Goal: Task Accomplishment & Management: Use online tool/utility

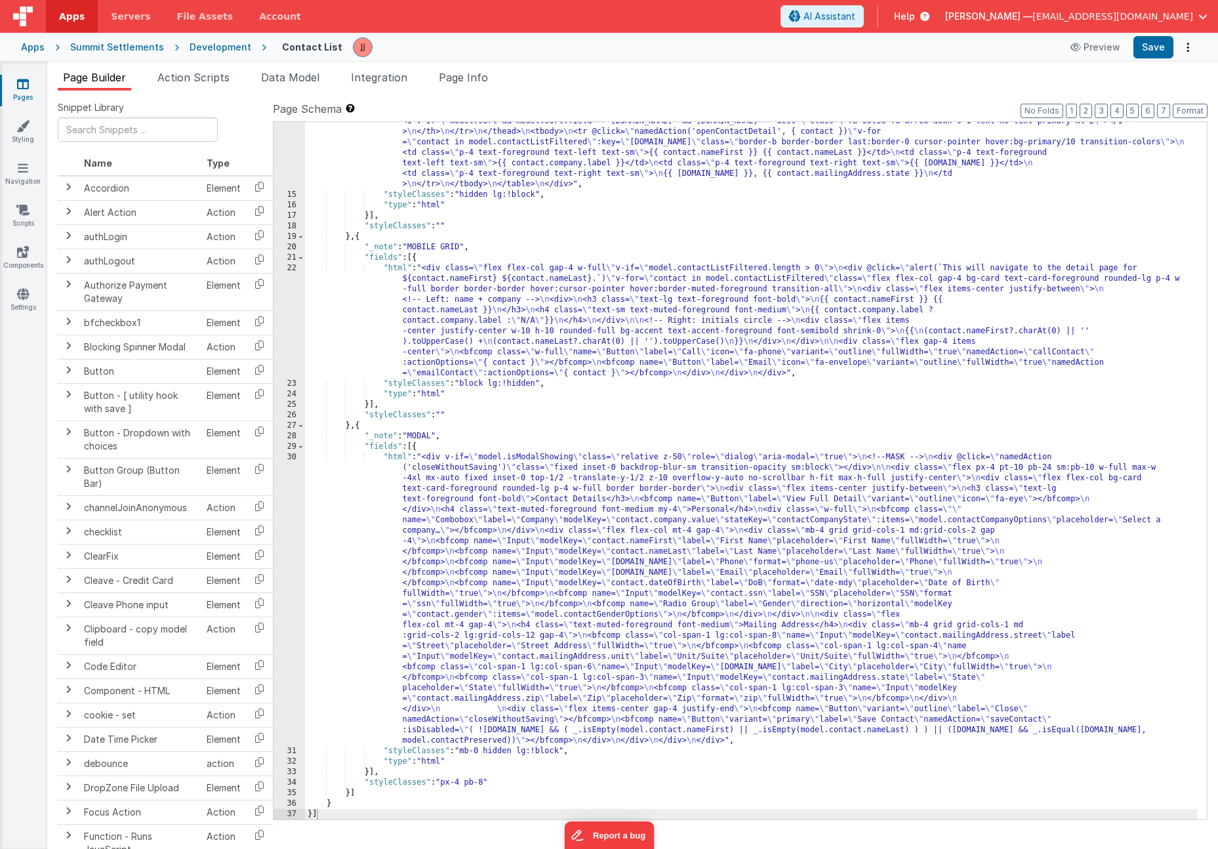
scroll to position [331, 0]
click at [496, 599] on div ""html" : "<div class= \" w-full \" v-if= \" model.contactListFiltered.length > …" at bounding box center [751, 433] width 892 height 928
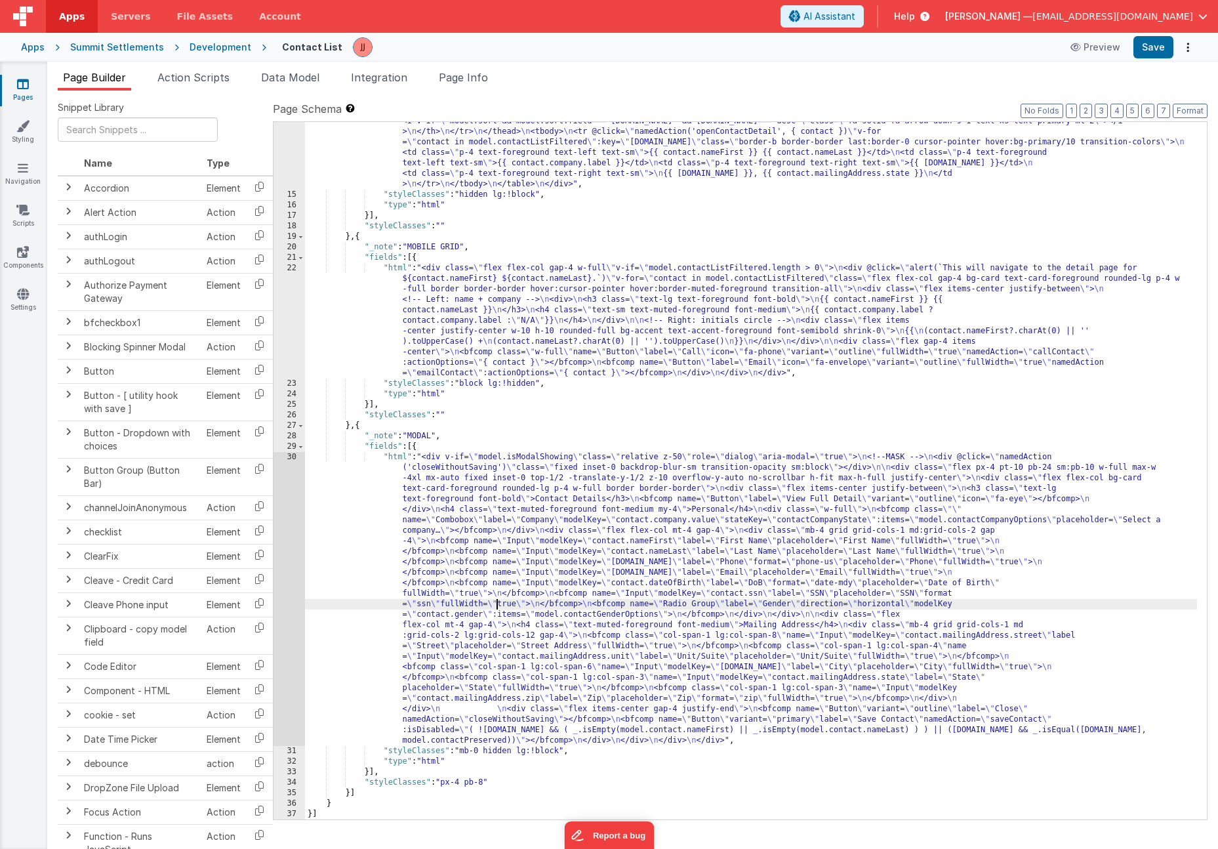
click at [287, 573] on div "30" at bounding box center [288, 599] width 31 height 294
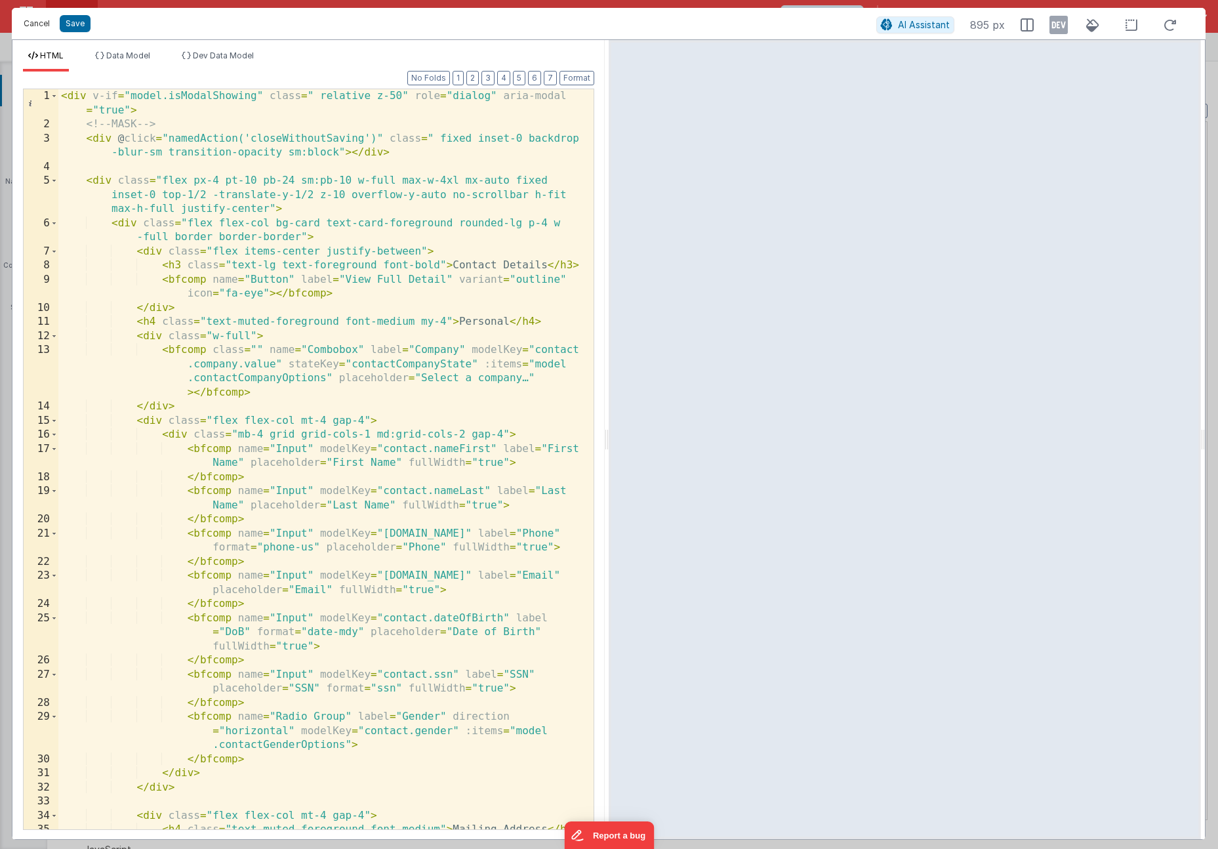
click at [31, 30] on button "Cancel" at bounding box center [36, 23] width 39 height 18
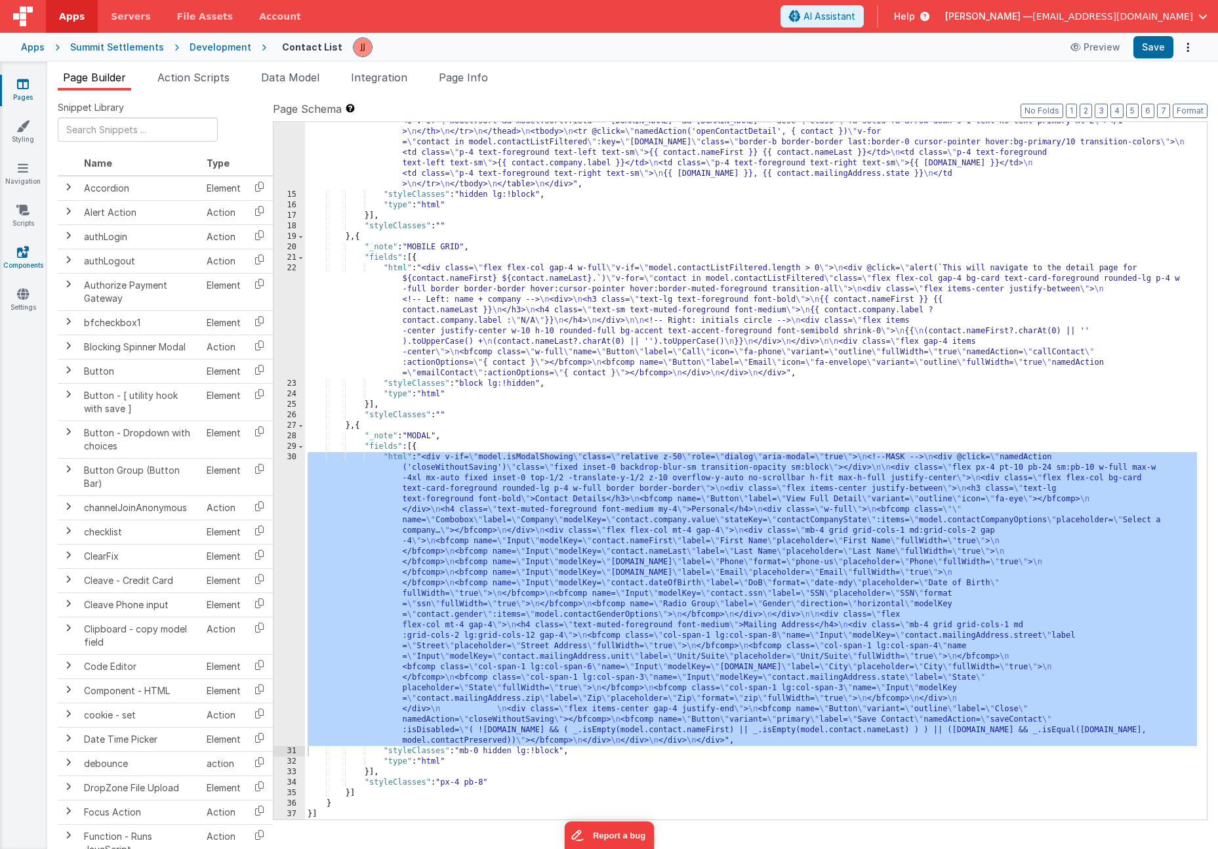
click at [24, 252] on icon at bounding box center [23, 251] width 12 height 13
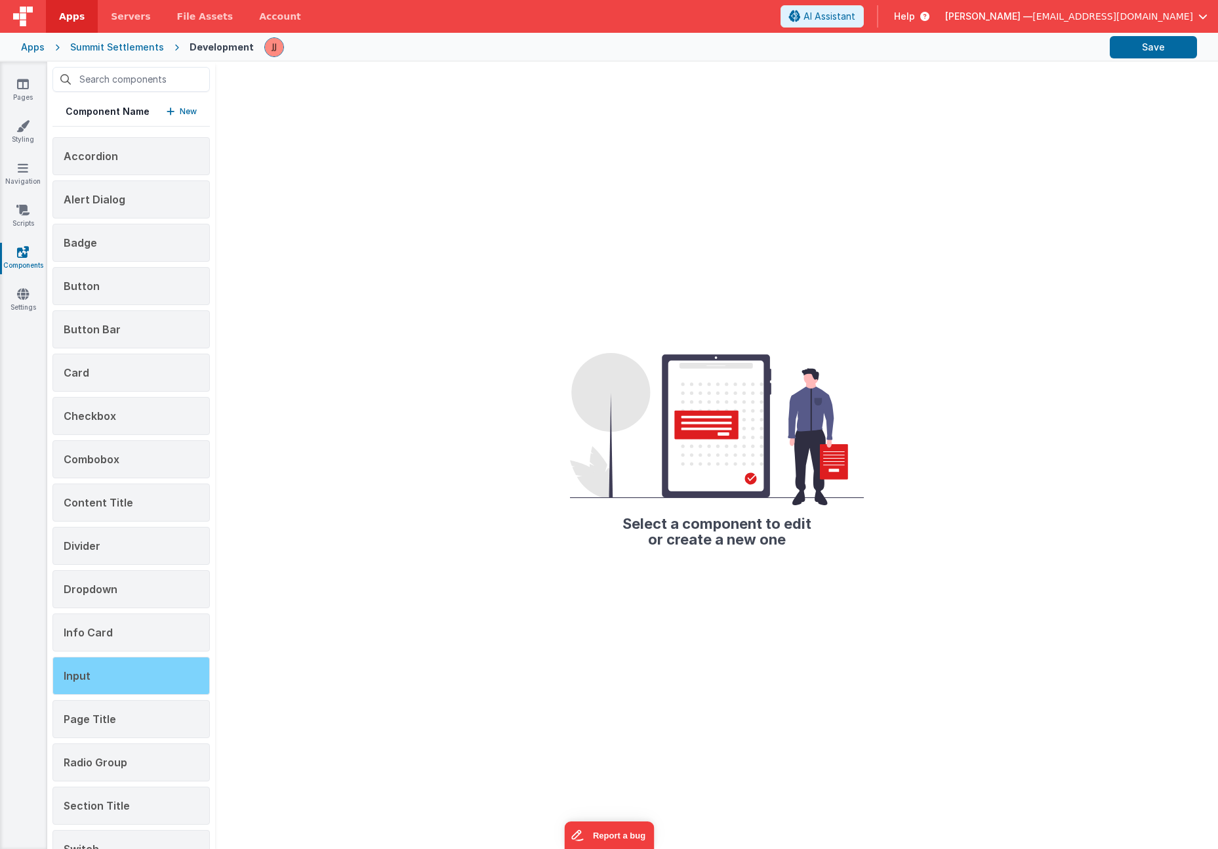
scroll to position [121, 0]
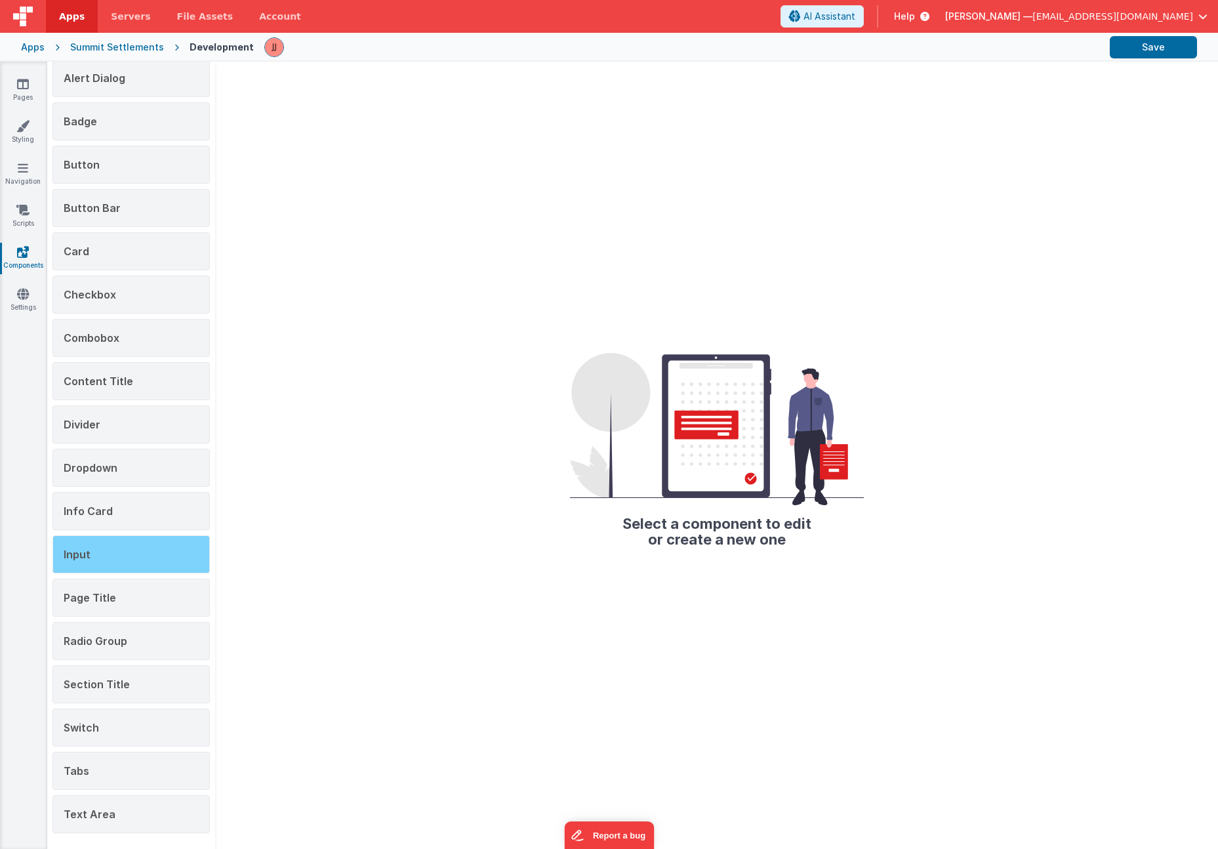
click at [117, 562] on div "Input" at bounding box center [130, 554] width 157 height 38
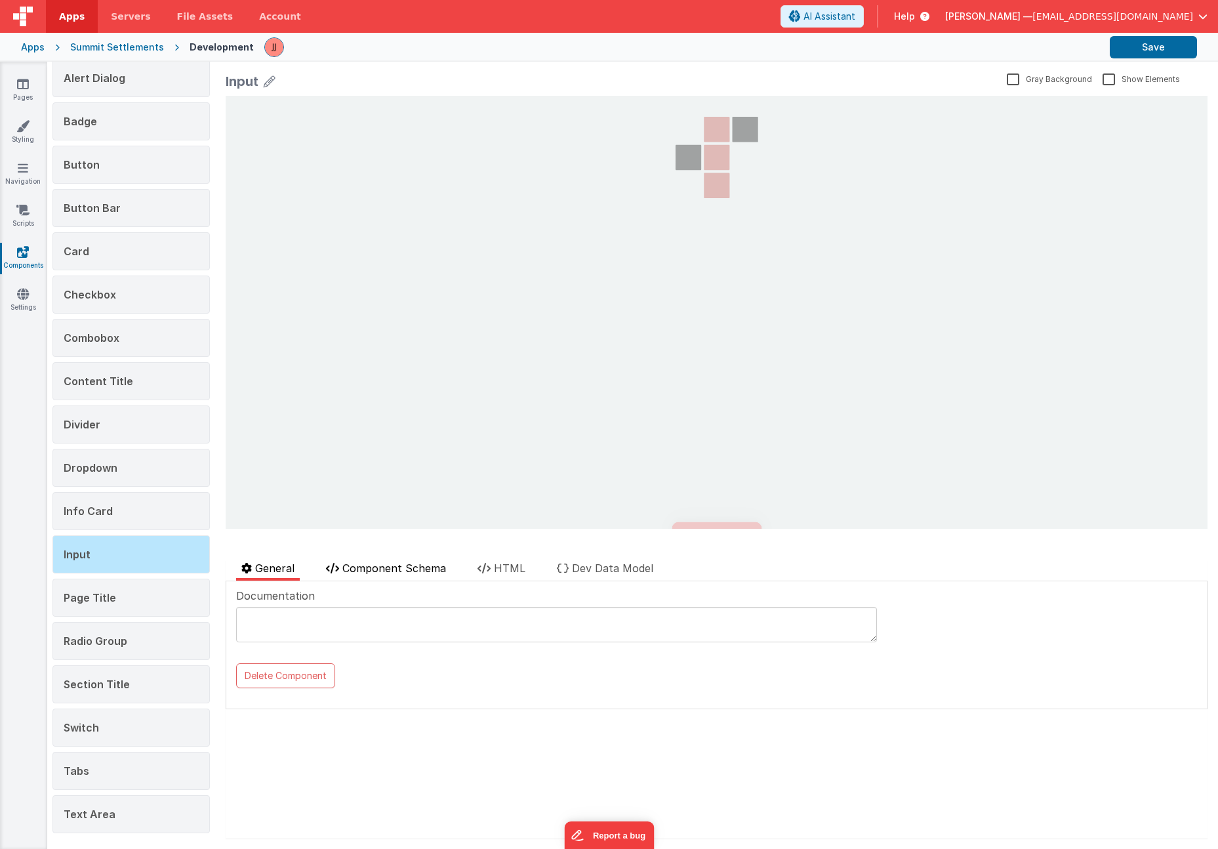
scroll to position [0, 0]
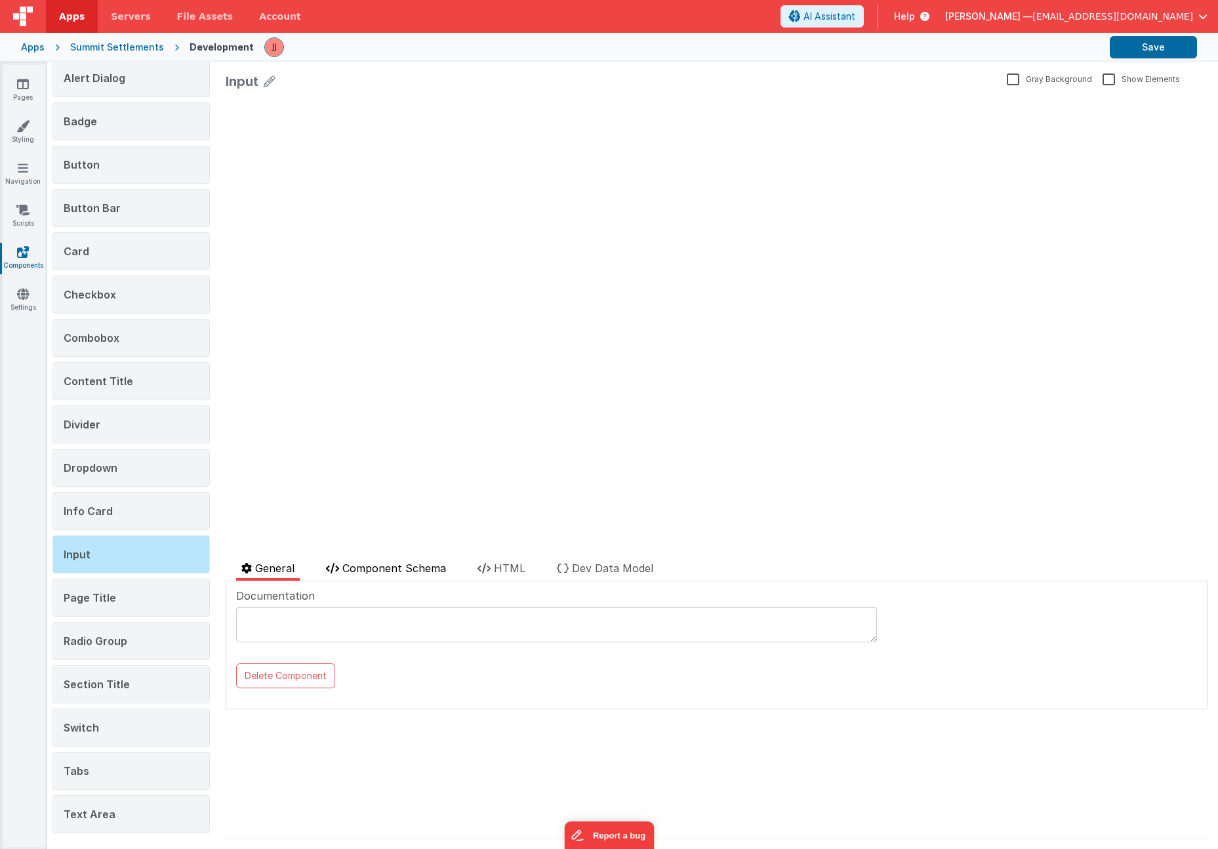
click at [420, 569] on span "Component Schema" at bounding box center [394, 567] width 104 height 13
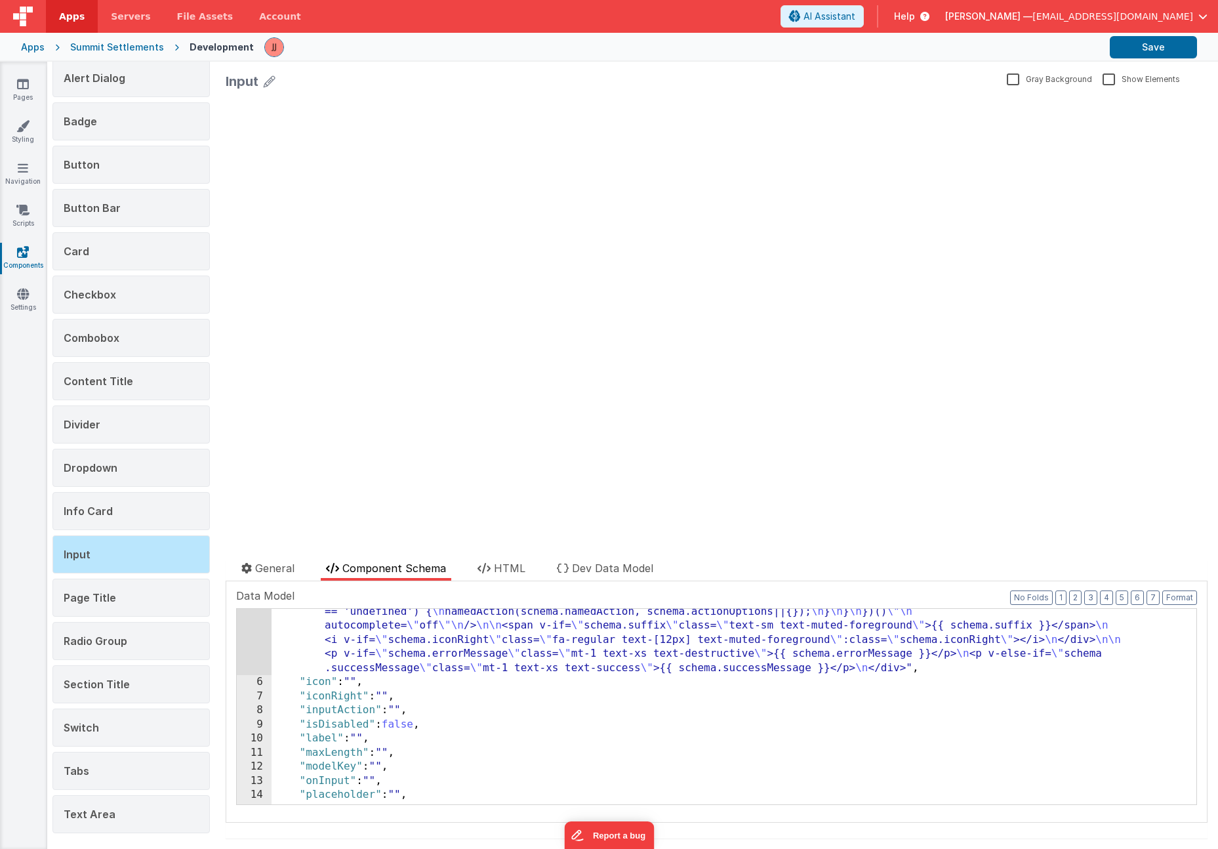
scroll to position [1175, 0]
click at [408, 685] on div ""html" : "<div \n :class= \" [ \n (function(v){ \n v = (v ?? '') + ''; v = v.to…" at bounding box center [729, 187] width 915 height 1394
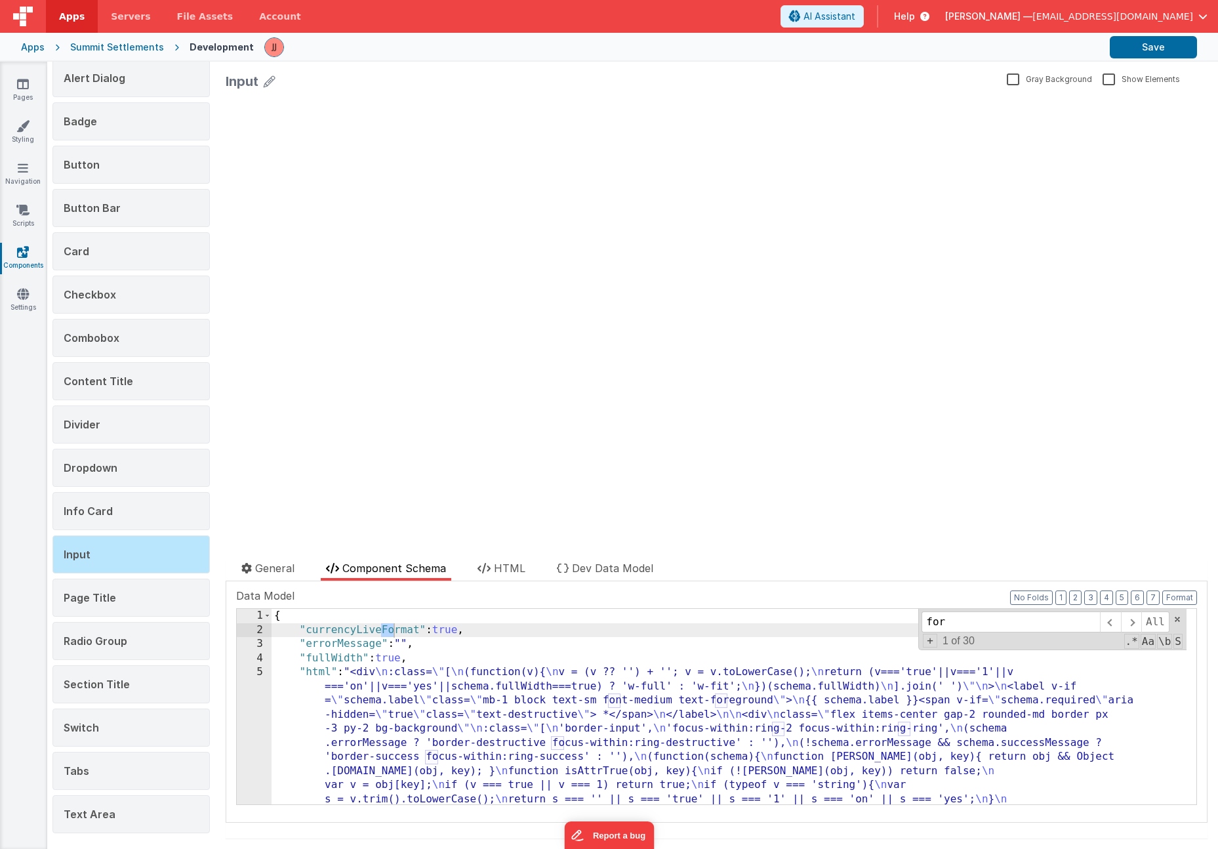
scroll to position [0, 0]
type input "format"
click at [1121, 619] on span at bounding box center [1131, 621] width 20 height 21
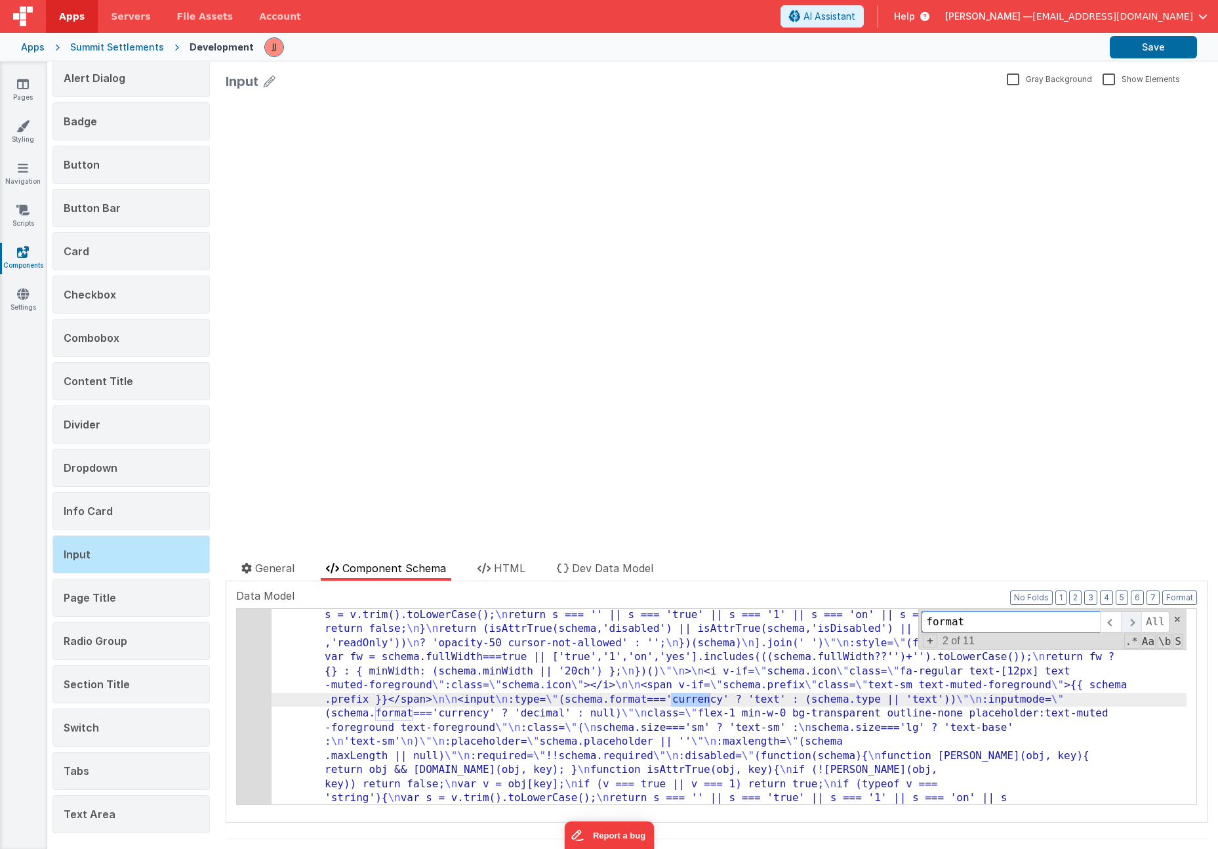
click at [1121, 619] on span at bounding box center [1131, 621] width 20 height 21
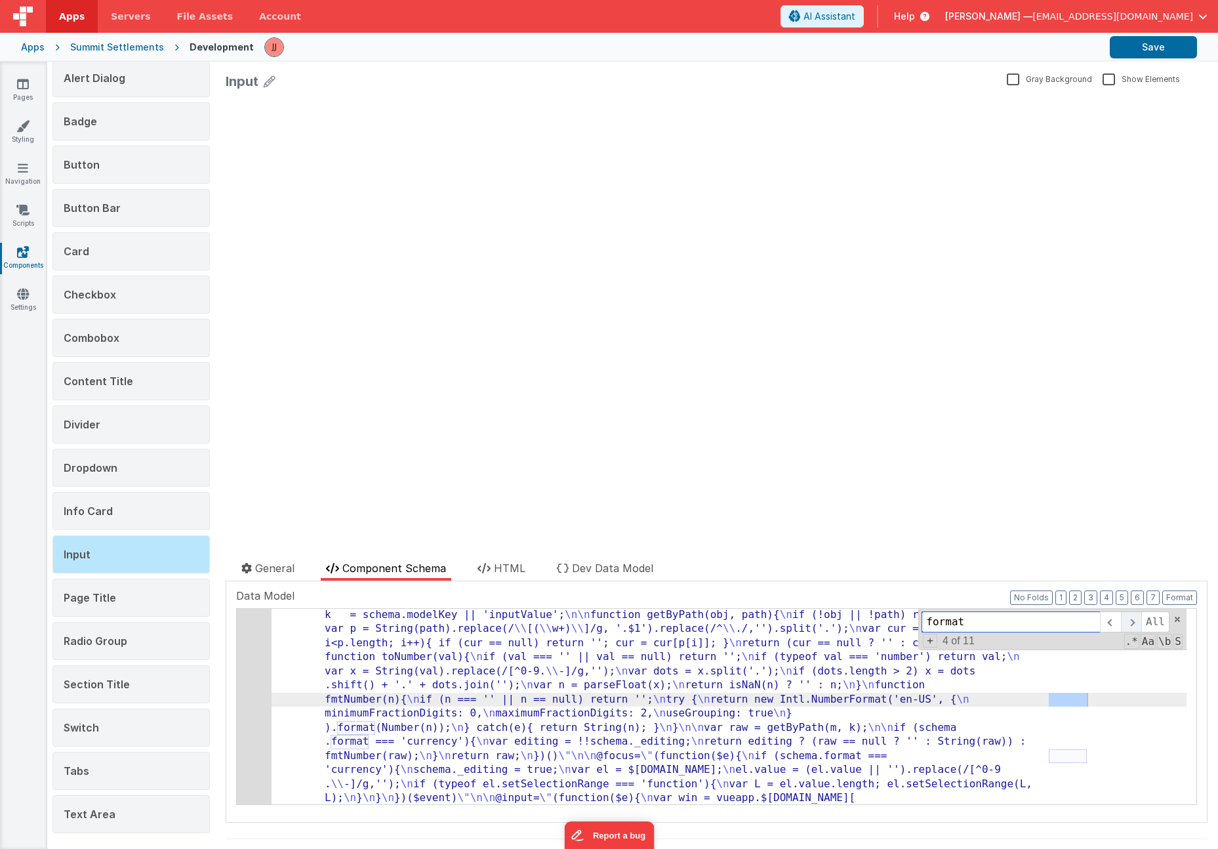
scroll to position [480, 0]
click at [1121, 619] on span at bounding box center [1131, 621] width 20 height 21
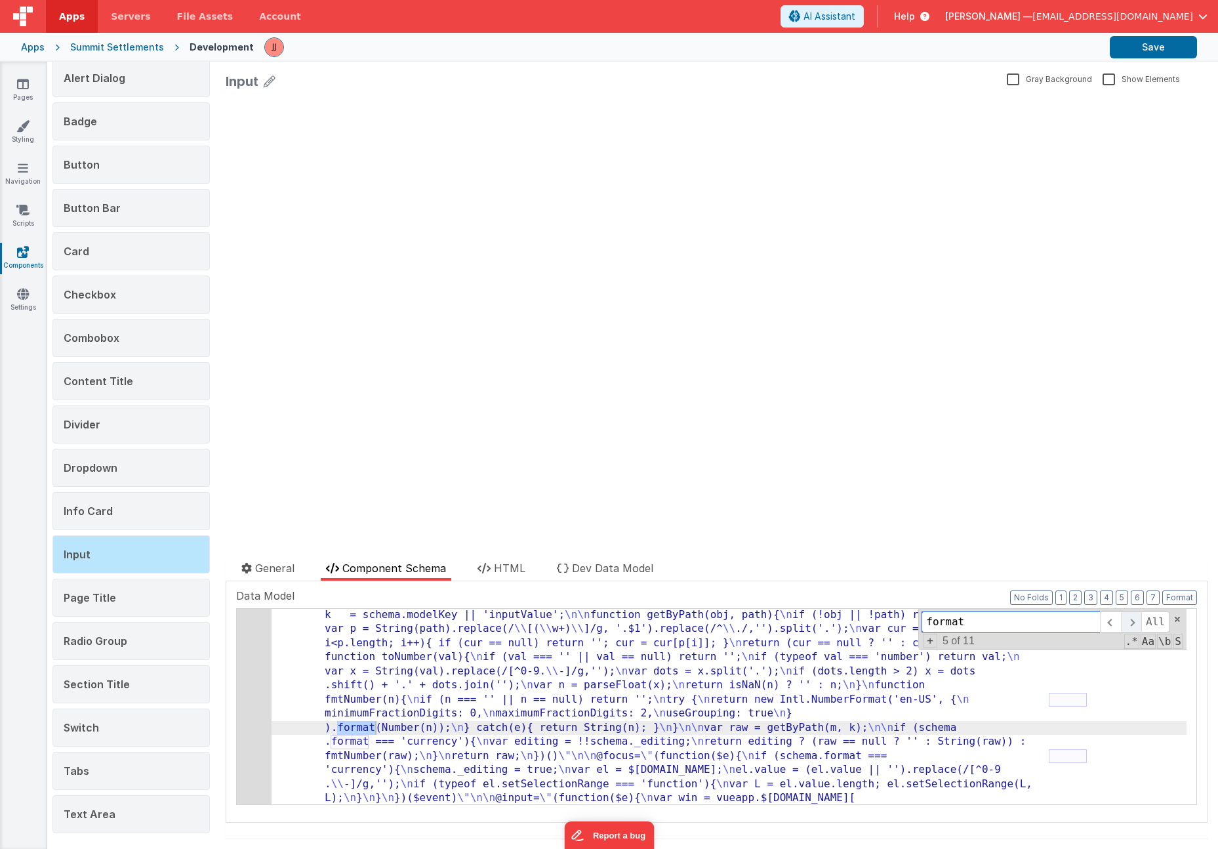
click at [1121, 619] on span at bounding box center [1131, 621] width 20 height 21
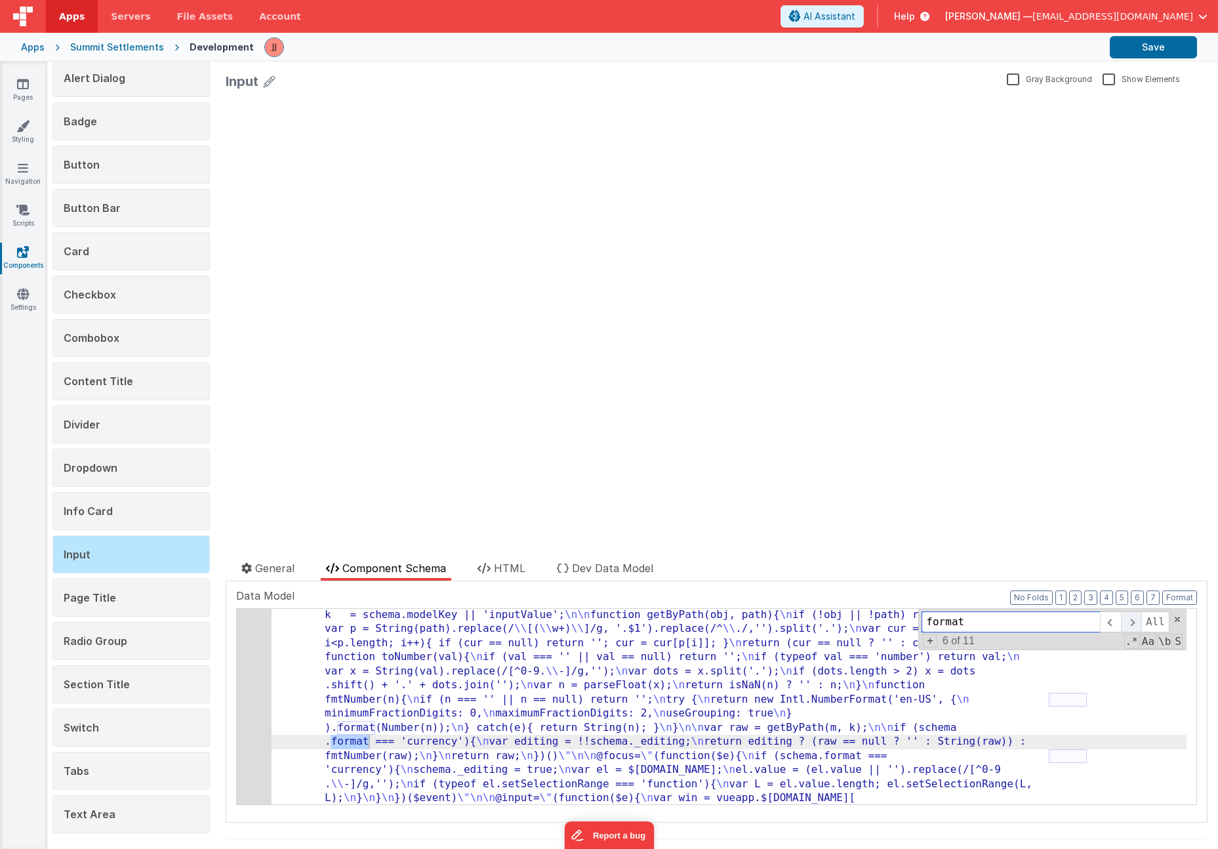
click at [1121, 619] on span at bounding box center [1131, 621] width 20 height 21
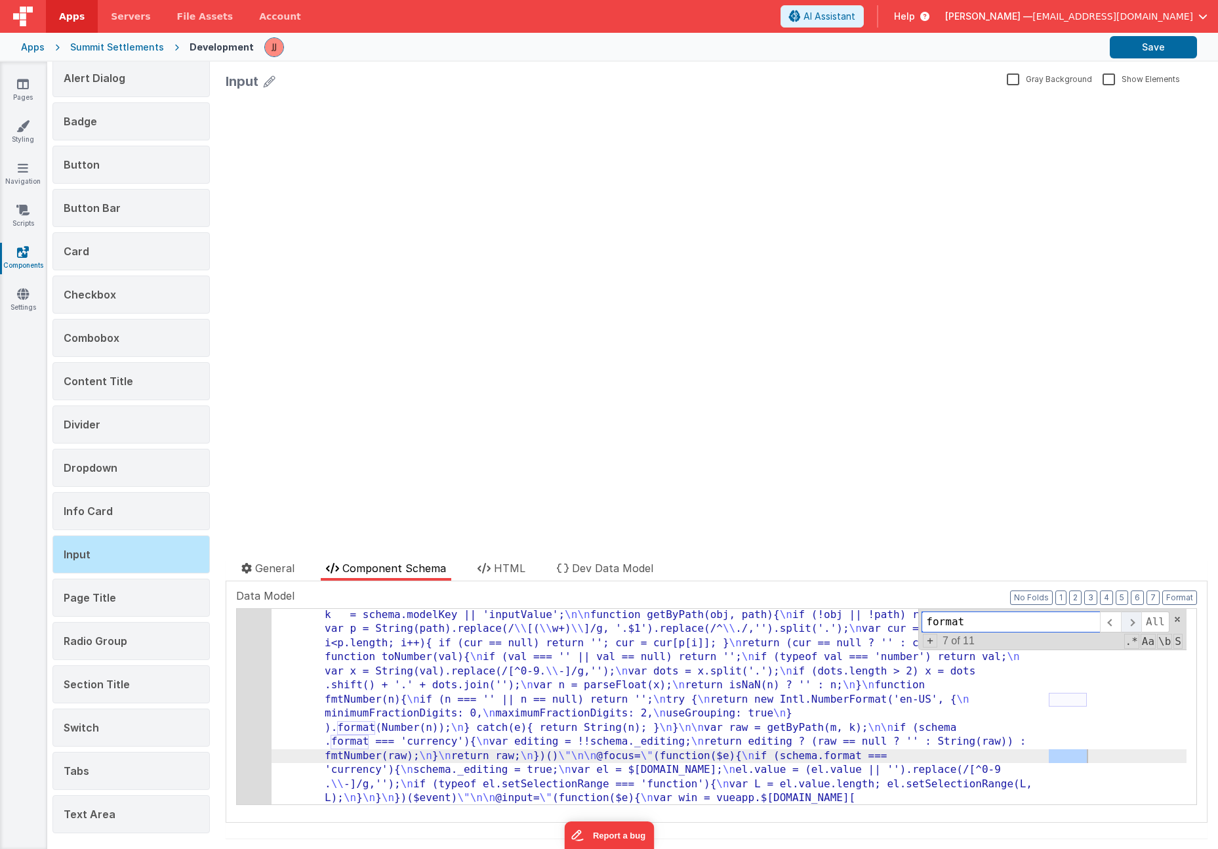
click at [1121, 619] on span at bounding box center [1131, 621] width 20 height 21
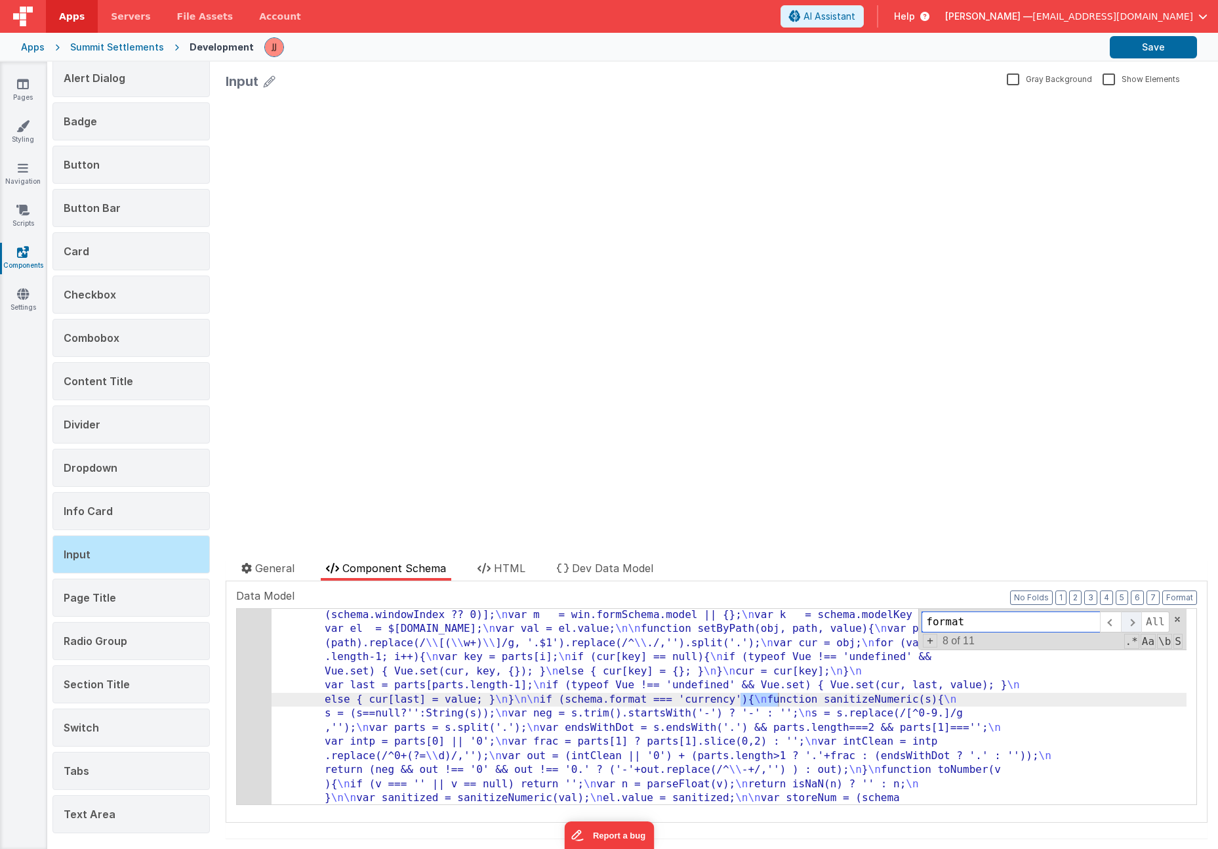
click at [1121, 619] on span at bounding box center [1131, 621] width 20 height 21
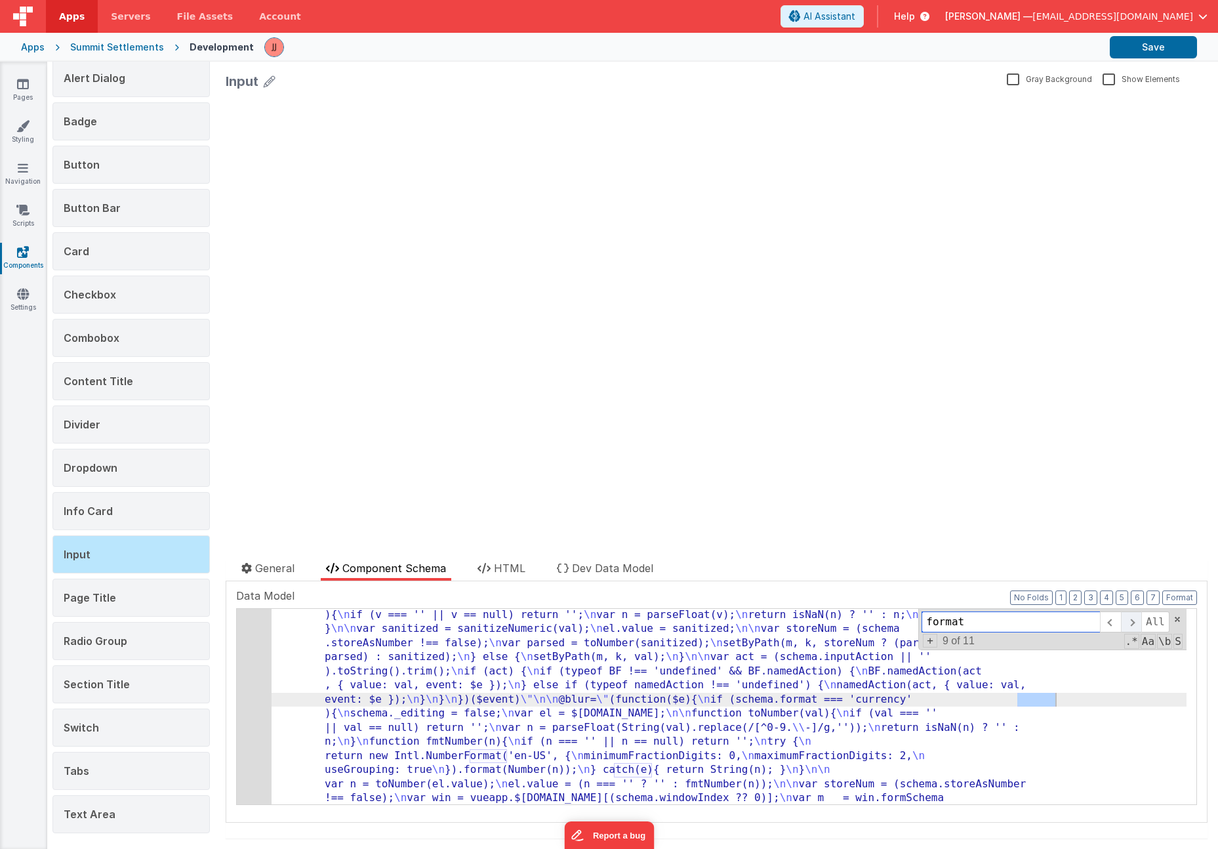
scroll to position [847, 0]
click at [1121, 619] on span at bounding box center [1131, 621] width 20 height 21
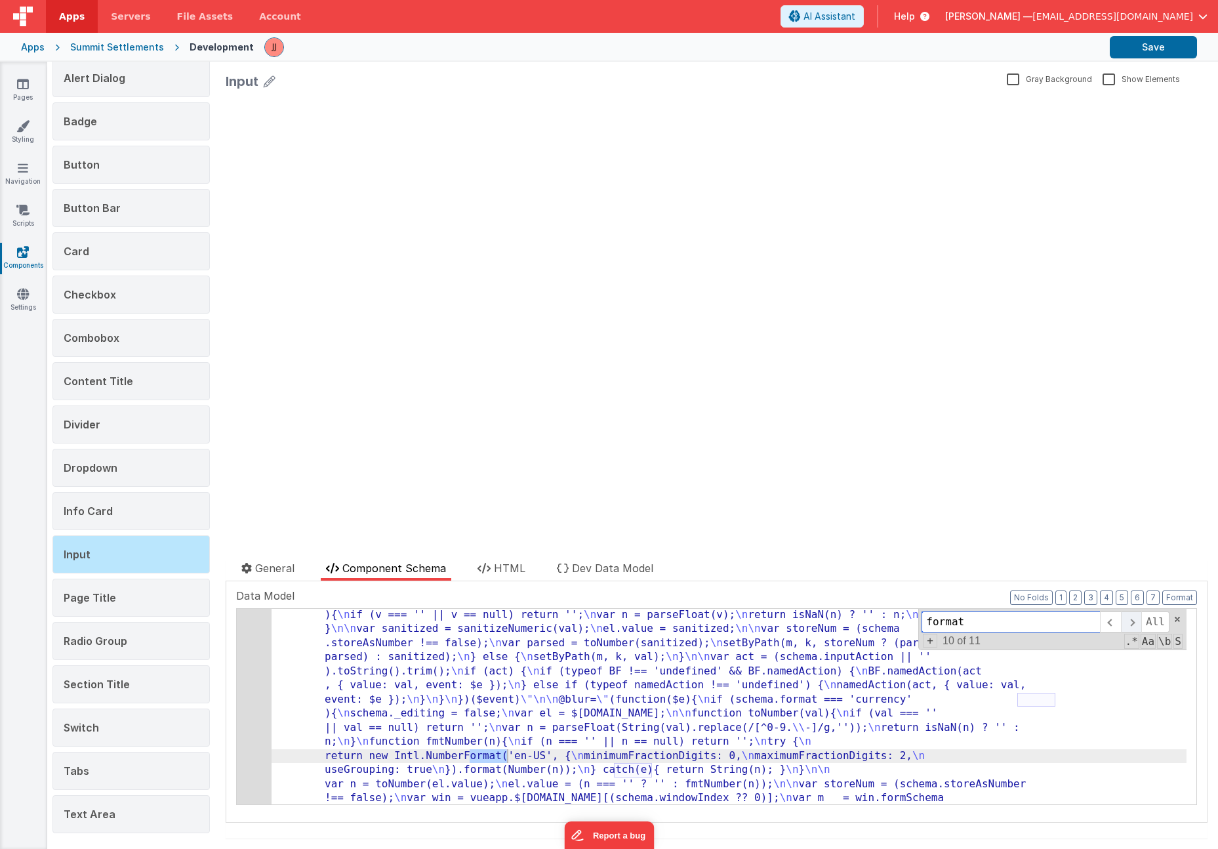
click at [1121, 619] on span at bounding box center [1131, 621] width 20 height 21
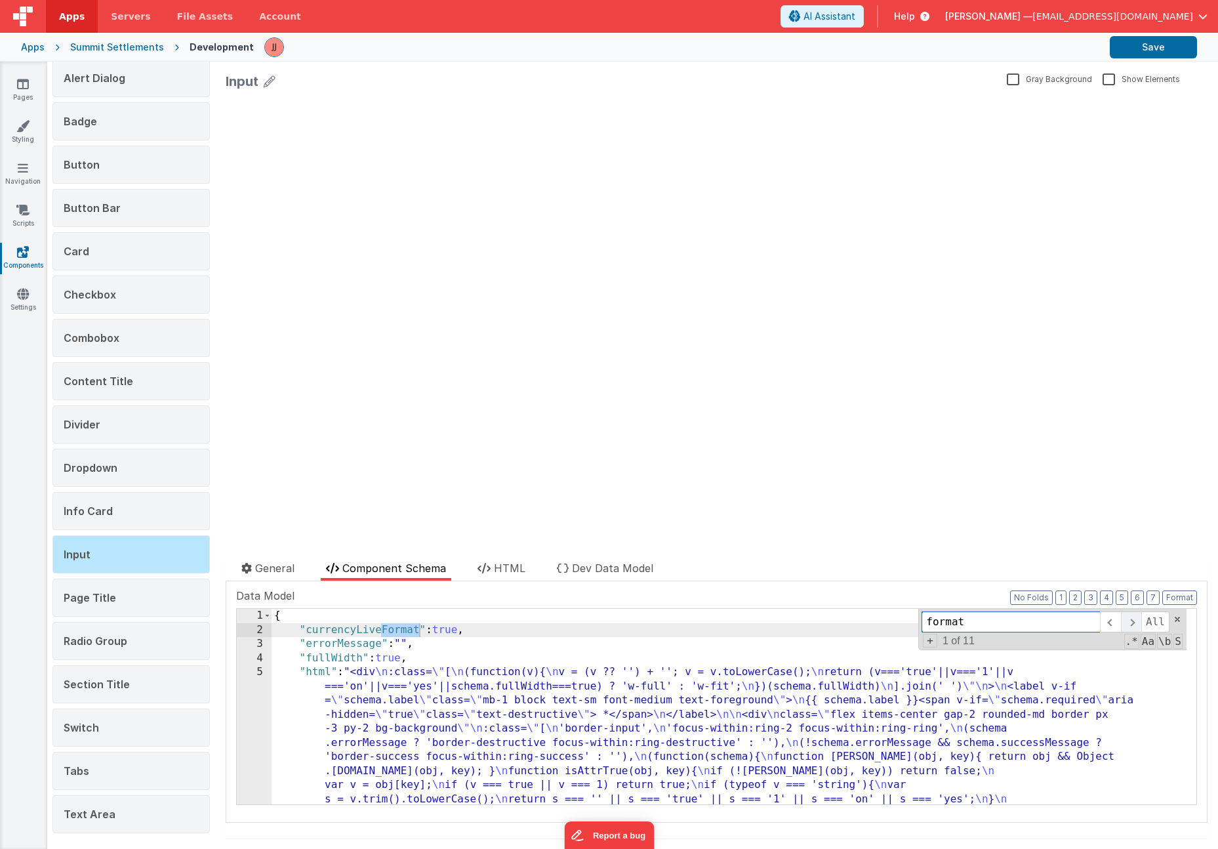
scroll to position [0, 0]
click at [1121, 619] on span at bounding box center [1131, 621] width 20 height 21
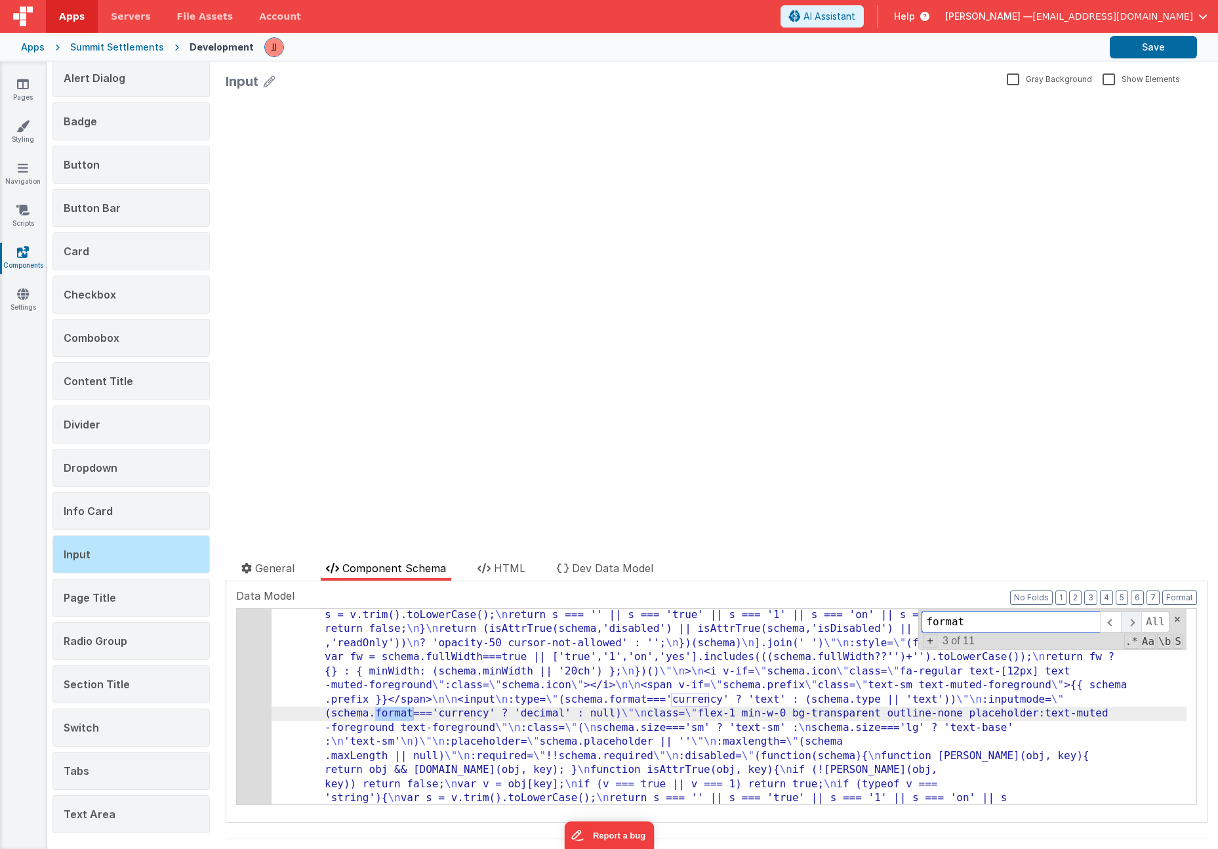
click at [1121, 619] on span at bounding box center [1131, 621] width 20 height 21
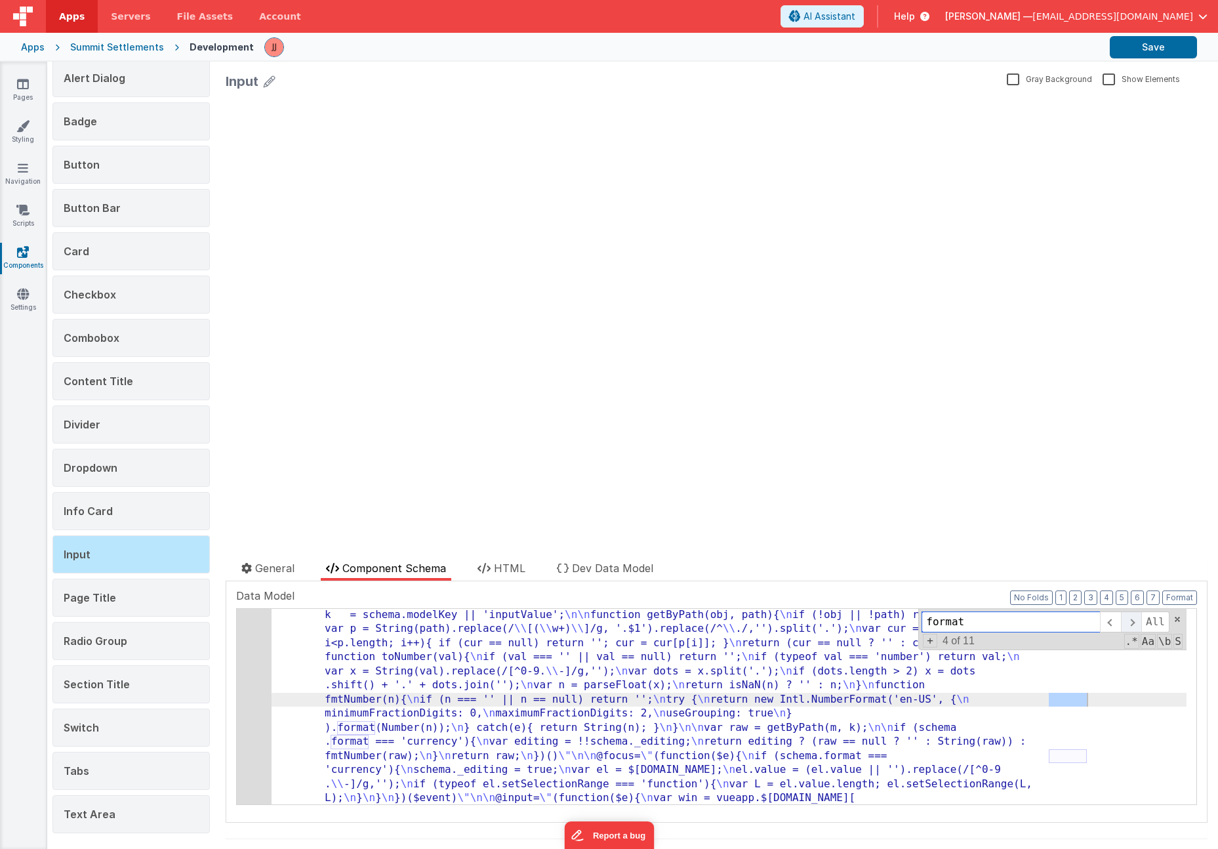
click at [1121, 619] on span at bounding box center [1131, 621] width 20 height 21
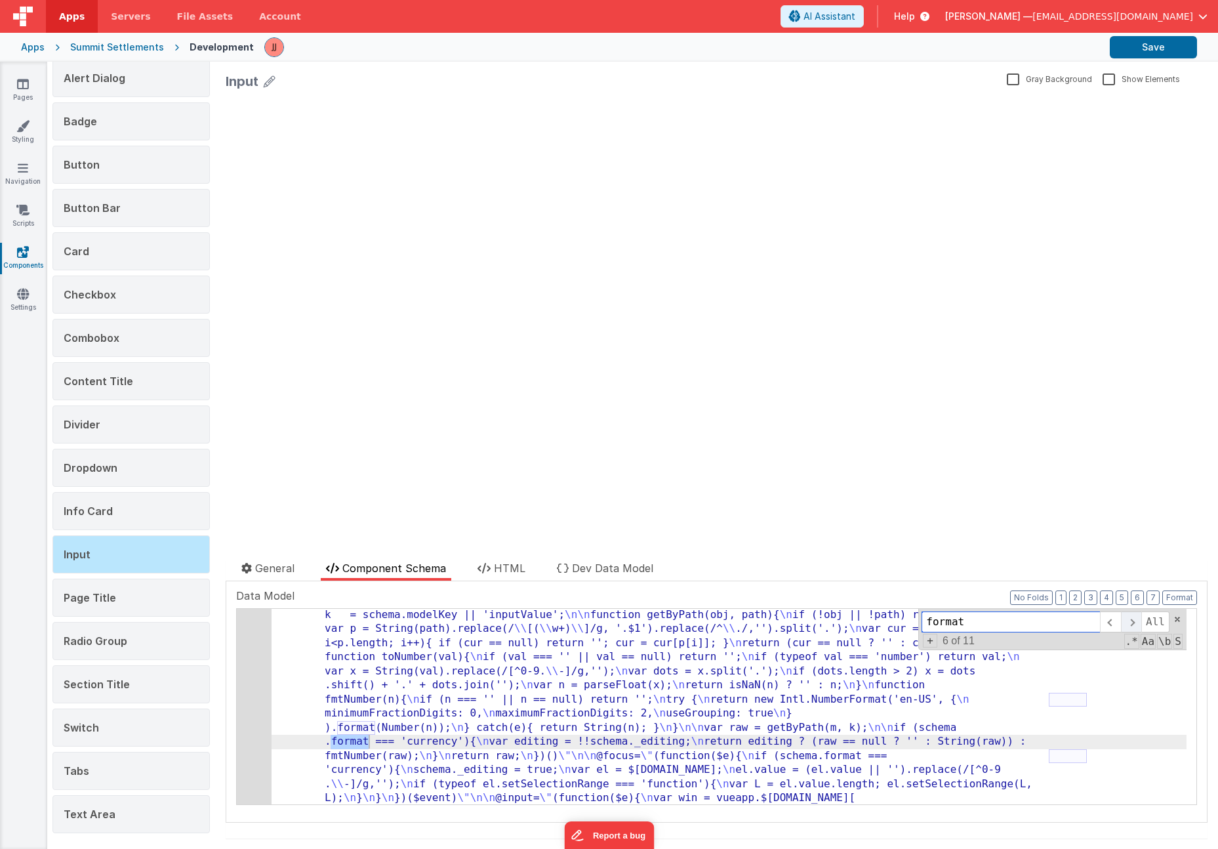
click at [1121, 619] on span at bounding box center [1131, 621] width 20 height 21
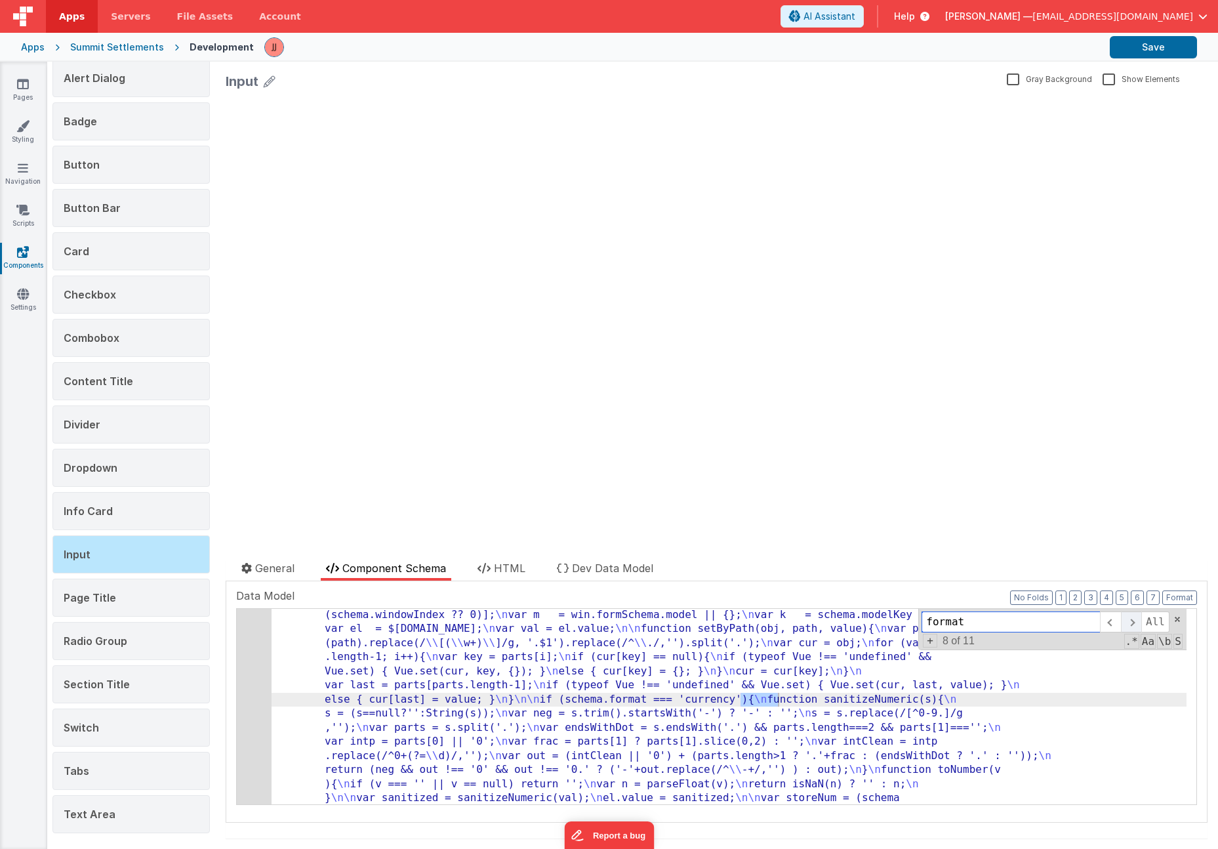
click at [1121, 619] on span at bounding box center [1131, 621] width 20 height 21
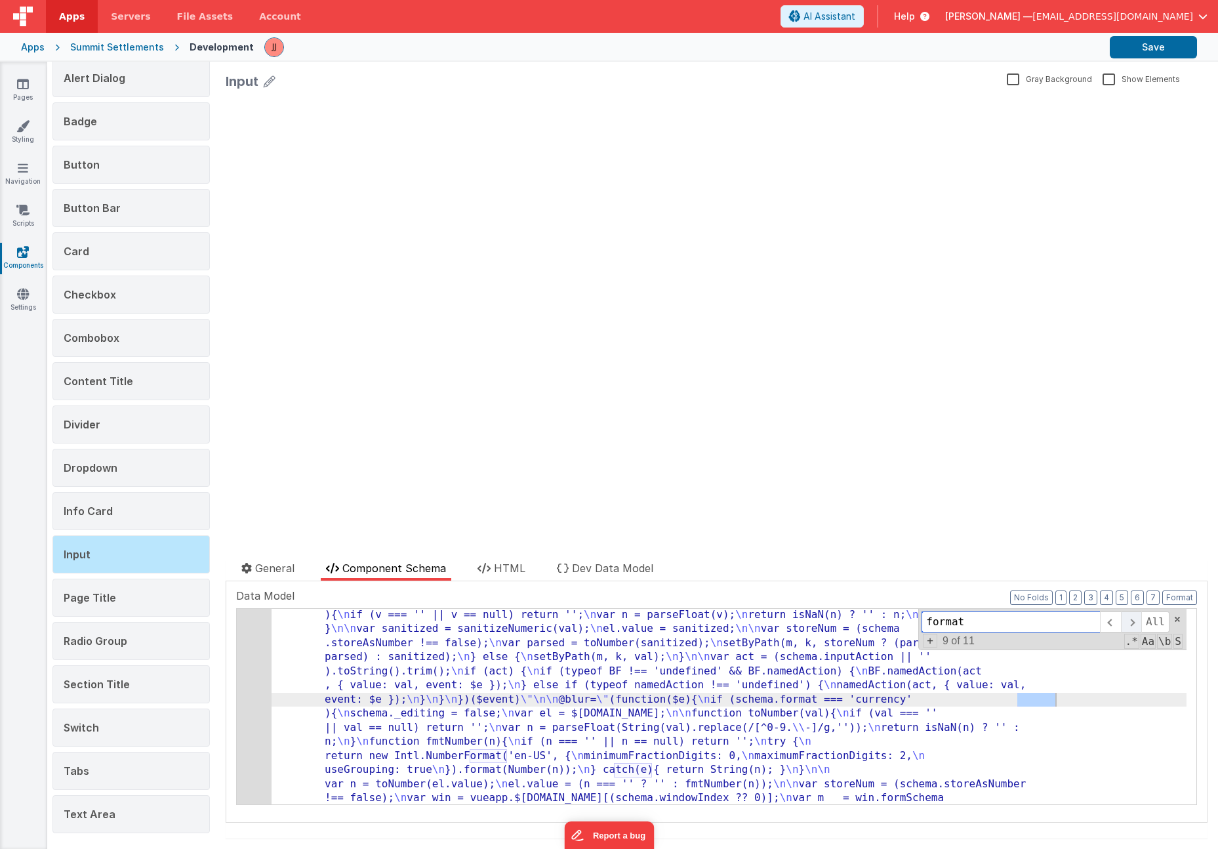
scroll to position [847, 0]
click at [1121, 619] on span at bounding box center [1131, 621] width 20 height 21
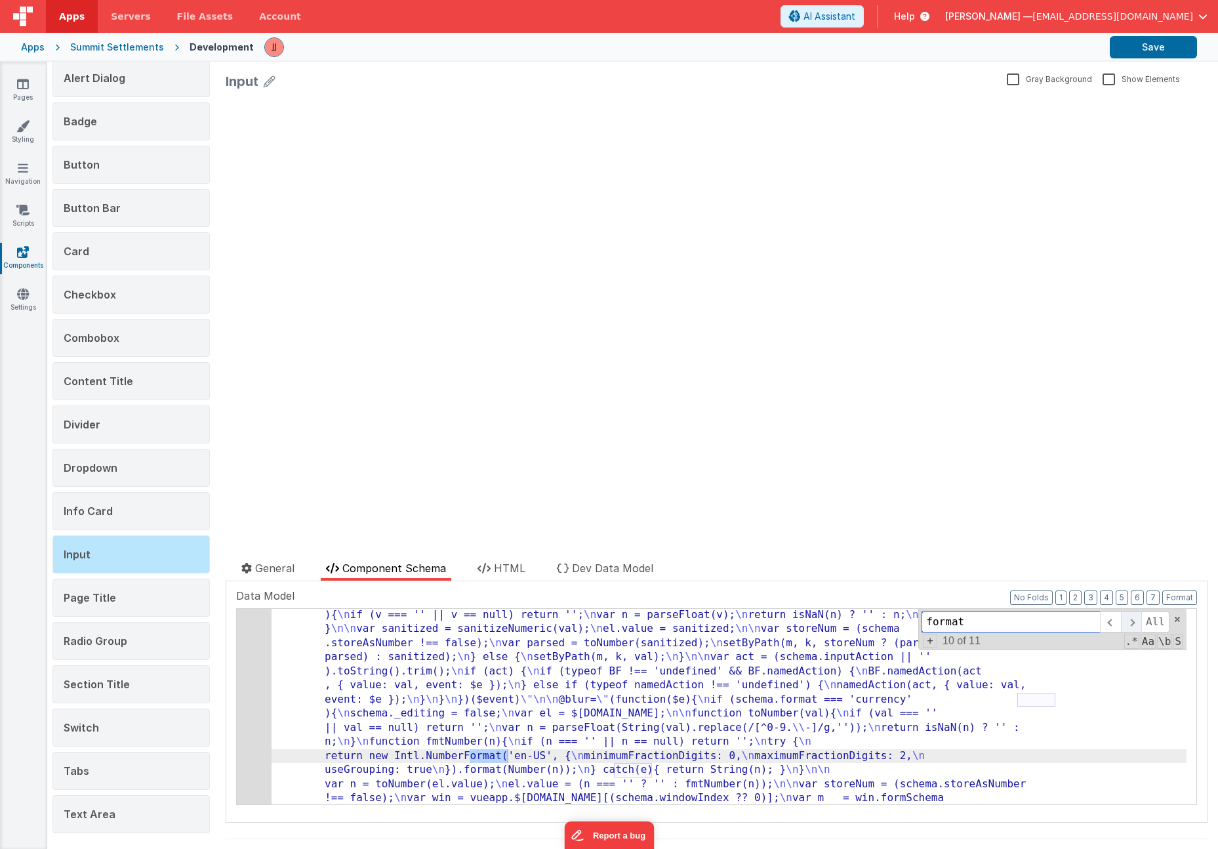
click at [1121, 619] on span at bounding box center [1131, 621] width 20 height 21
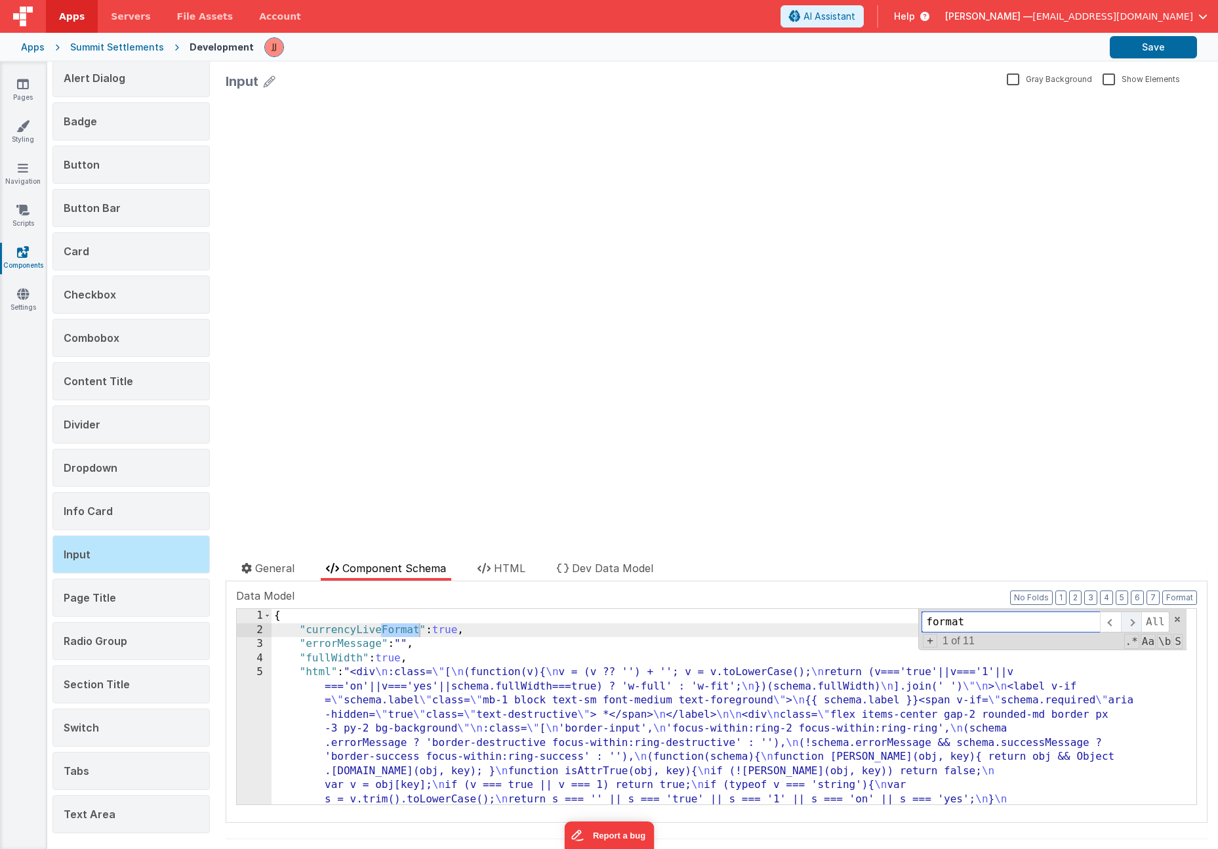
click at [1121, 619] on span at bounding box center [1131, 621] width 20 height 21
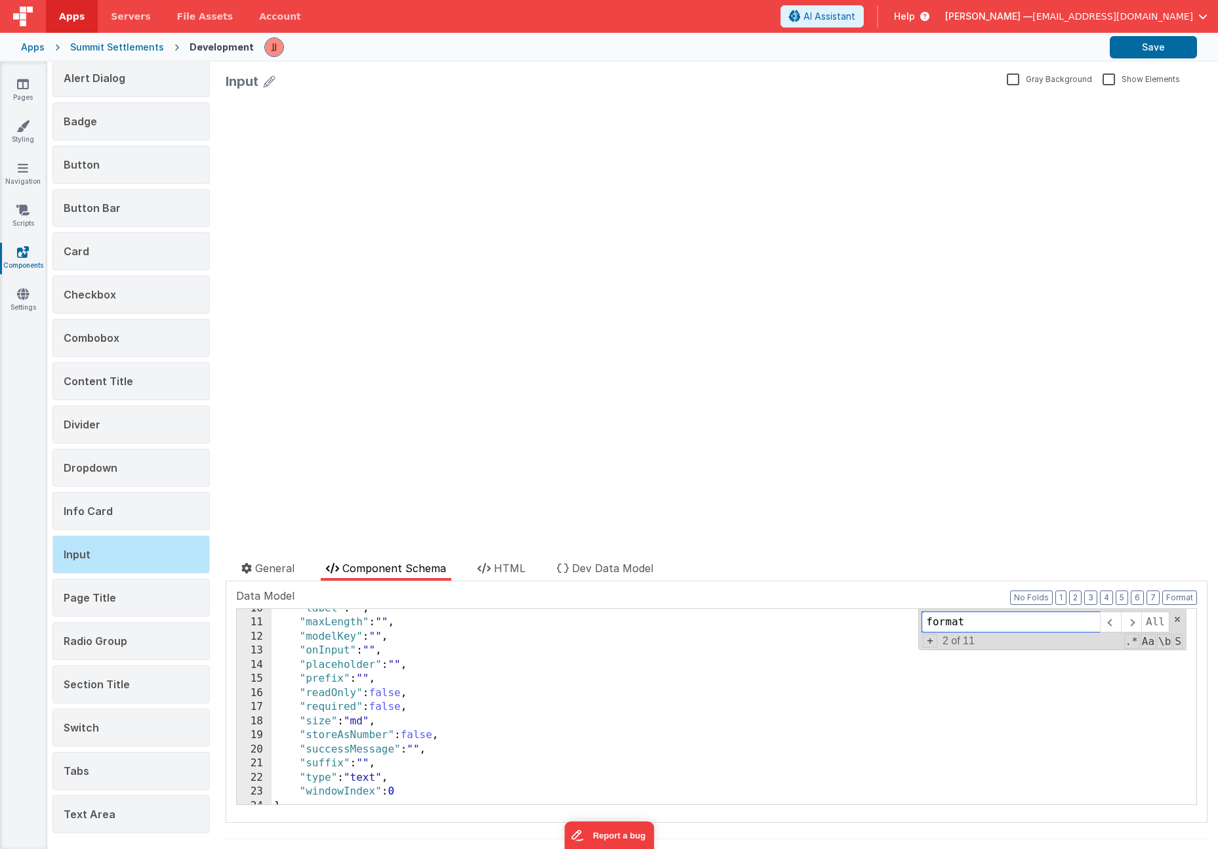
scroll to position [1313, 0]
click at [643, 719] on div ""maxLength" : "" , "modelKey" : "" , "onInput" : "" , "placeholder" : "" , "pre…" at bounding box center [729, 719] width 915 height 224
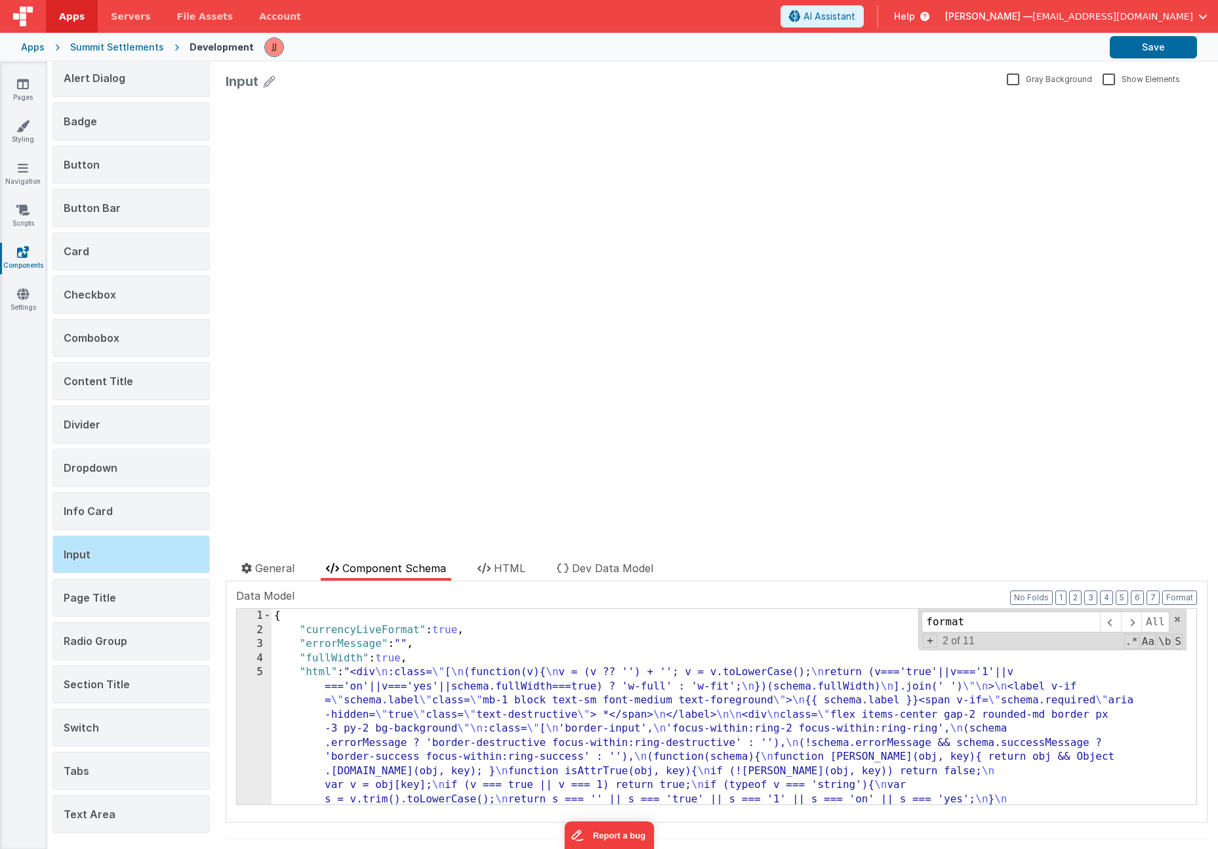
scroll to position [0, 0]
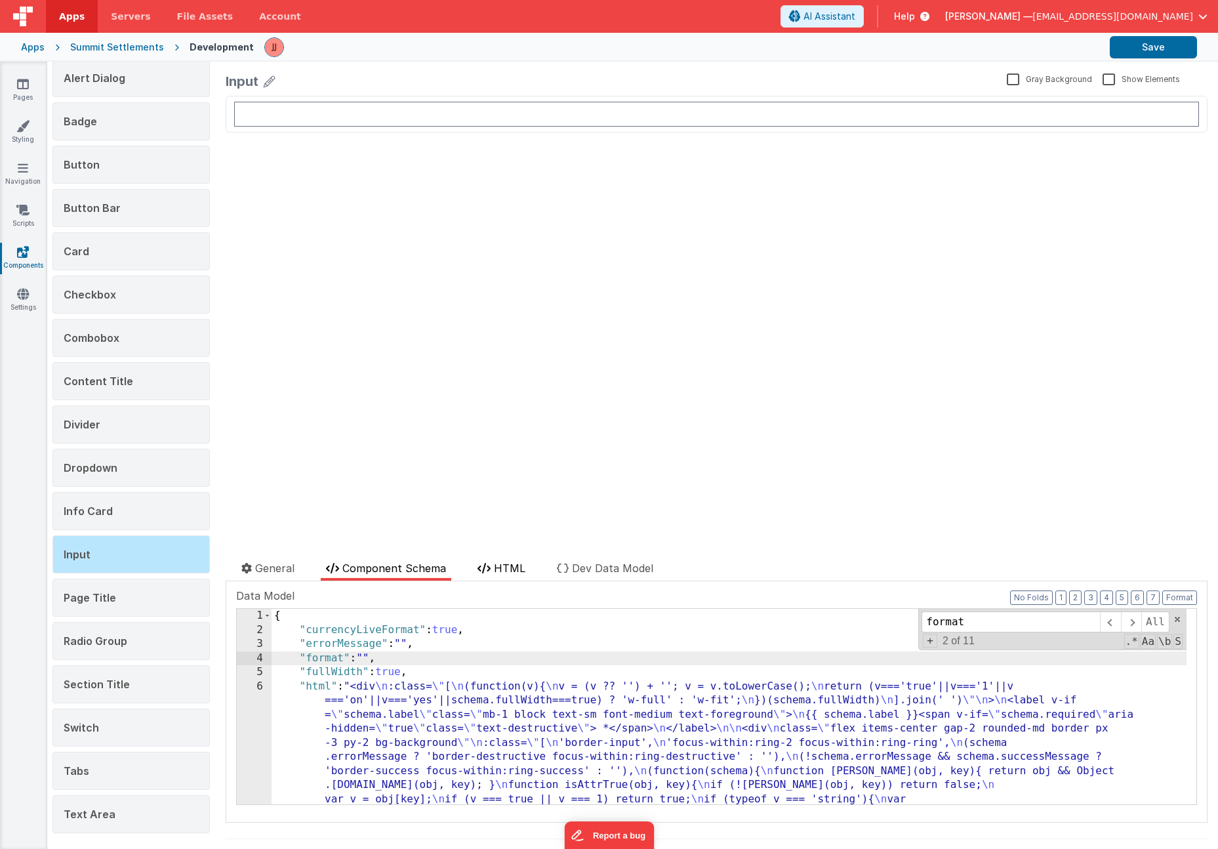
click at [499, 572] on span "HTML" at bounding box center [509, 567] width 31 height 13
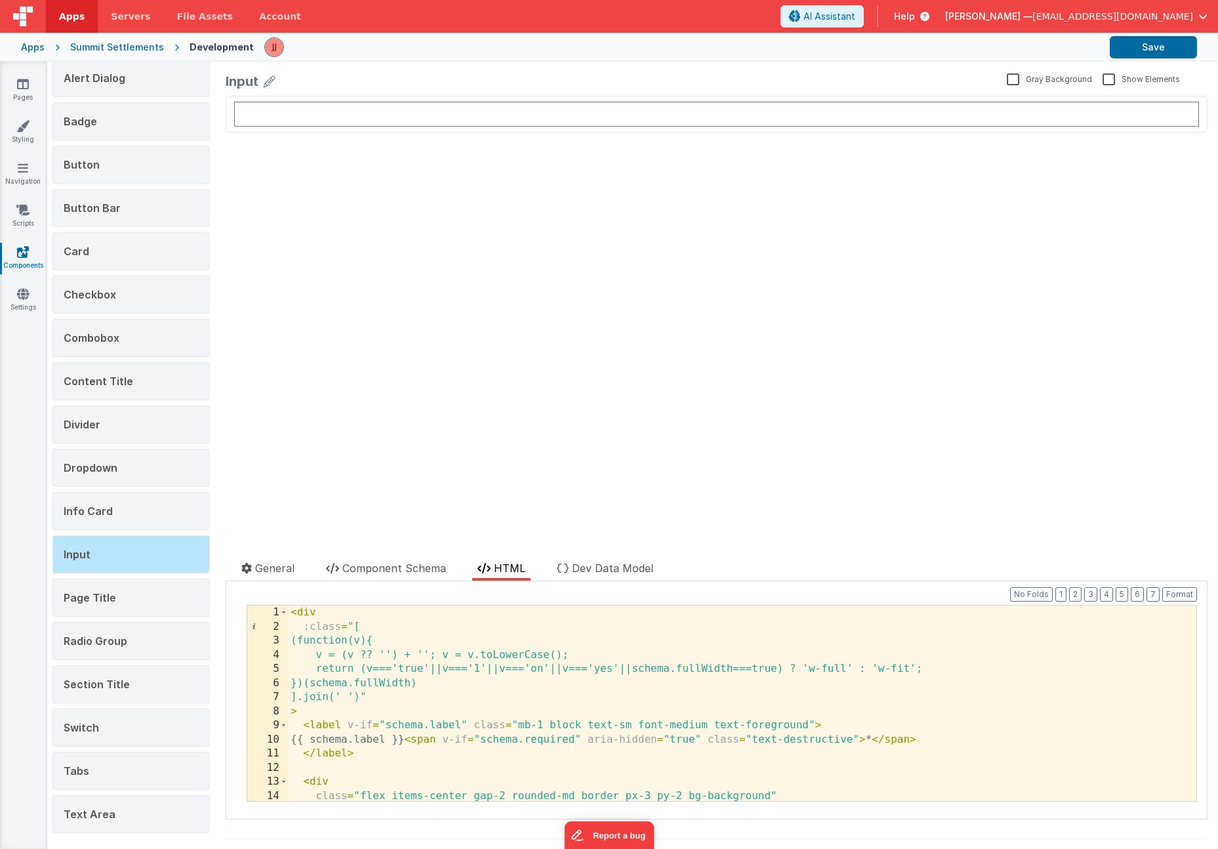
click at [471, 664] on div "< div :class = "[ (function(v){ v = (v ?? '') + ''; v = v.toLowerCase(); return…" at bounding box center [737, 717] width 899 height 224
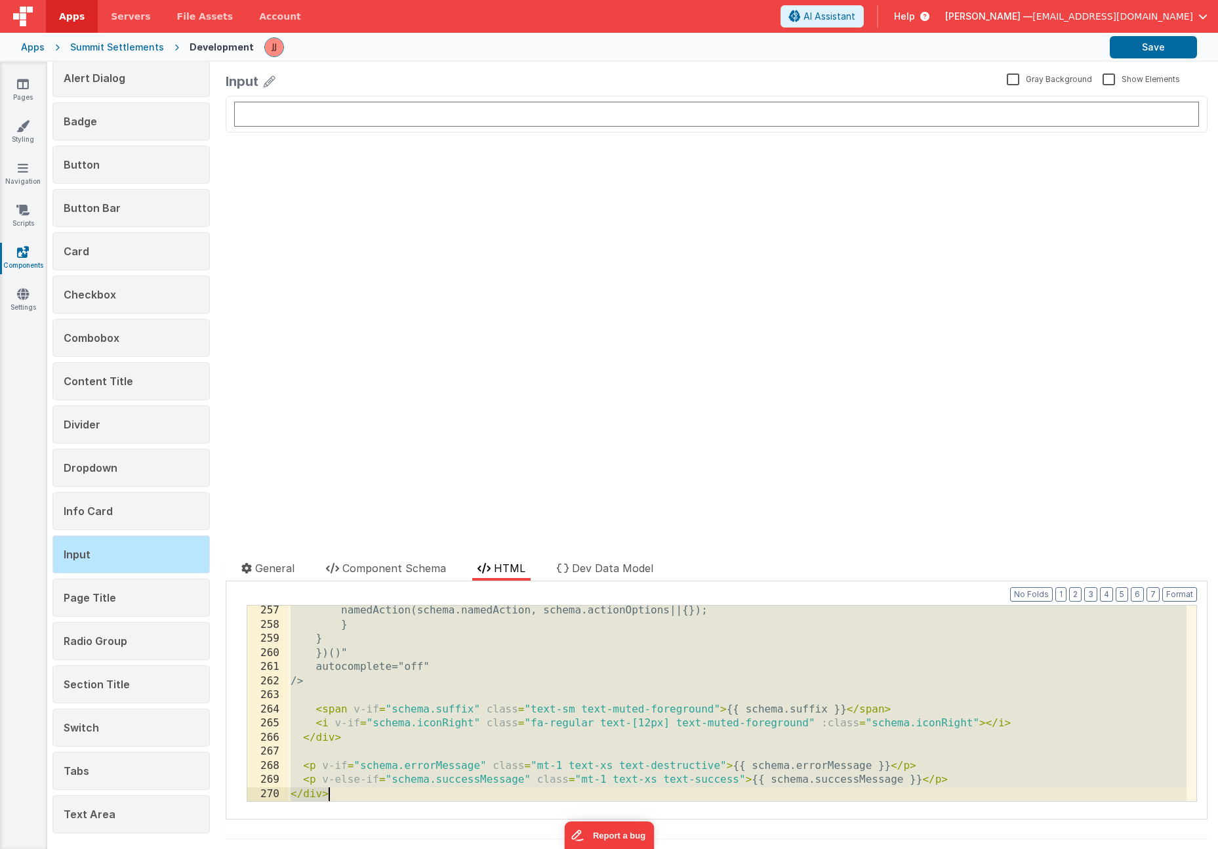
scroll to position [3612, 0]
click at [380, 570] on span "Component Schema" at bounding box center [394, 567] width 104 height 13
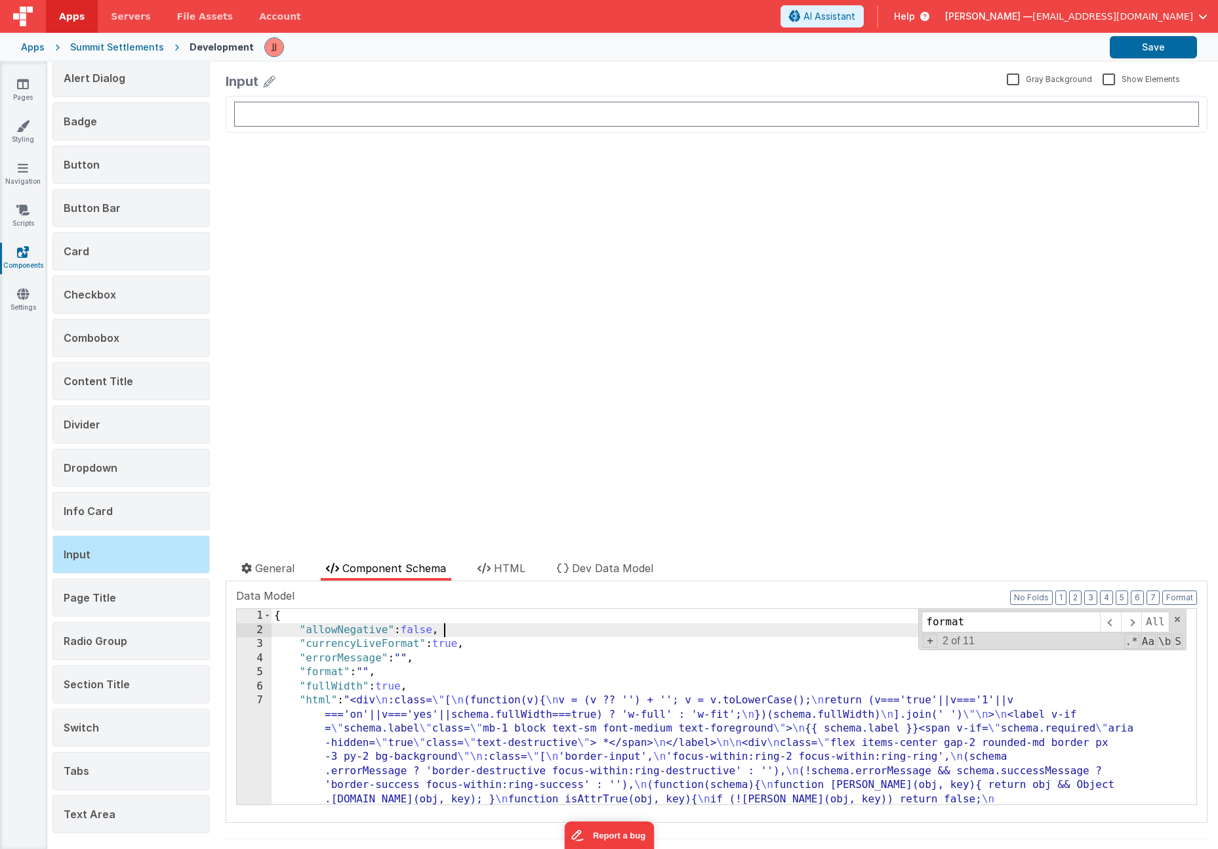
scroll to position [1341, 0]
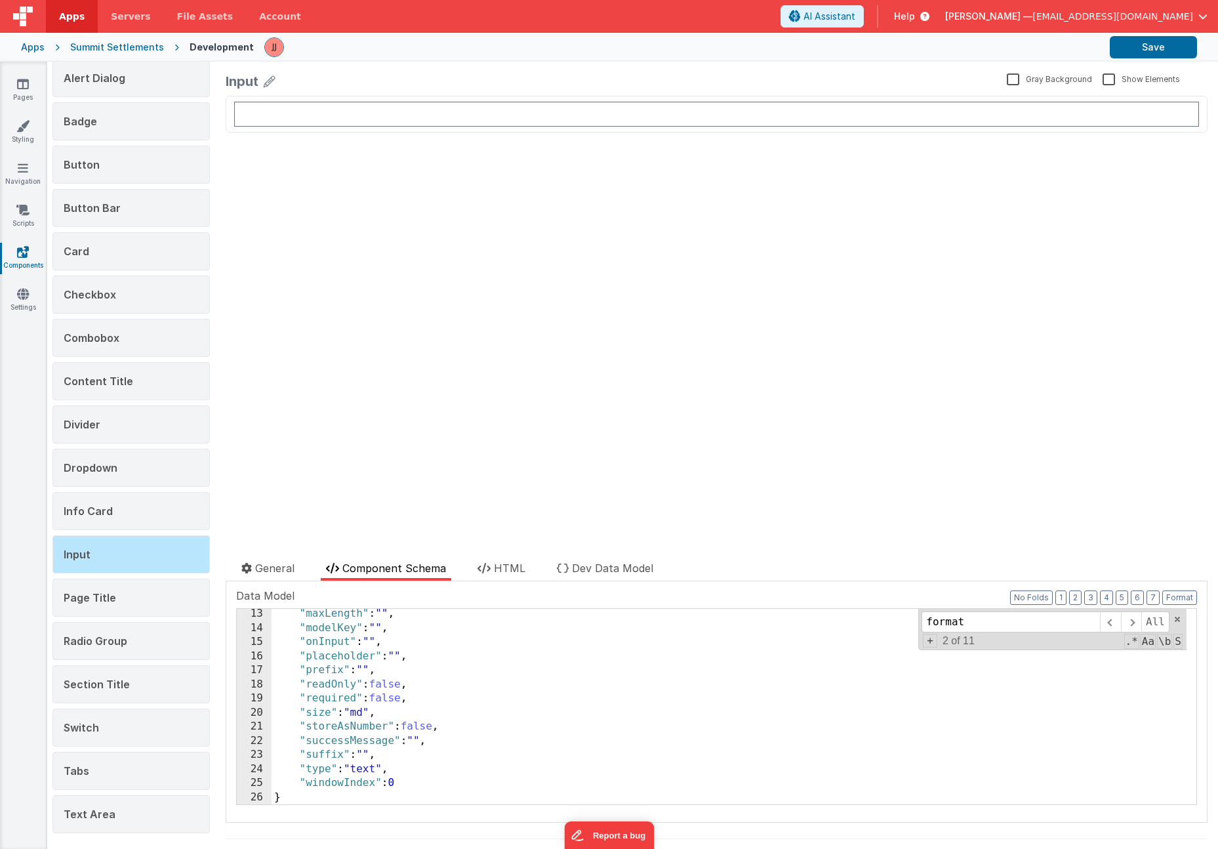
click at [422, 784] on div ""maxLength" : "" , "modelKey" : "" , "onInput" : "" , "placeholder" : "" , "pre…" at bounding box center [729, 719] width 915 height 224
click at [430, 674] on div ""maxLength" : "" , "modelKey" : "" , "onInput" : "" , "placeholder" : "" , "pre…" at bounding box center [729, 719] width 915 height 224
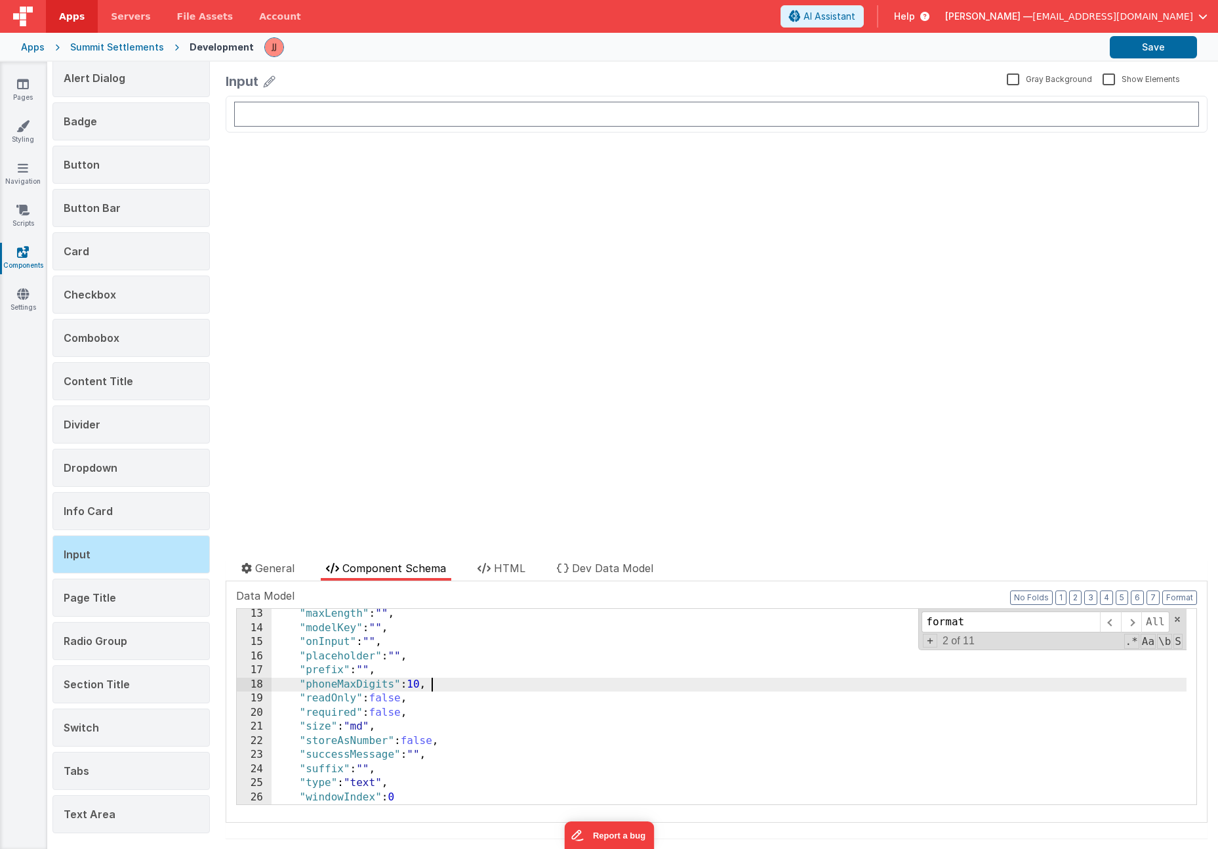
drag, startPoint x: 506, startPoint y: 572, endPoint x: 503, endPoint y: 634, distance: 61.7
click at [506, 572] on span "HTML" at bounding box center [509, 567] width 31 height 13
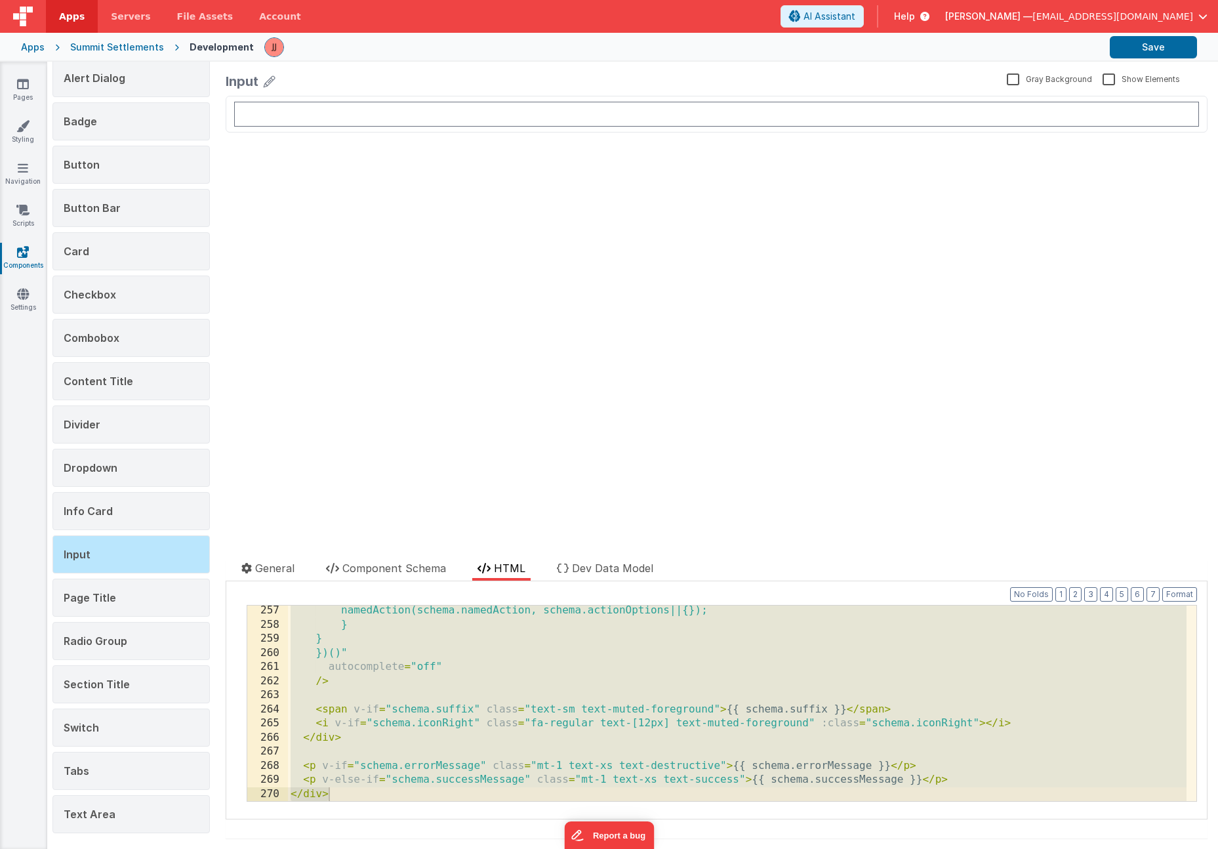
click at [499, 655] on div "namedAction(schema.namedAction, schema.actionOptions||{}); } } })()" autocomple…" at bounding box center [737, 715] width 899 height 224
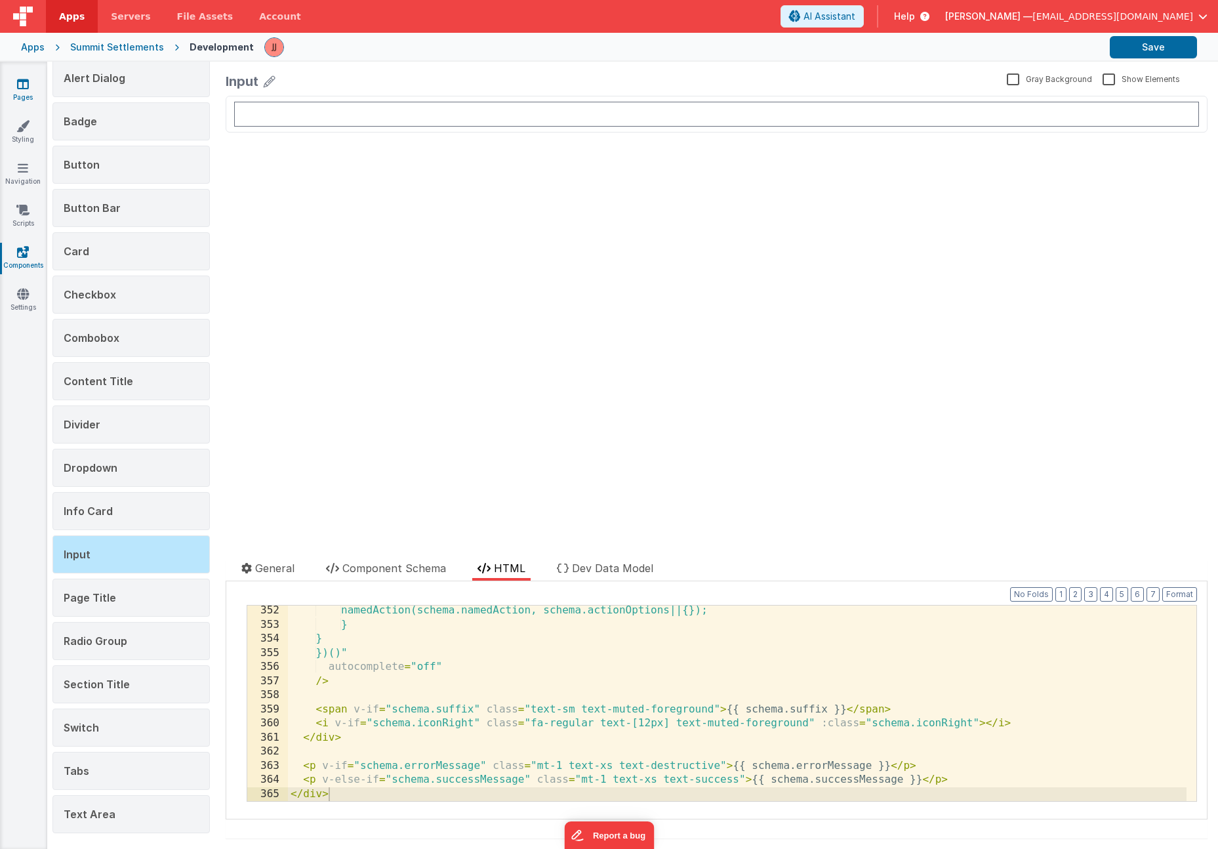
click at [26, 90] on icon at bounding box center [23, 83] width 12 height 13
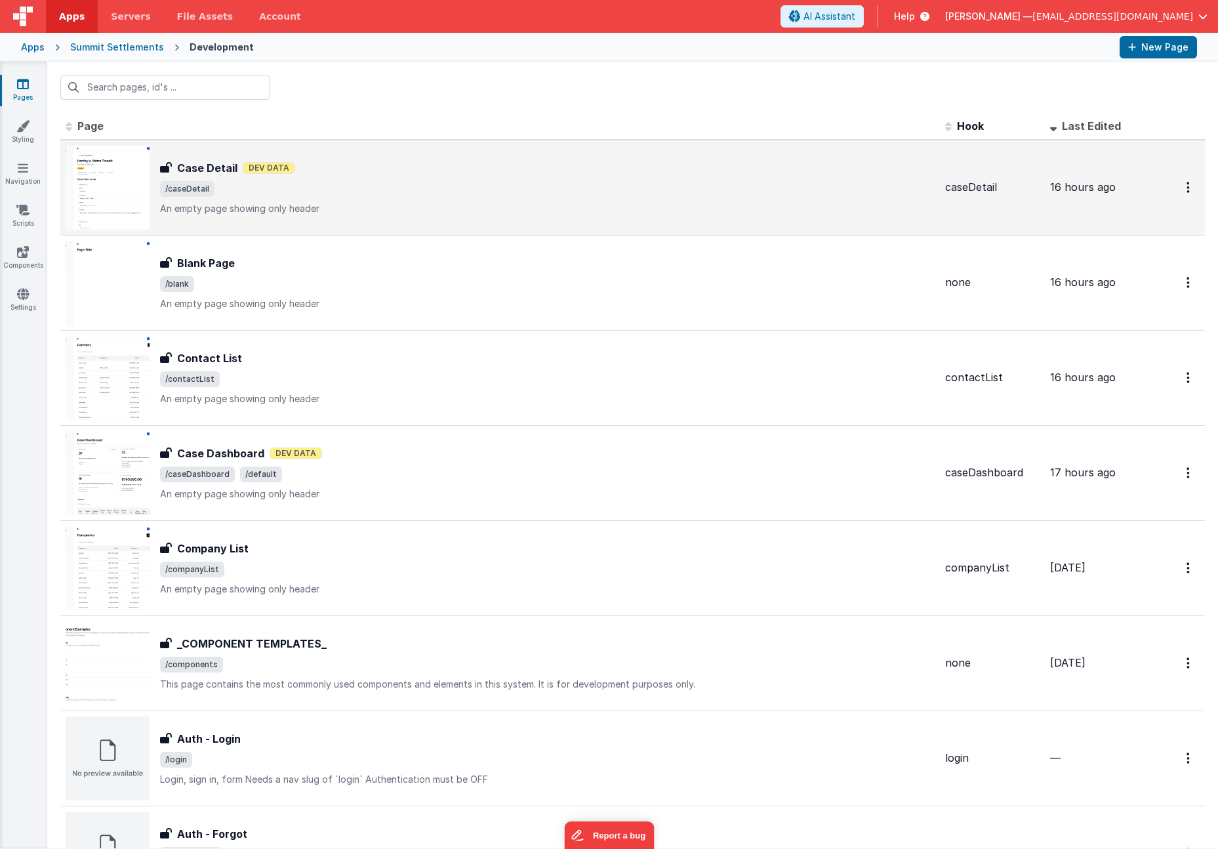
click at [398, 192] on span "/caseDetail" at bounding box center [547, 189] width 775 height 16
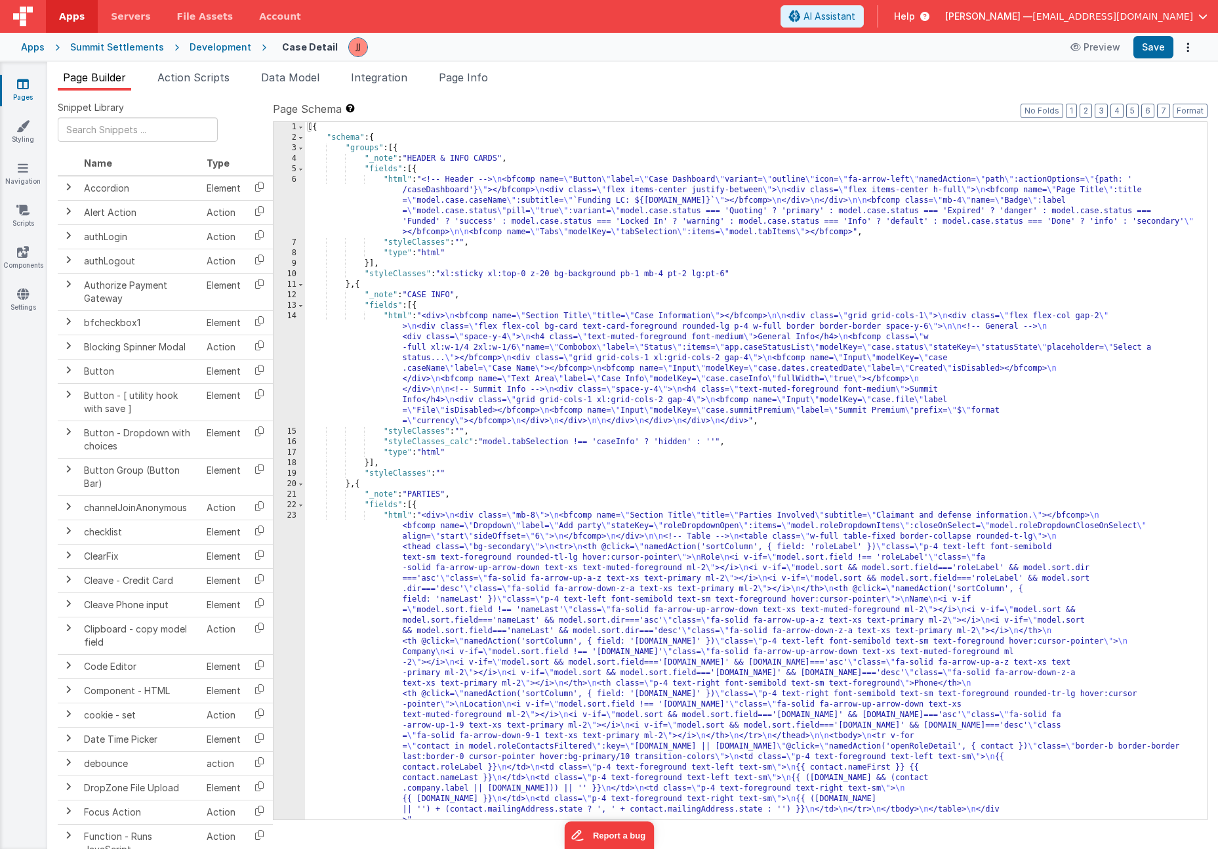
click at [31, 89] on link "Pages" at bounding box center [22, 90] width 47 height 26
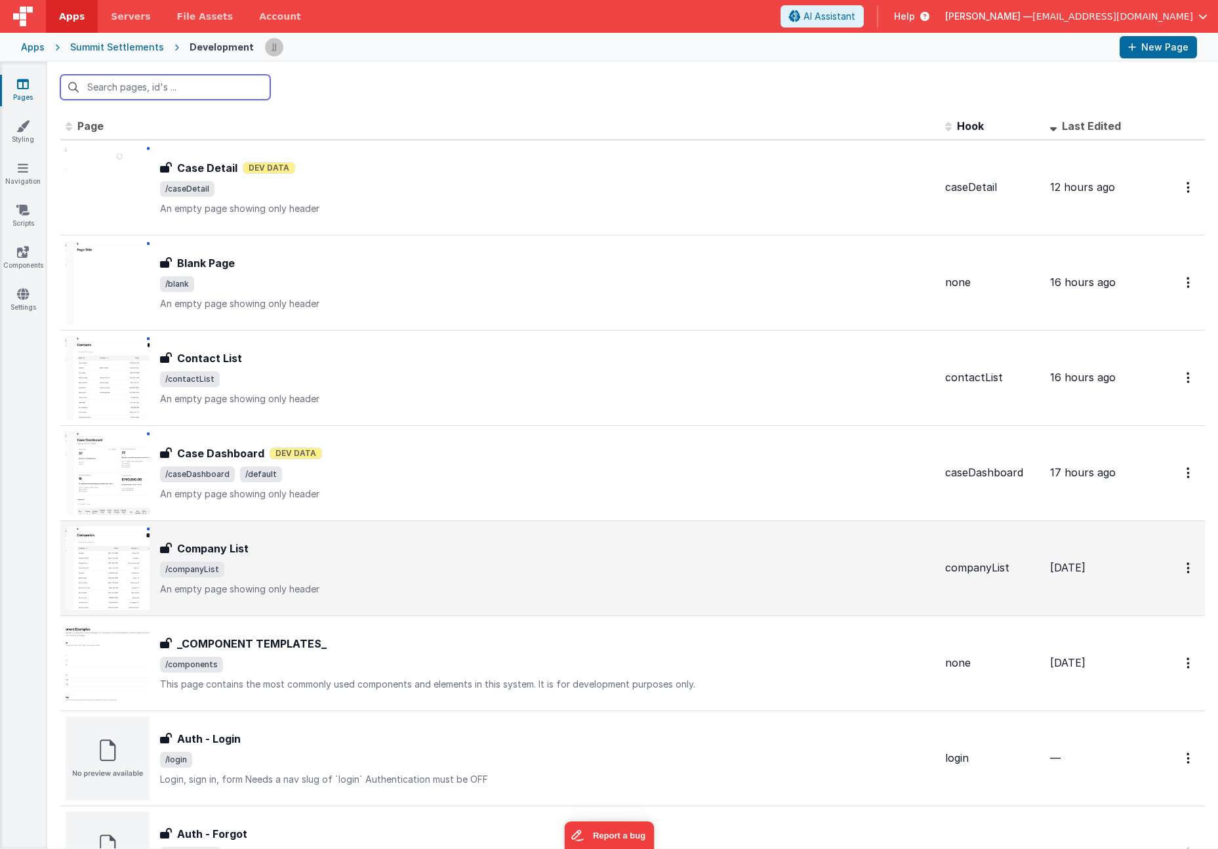
scroll to position [195, 0]
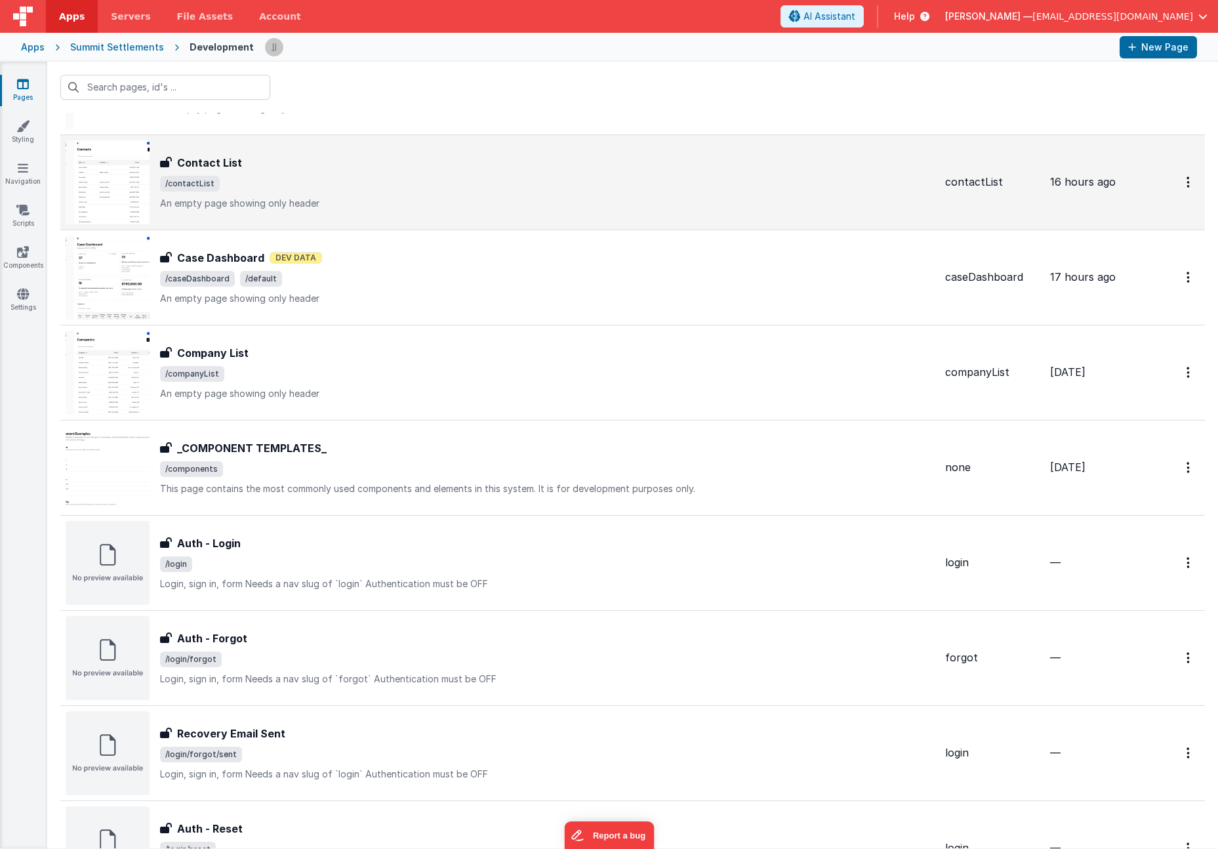
click at [394, 184] on span "/contactList" at bounding box center [547, 184] width 775 height 16
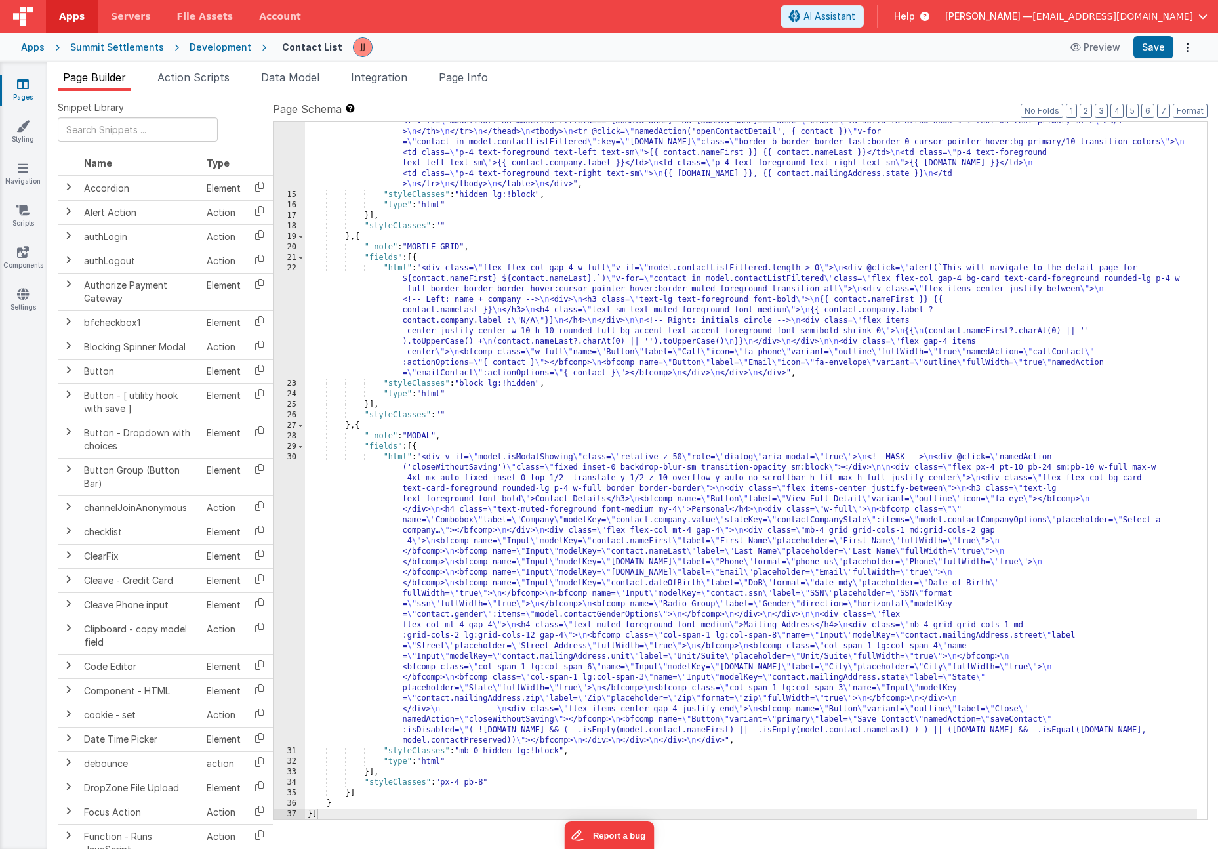
scroll to position [331, 0]
click at [476, 664] on div ""html" : "<div class= \" w-full \" v-if= \" model.contactListFiltered.length > …" at bounding box center [751, 433] width 892 height 928
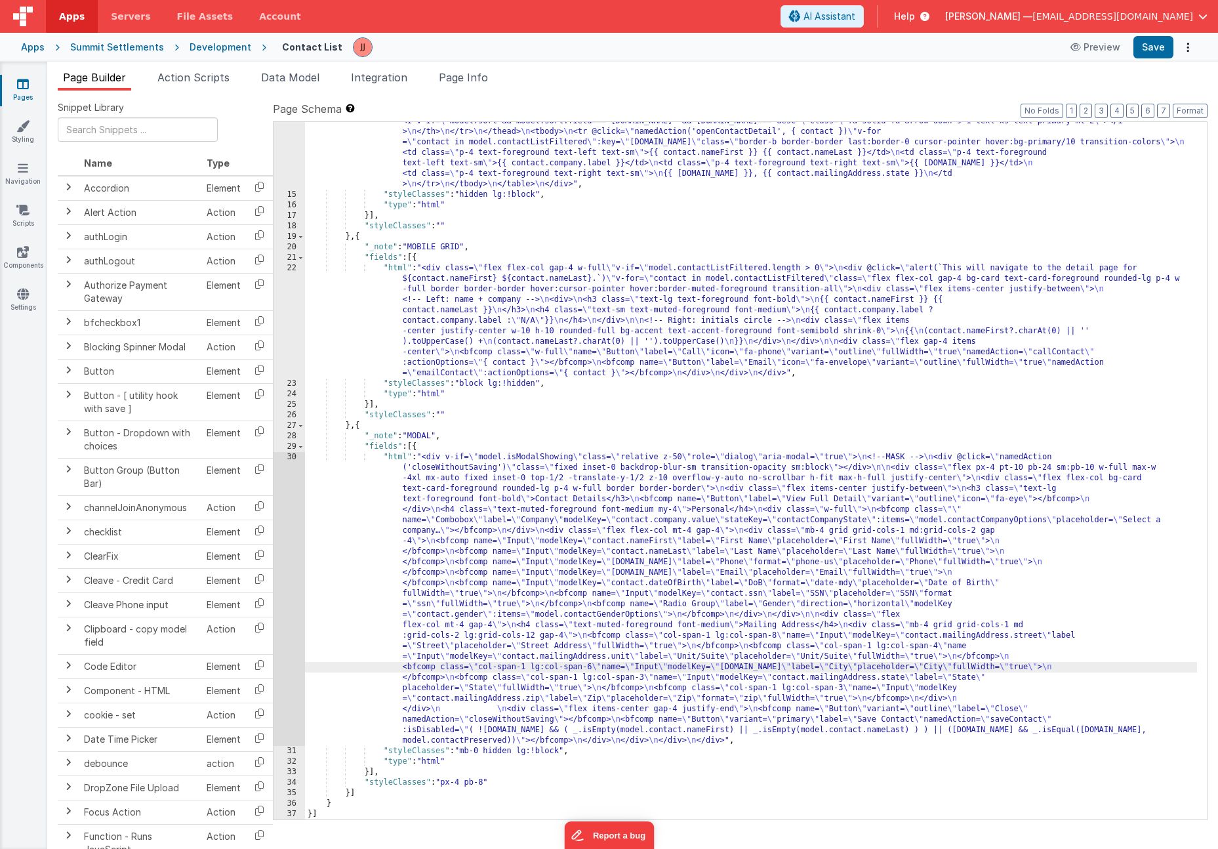
click at [288, 578] on div "30" at bounding box center [288, 599] width 31 height 294
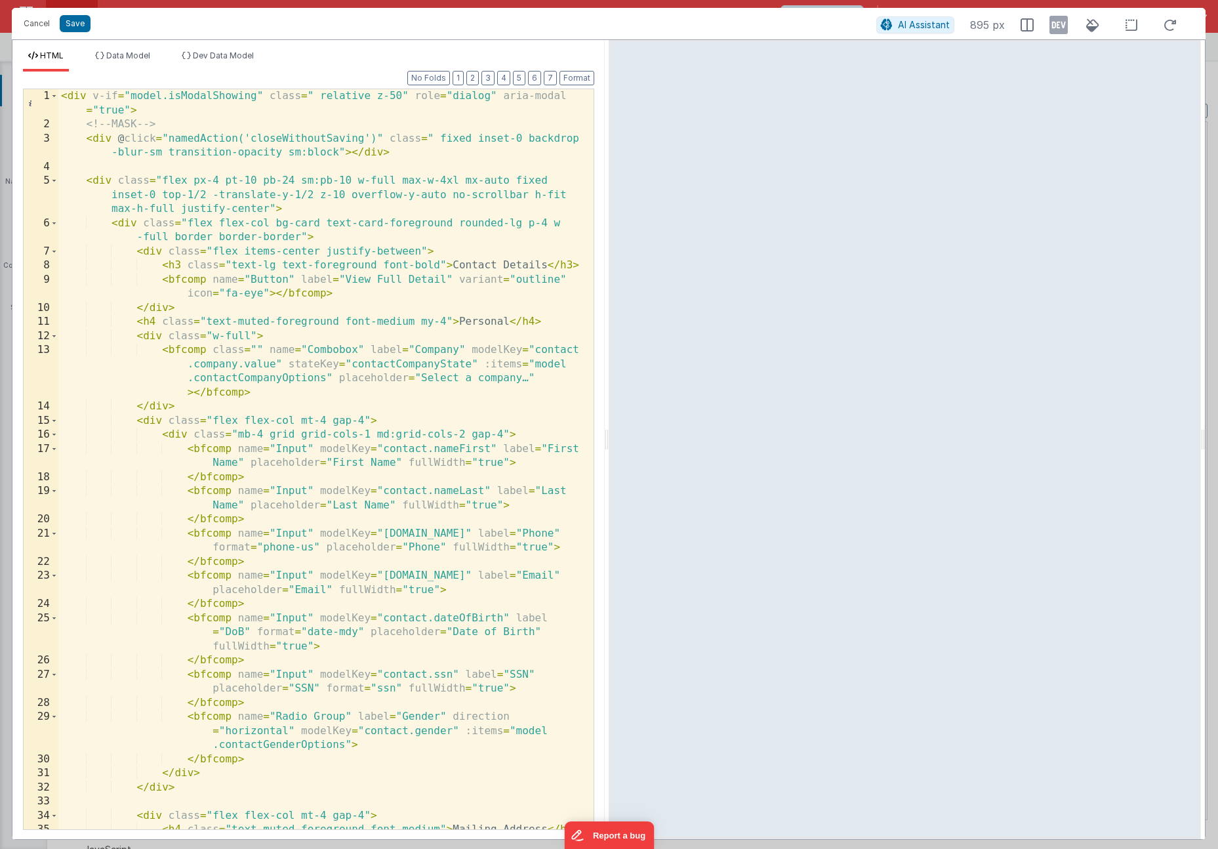
click at [357, 577] on div "< div v-if = "model.isModalShowing" class = " relative z-50" role = "dialog" ar…" at bounding box center [320, 487] width 525 height 796
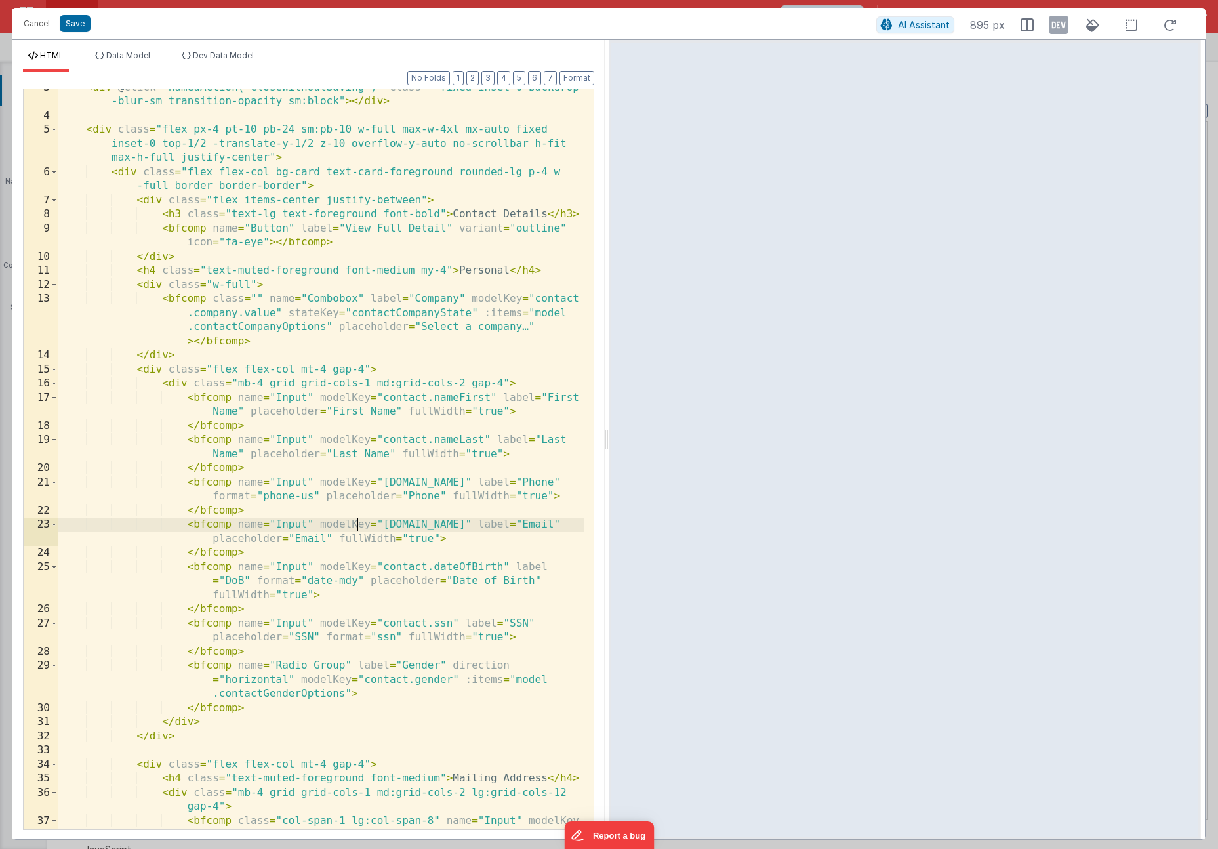
scroll to position [51, 0]
click at [342, 577] on div "< div @ click = "namedAction('closeWithoutSaving')" class = " fixed inset-0 bac…" at bounding box center [320, 486] width 525 height 811
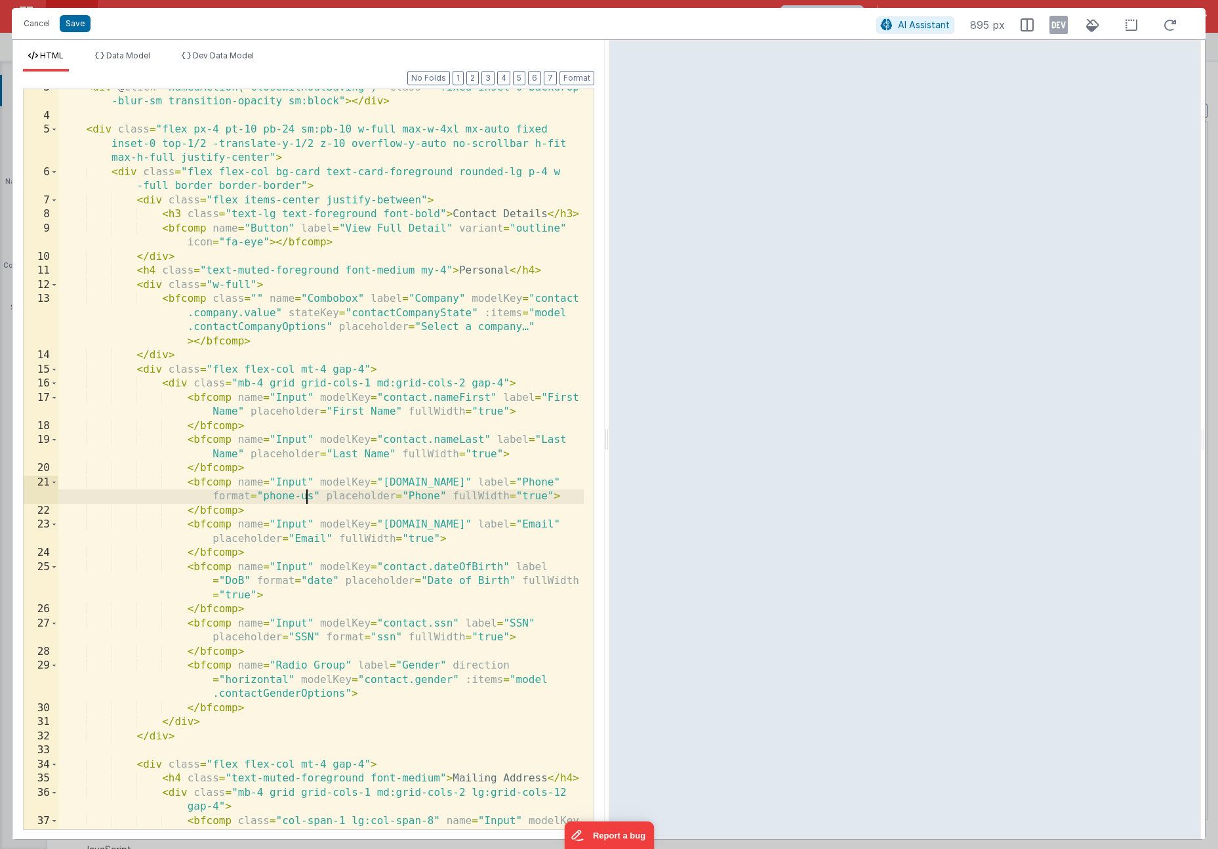
click at [304, 495] on div "< div @ click = "namedAction('closeWithoutSaving')" class = " fixed inset-0 bac…" at bounding box center [320, 486] width 525 height 811
drag, startPoint x: 304, startPoint y: 495, endPoint x: 310, endPoint y: 485, distance: 11.3
click at [310, 485] on div "< div @ click = "namedAction('closeWithoutSaving')" class = " fixed inset-0 bac…" at bounding box center [320, 486] width 525 height 811
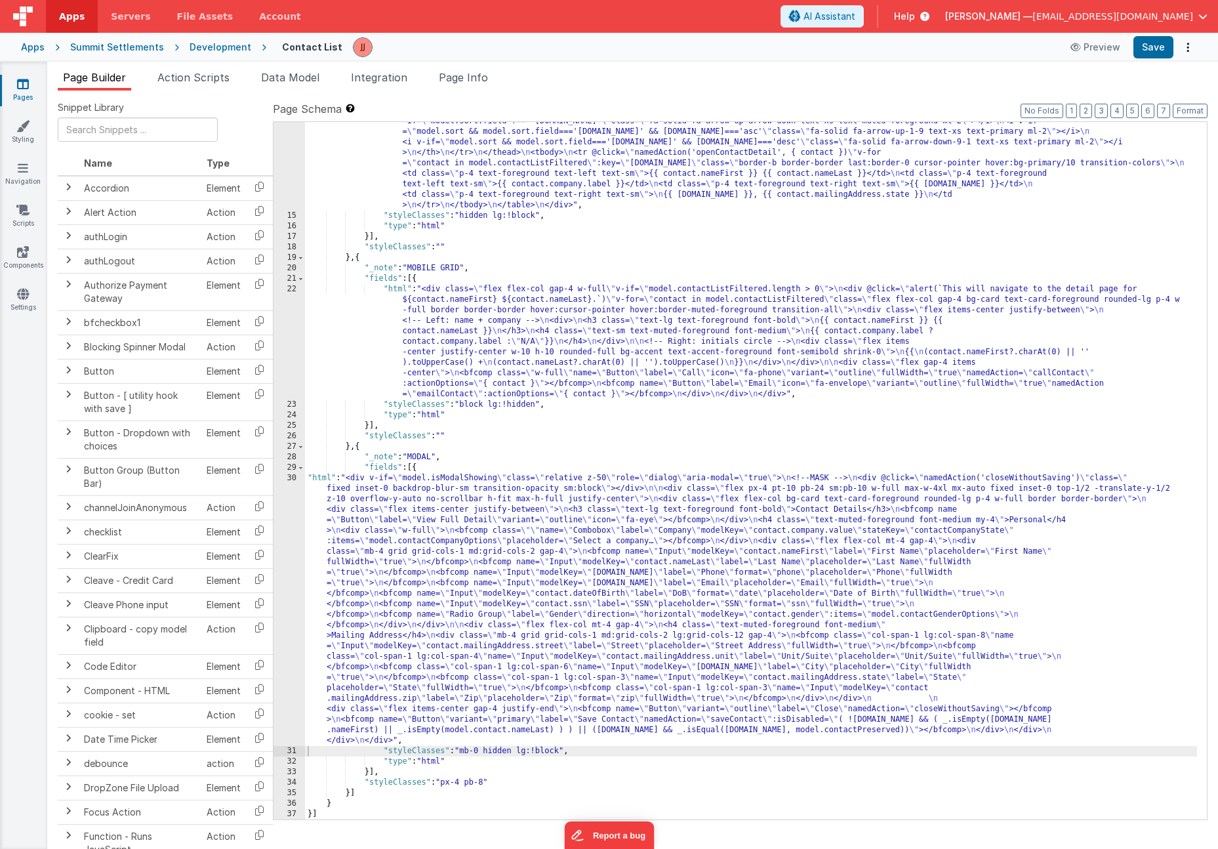
click at [512, 570] on div ""html" : "<div class= \" w-full \" v-if= \" model.contactListFiltered.length > …" at bounding box center [751, 454] width 892 height 928
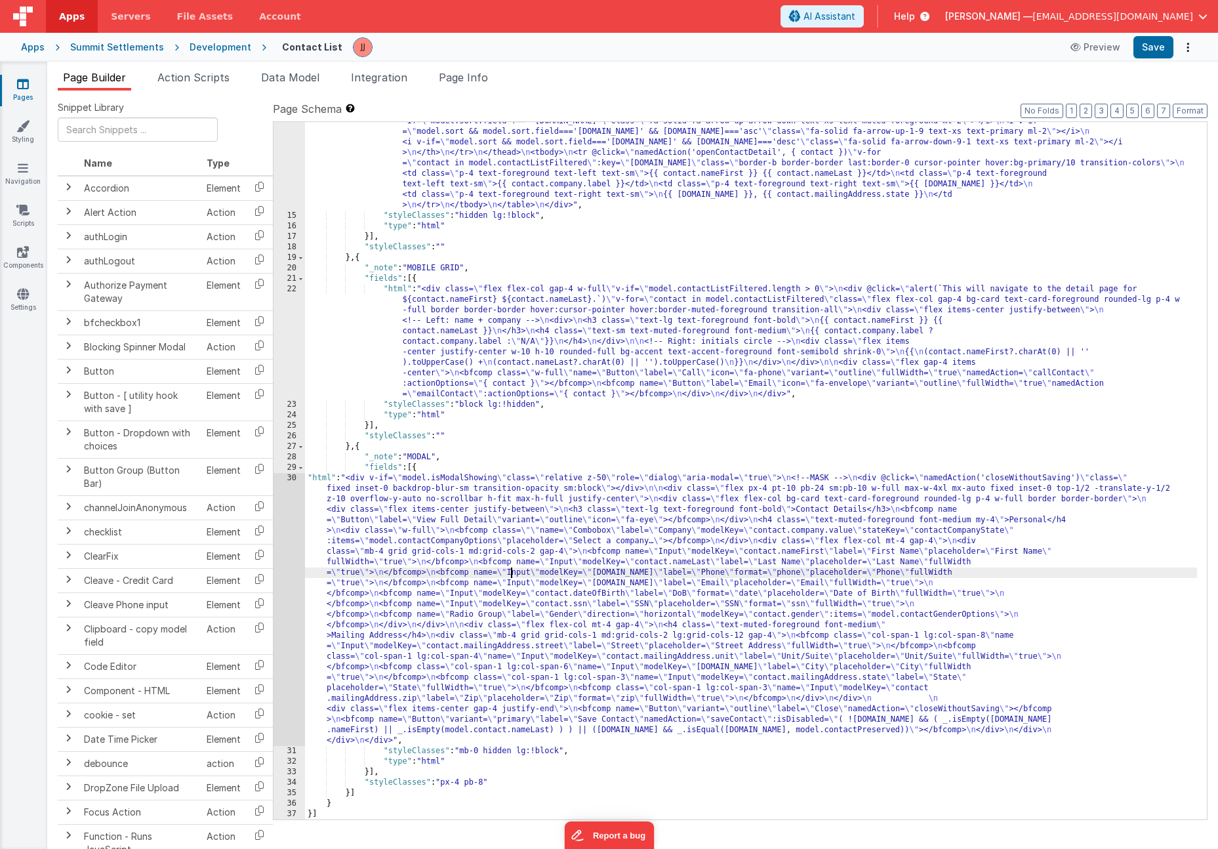
click at [281, 559] on div "30" at bounding box center [288, 609] width 31 height 273
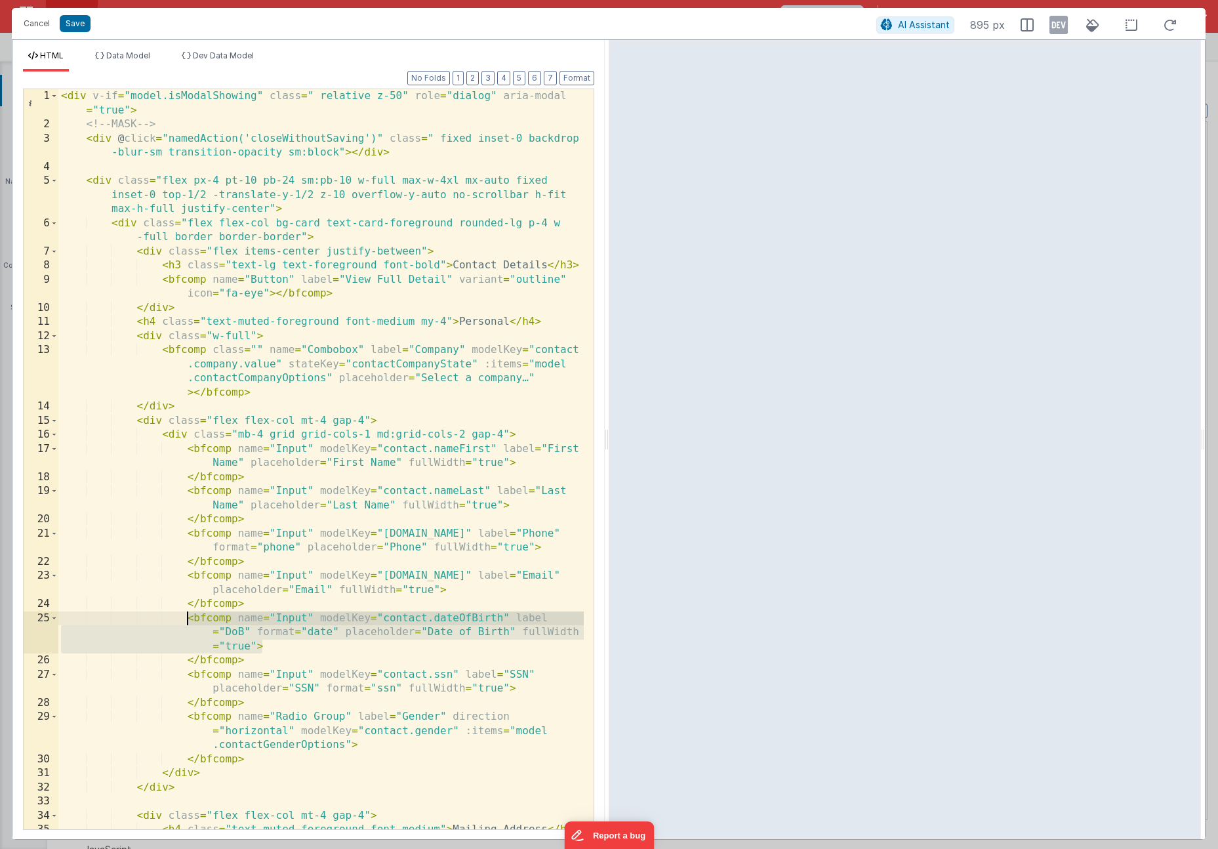
drag, startPoint x: 264, startPoint y: 646, endPoint x: 187, endPoint y: 620, distance: 81.1
click at [187, 620] on div "< div v-if = "model.isModalShowing" class = " relative z-50" role = "dialog" ar…" at bounding box center [320, 487] width 525 height 796
click at [83, 30] on button "Save" at bounding box center [75, 23] width 31 height 17
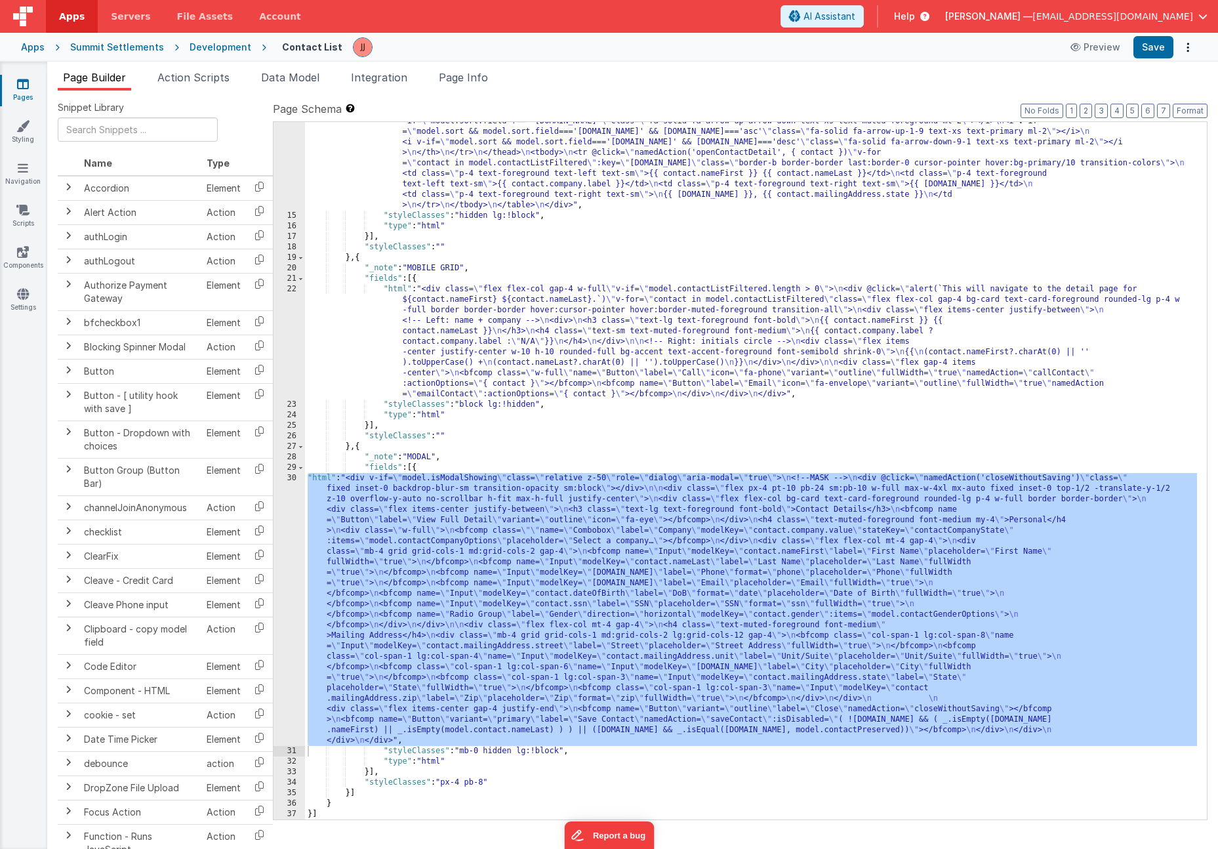
click at [424, 470] on div ""html" : "<div class= \" w-full \" v-if= \" model.contactListFiltered.length > …" at bounding box center [751, 454] width 892 height 928
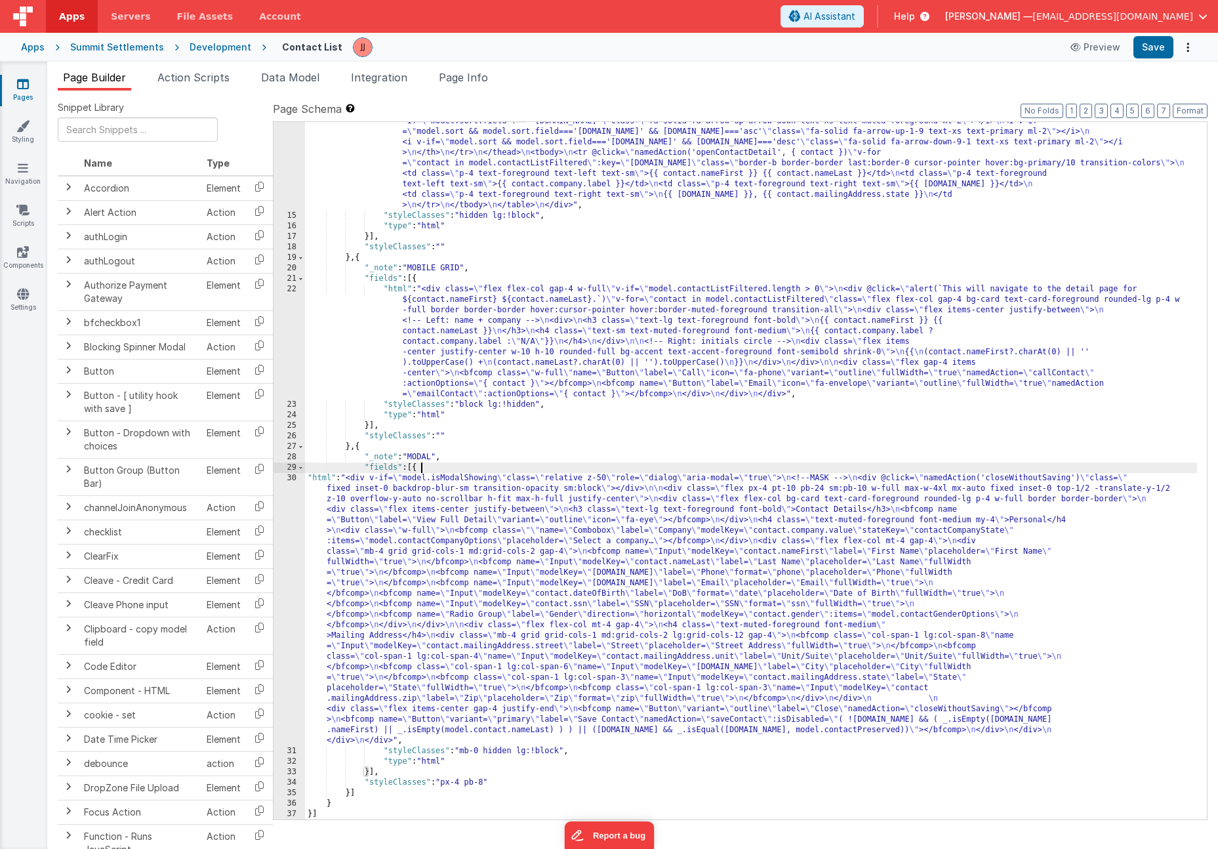
click at [407, 496] on div ""html" : "<div class= \" w-full \" v-if= \" model.contactListFiltered.length > …" at bounding box center [751, 454] width 892 height 928
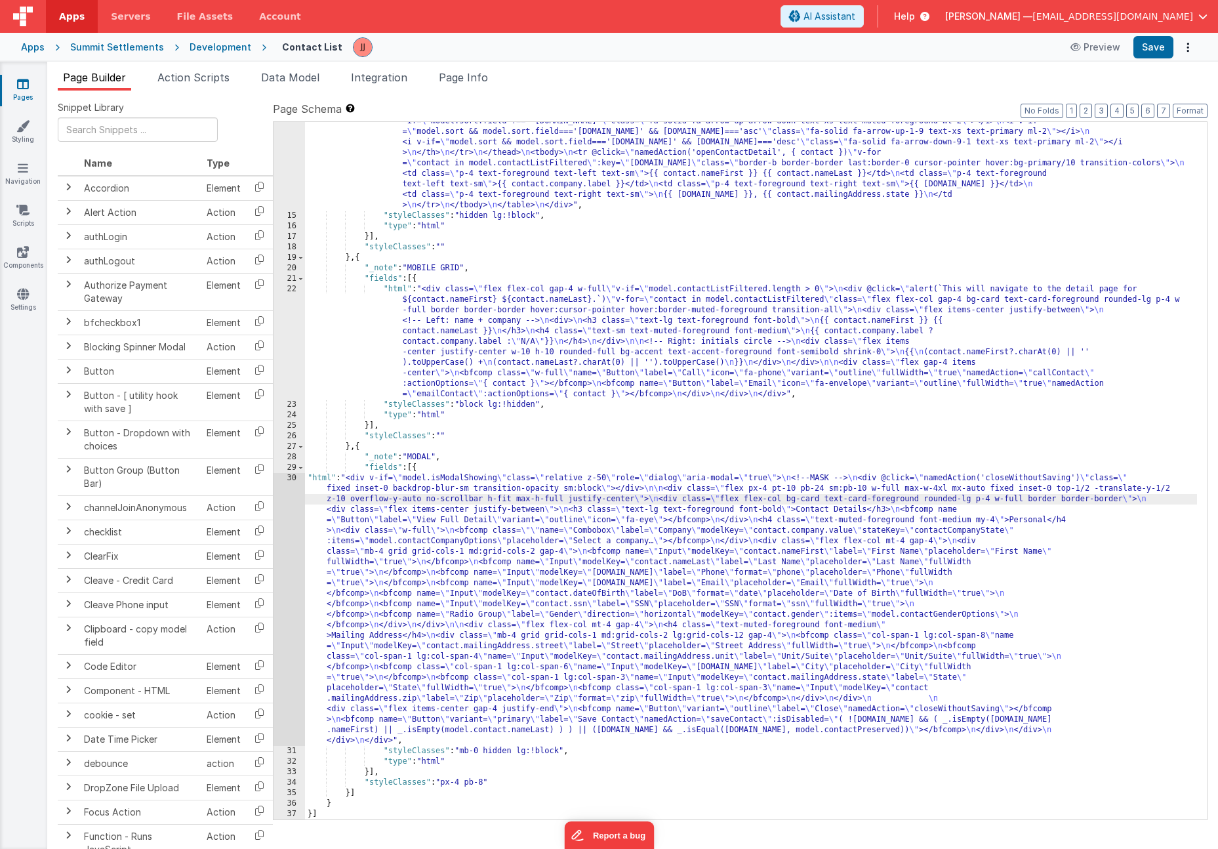
click at [1151, 35] on div "Apps [GEOGRAPHIC_DATA] Development Contact List Preview Save" at bounding box center [609, 47] width 1218 height 29
click at [1150, 36] on button "Save" at bounding box center [1153, 47] width 40 height 22
click at [21, 302] on link "Settings" at bounding box center [22, 300] width 47 height 26
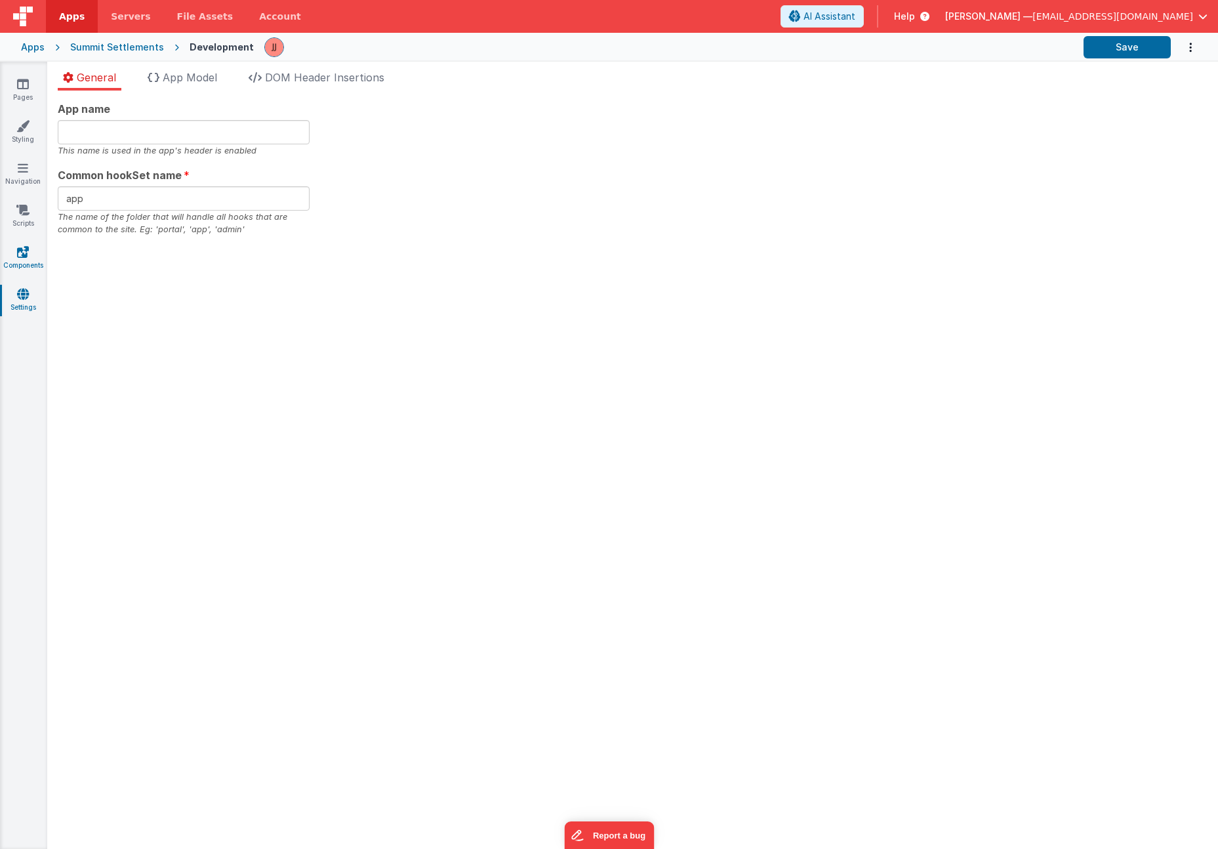
click at [24, 256] on icon at bounding box center [23, 251] width 12 height 13
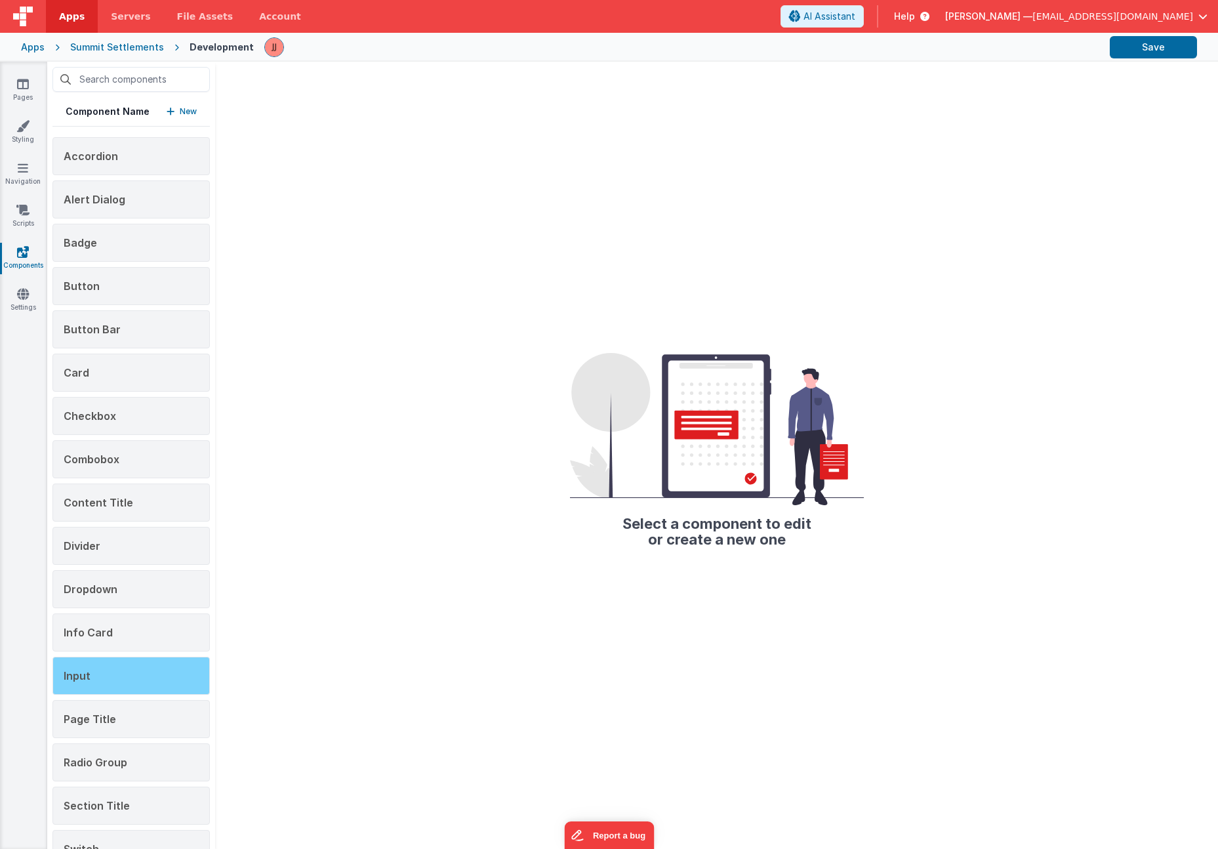
click at [101, 686] on div "Input" at bounding box center [130, 676] width 157 height 38
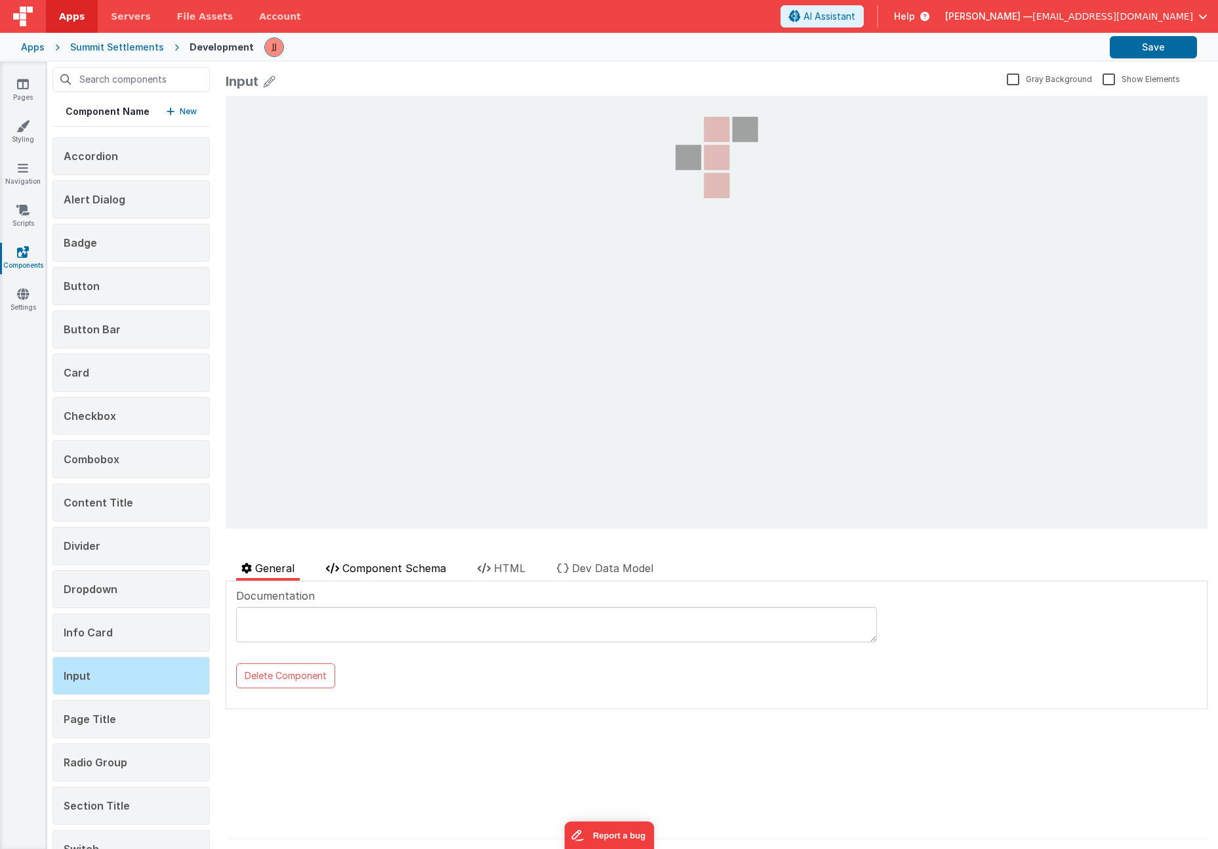
click at [420, 563] on span "Component Schema" at bounding box center [394, 567] width 104 height 13
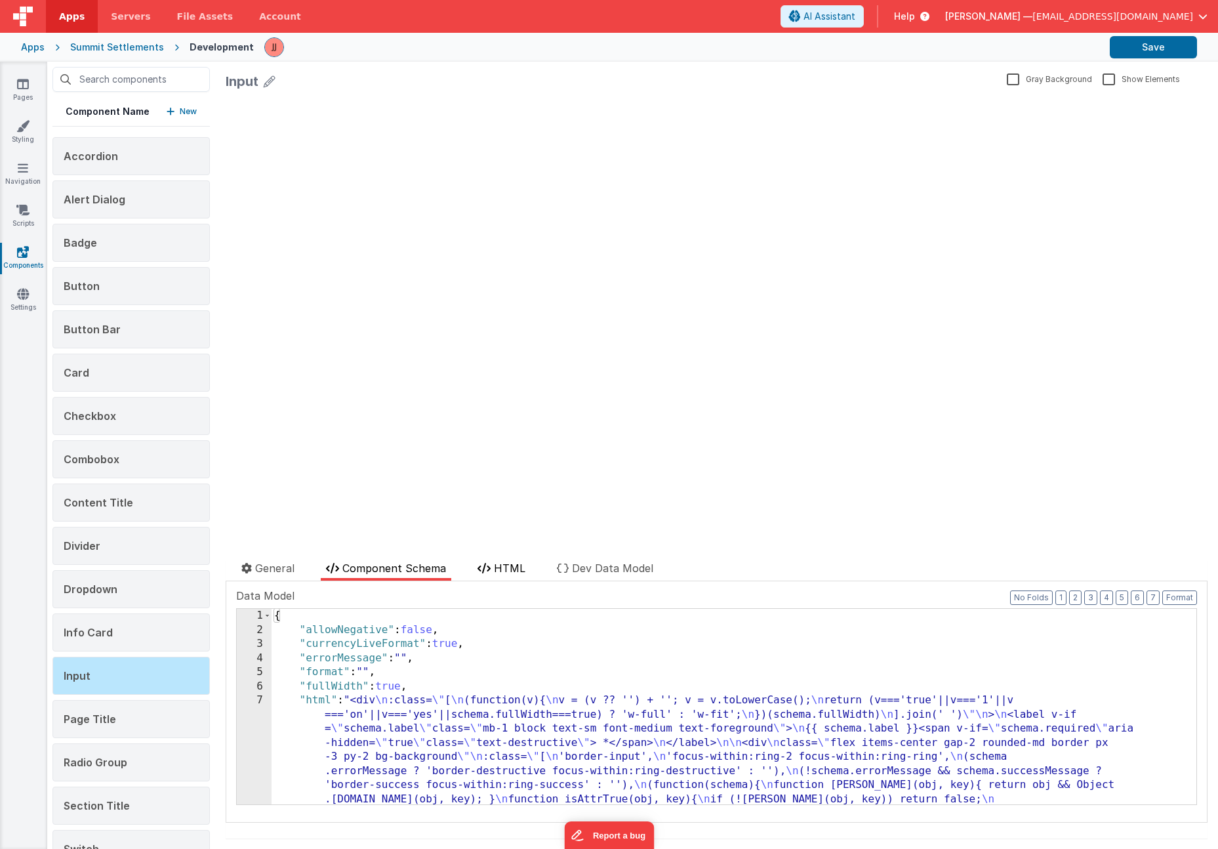
click at [490, 571] on icon at bounding box center [483, 568] width 13 height 10
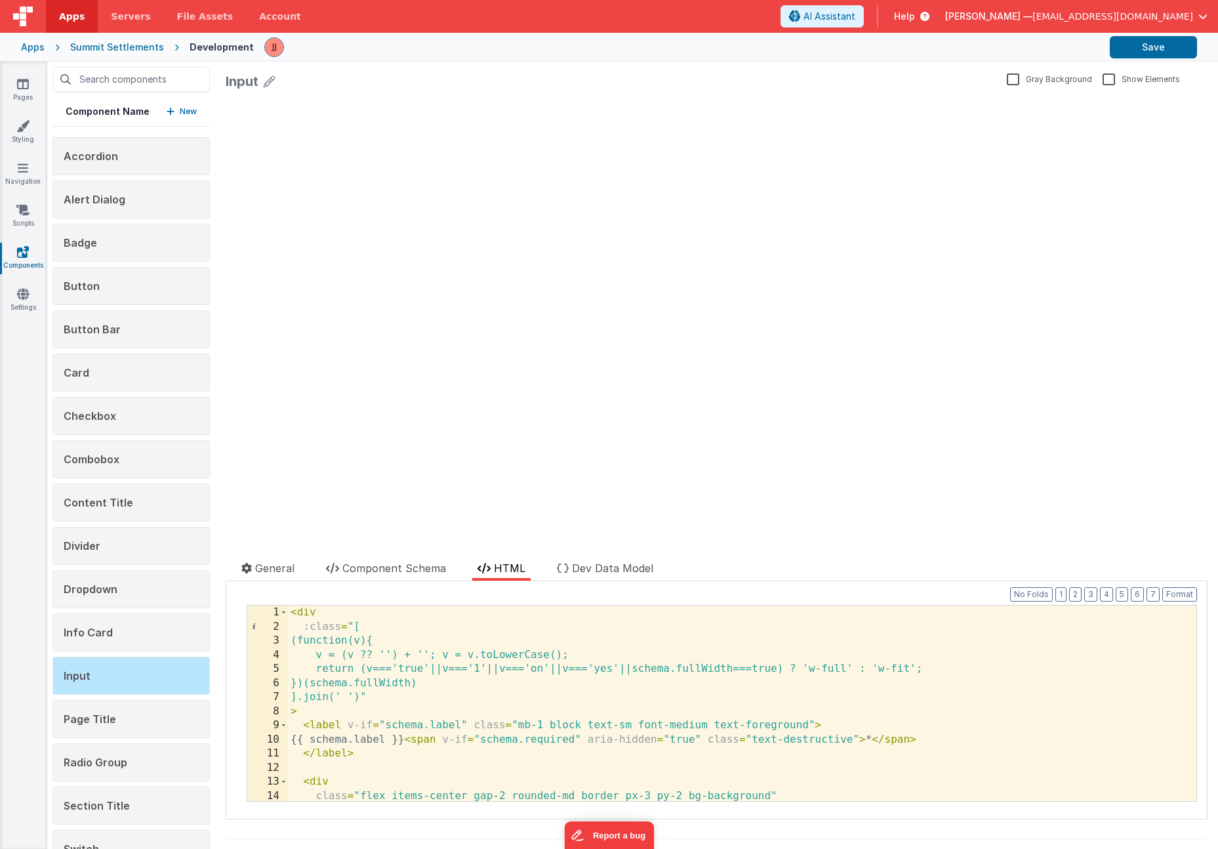
click at [384, 634] on div "< div :class = "[ (function(v){ v = (v ?? '') + ''; v = v.toLowerCase(); return…" at bounding box center [737, 717] width 899 height 224
click at [327, 609] on div "< div :class = "[ (function(v){ v = (v ?? '') + ''; v = v.toLowerCase(); return…" at bounding box center [737, 717] width 899 height 224
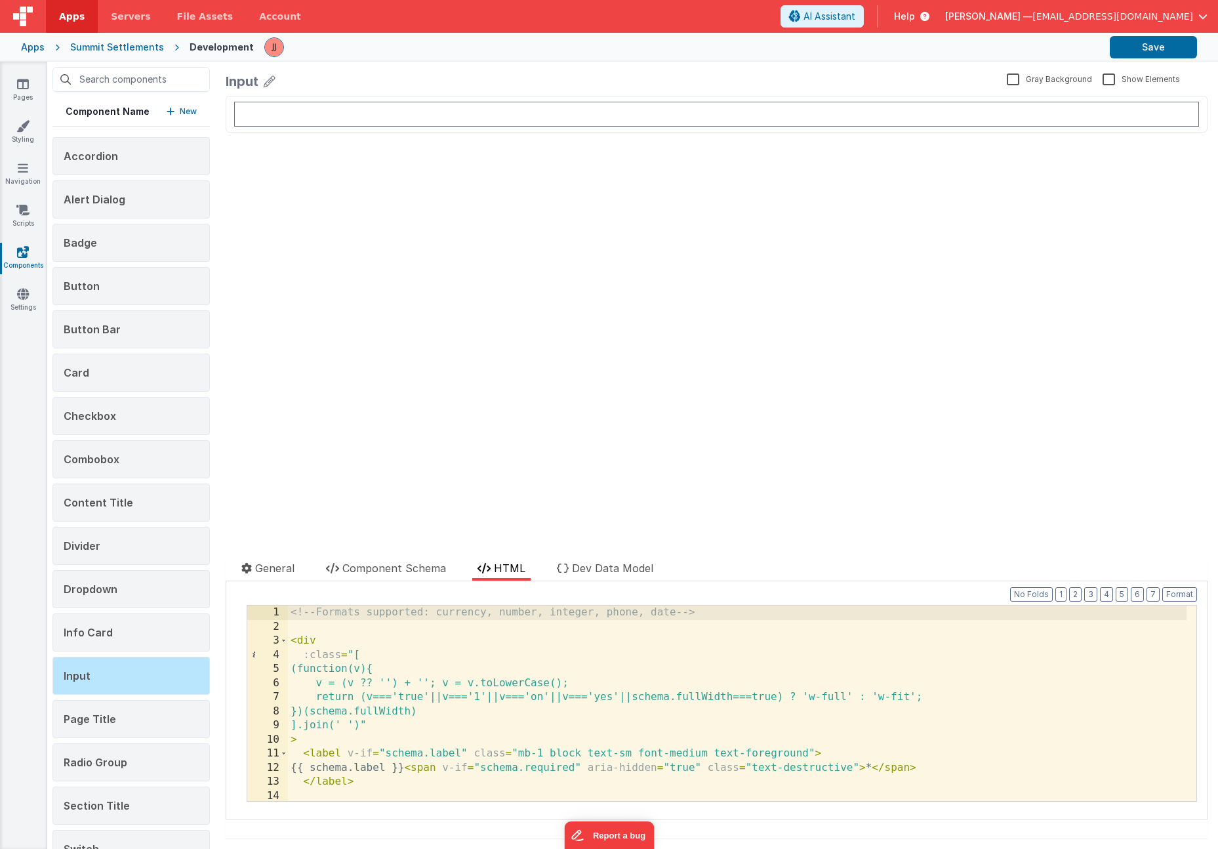
click at [292, 639] on div "<!-- Formats supported: currency, number, integer, phone, date --> < div :class…" at bounding box center [737, 717] width 899 height 224
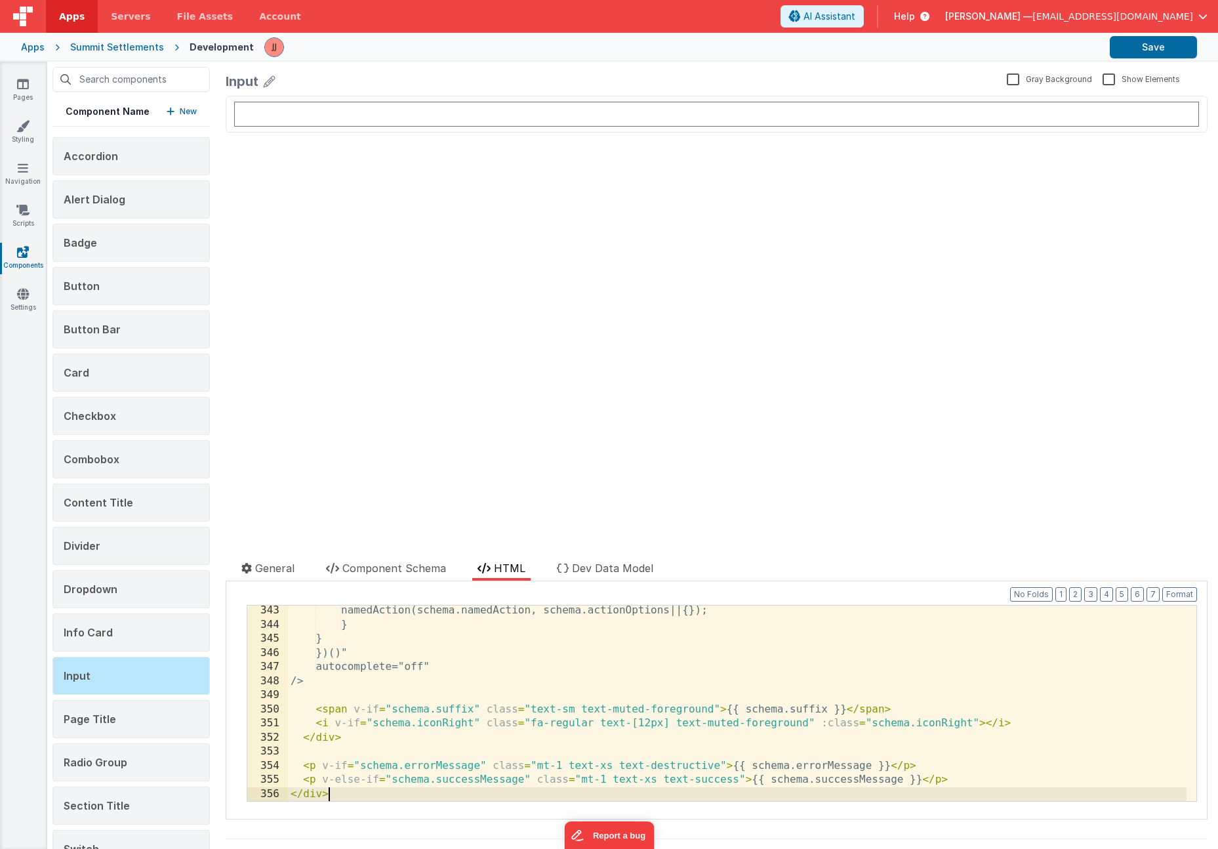
scroll to position [4895, 0]
click at [1144, 42] on button "Save" at bounding box center [1153, 47] width 87 height 22
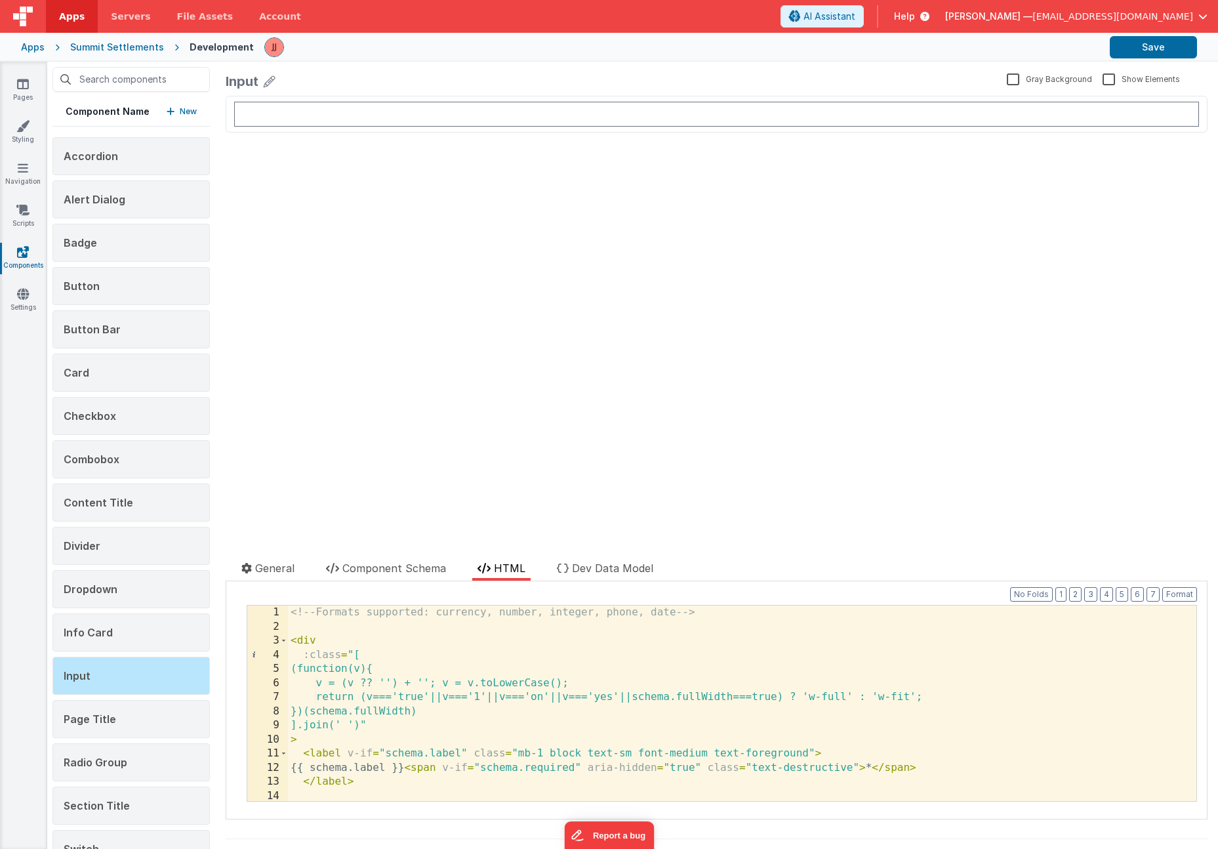
click at [289, 641] on div "<!-- Formats supported: currency, number, integer, phone, date --> < div :class…" at bounding box center [737, 717] width 899 height 224
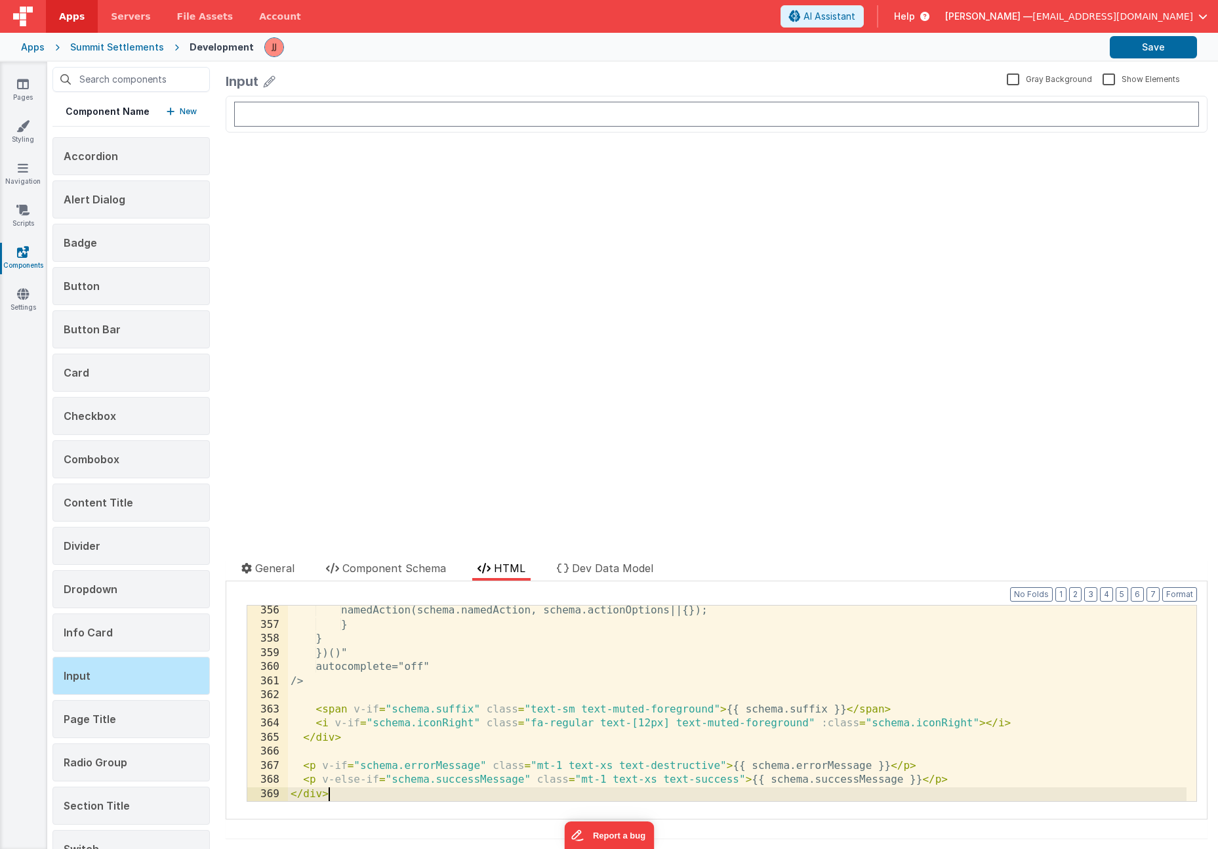
scroll to position [5008, 0]
click at [495, 684] on div "namedAction(schema.namedAction, schema.actionOptions||{}); } } })()" autocomple…" at bounding box center [737, 715] width 899 height 224
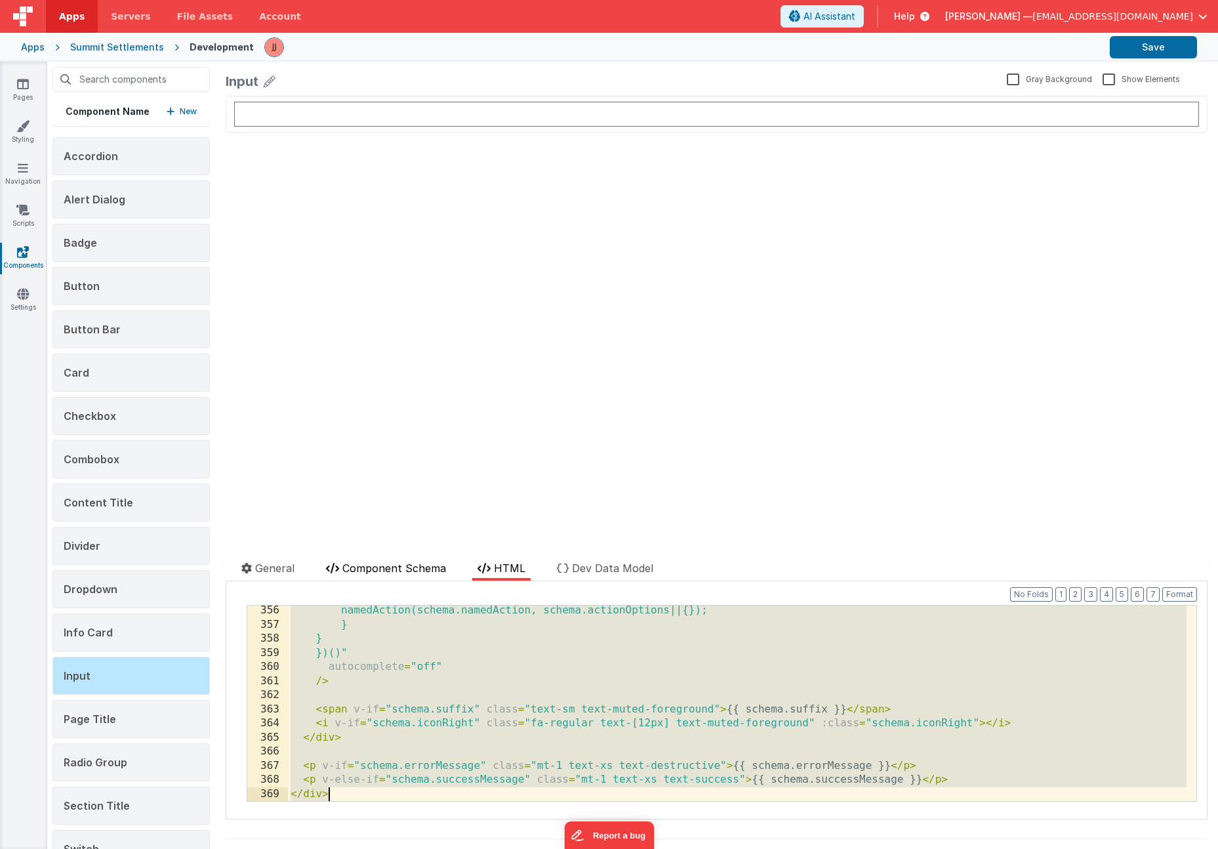
click at [384, 571] on span "Component Schema" at bounding box center [394, 567] width 104 height 13
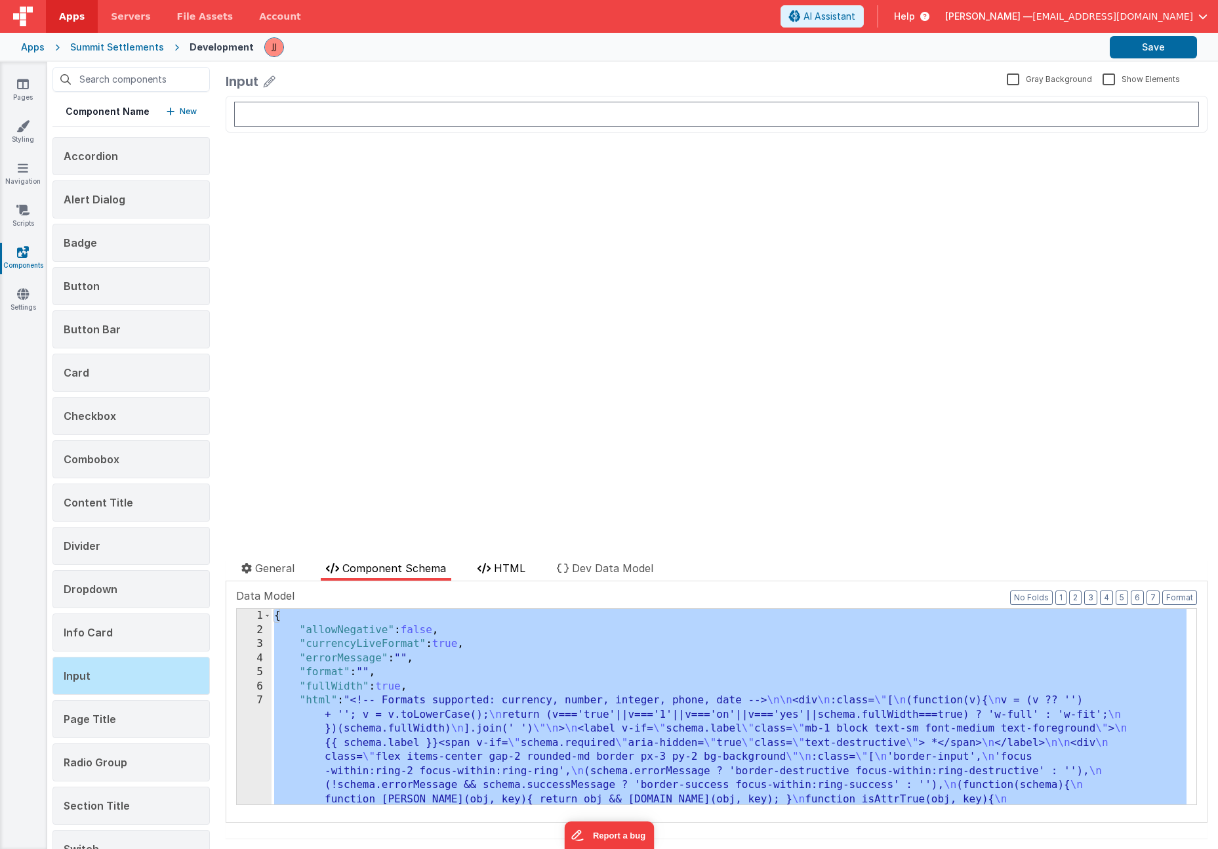
click at [510, 573] on span "HTML" at bounding box center [509, 567] width 31 height 13
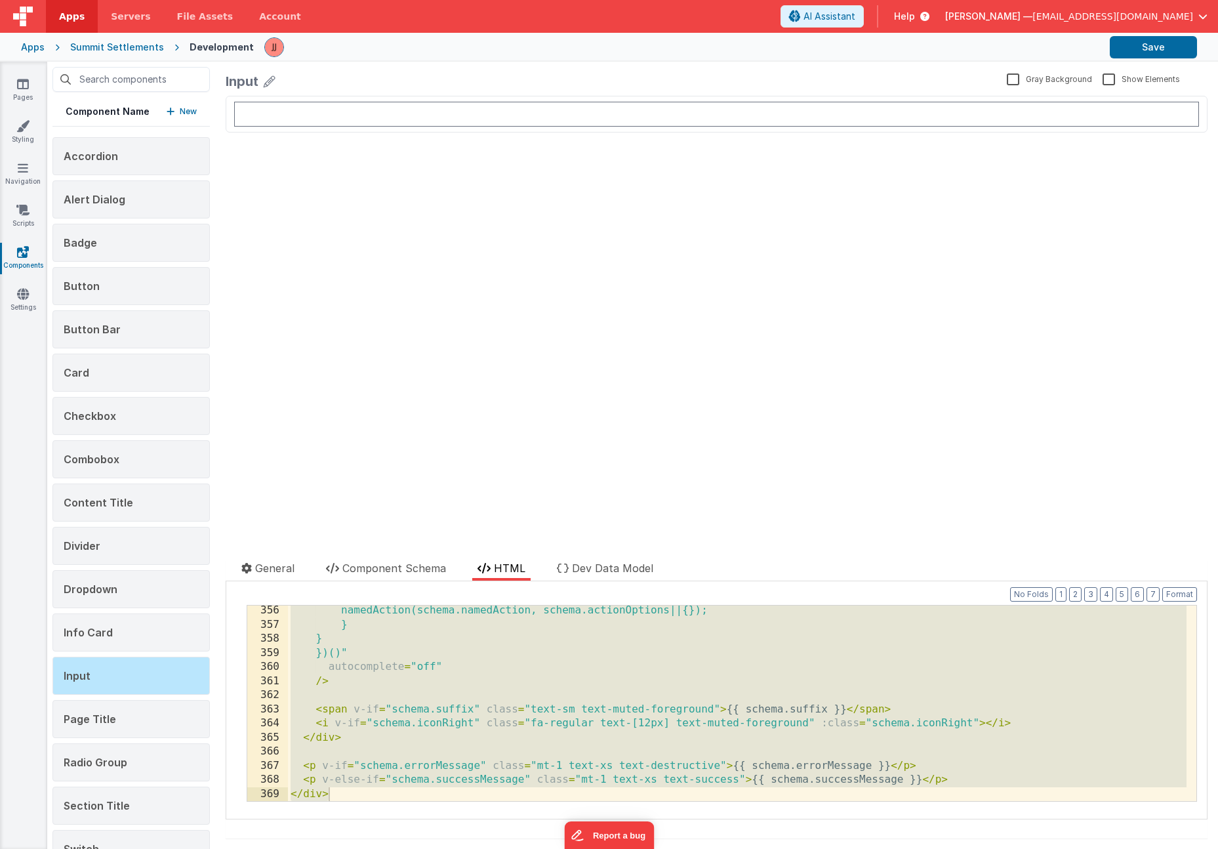
click at [506, 655] on div "namedAction(schema.namedAction, schema.actionOptions||{}); } } })()" autocomple…" at bounding box center [737, 715] width 899 height 224
click at [548, 670] on div "namedAction(schema.namedAction, schema.actionOptions||{}); } } })()" autocomple…" at bounding box center [737, 715] width 899 height 224
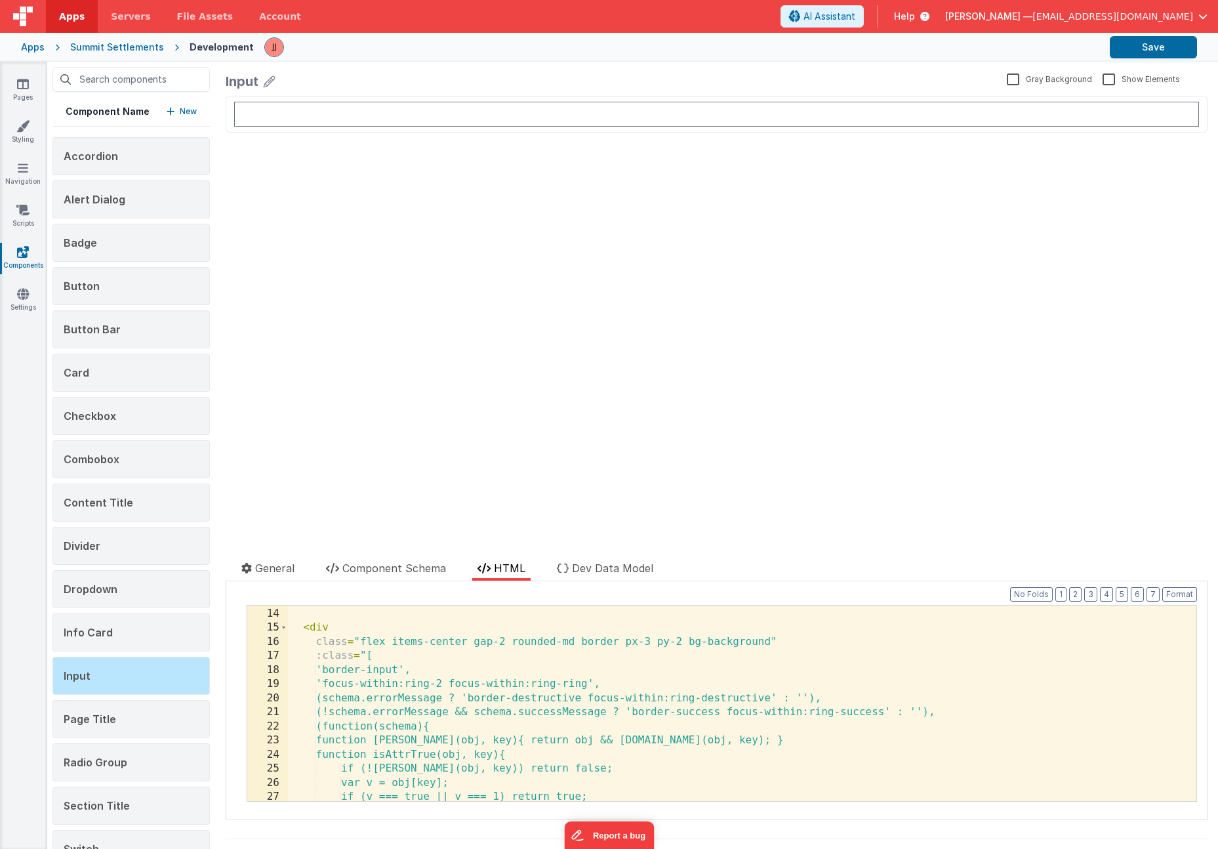
scroll to position [0, 0]
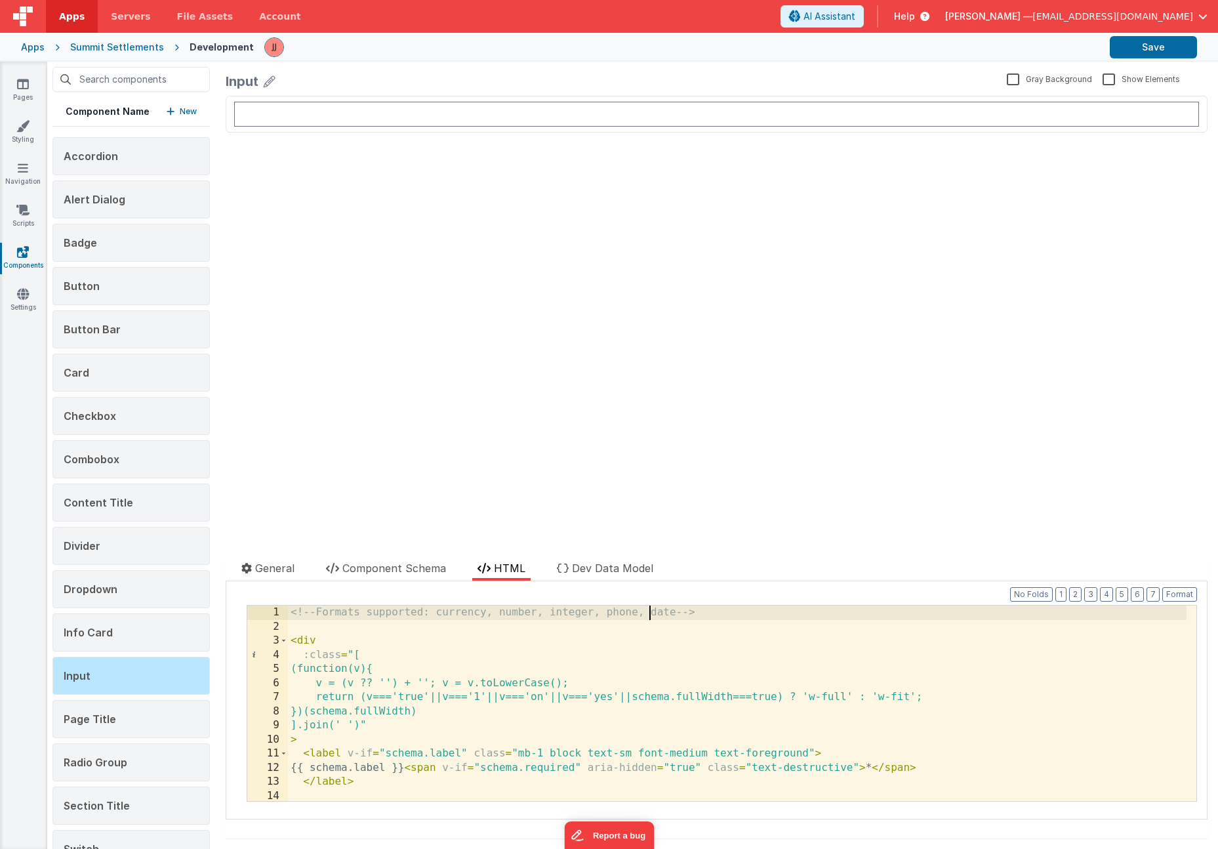
click at [650, 612] on div "<!-- Formats supported: currency, number, integer, phone, date --> < div :class…" at bounding box center [737, 717] width 899 height 224
click at [293, 643] on div "<!-- Formats supported: currency, number, integer, phone, ssn, date --> < div :…" at bounding box center [737, 717] width 899 height 224
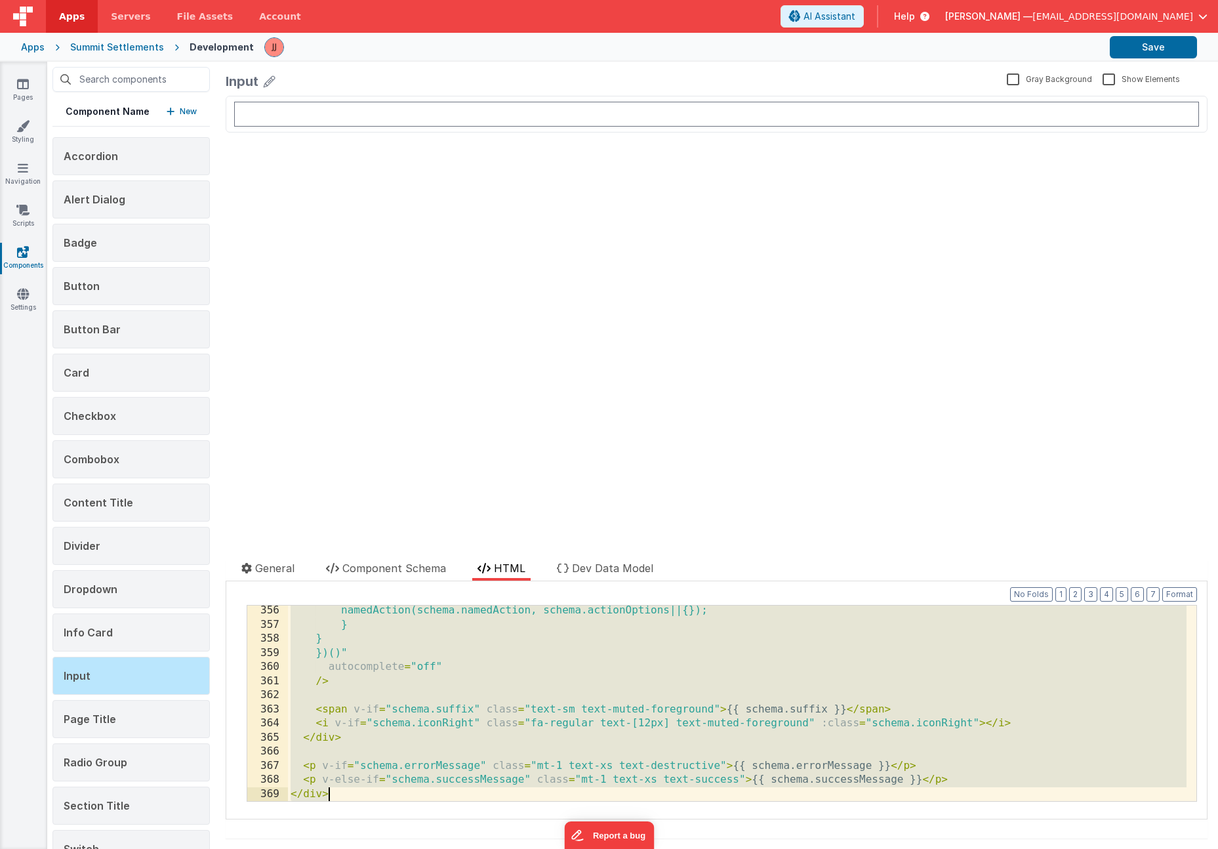
scroll to position [5304, 0]
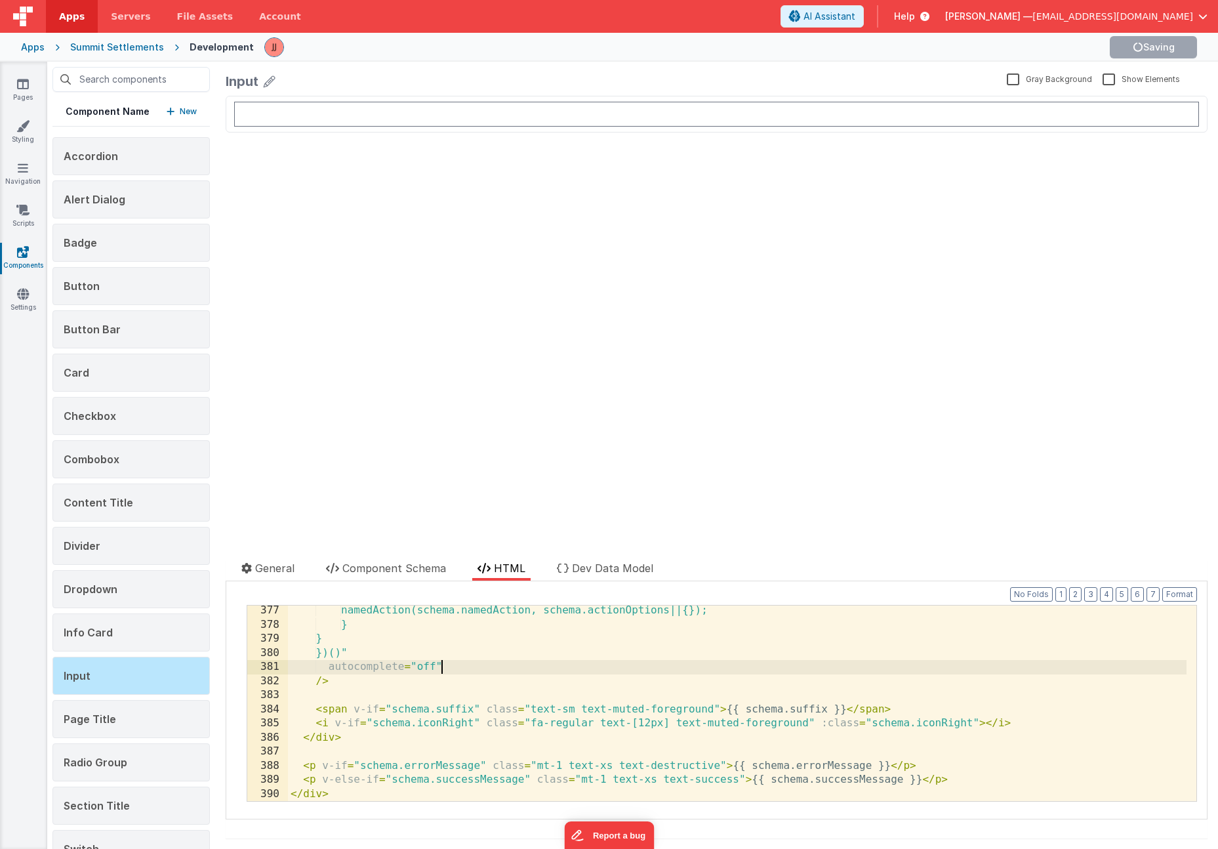
click at [460, 672] on div "namedAction(schema.namedAction, schema.actionOptions||{}); } } })()" autocomple…" at bounding box center [737, 715] width 899 height 224
click at [384, 676] on div "namedAction(schema.namedAction, schema.actionOptions||{}); } } })()" autocomple…" at bounding box center [737, 715] width 899 height 224
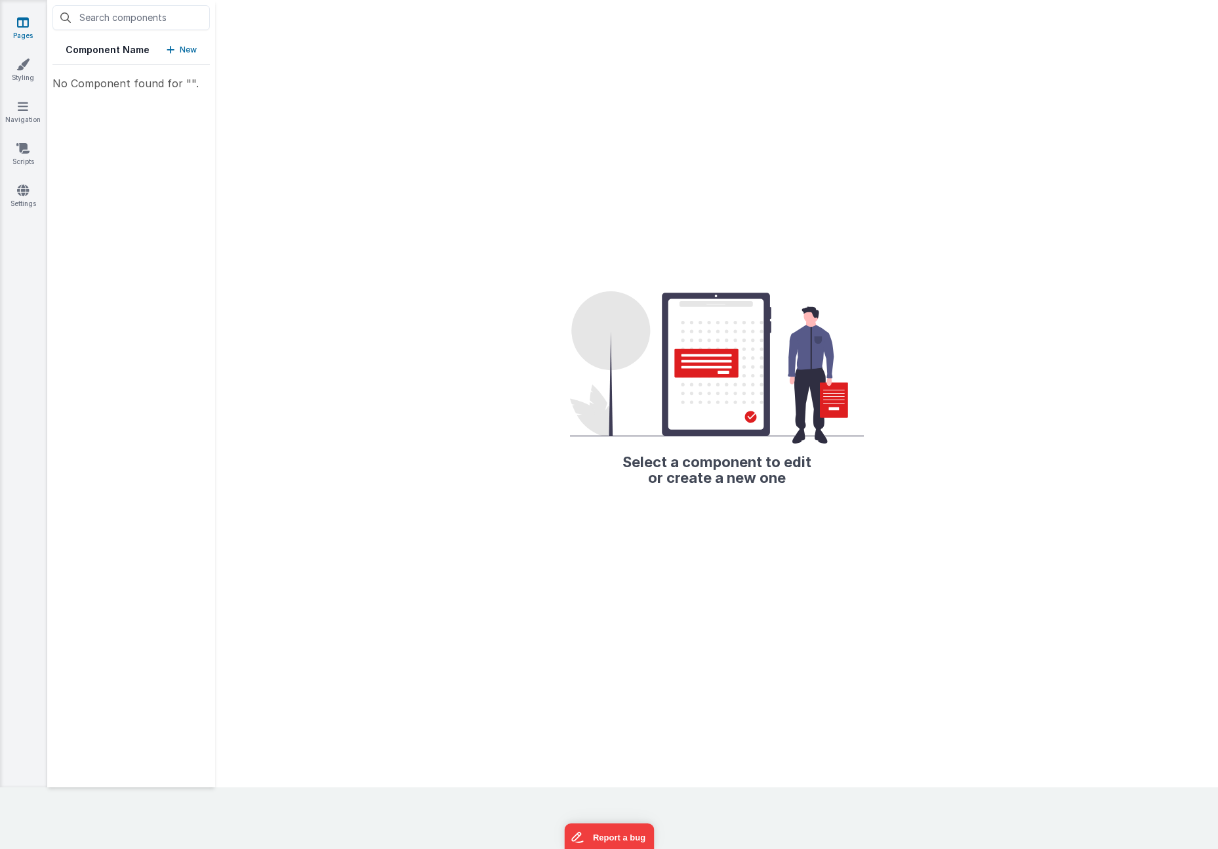
click at [35, 24] on link "Pages" at bounding box center [22, 29] width 47 height 26
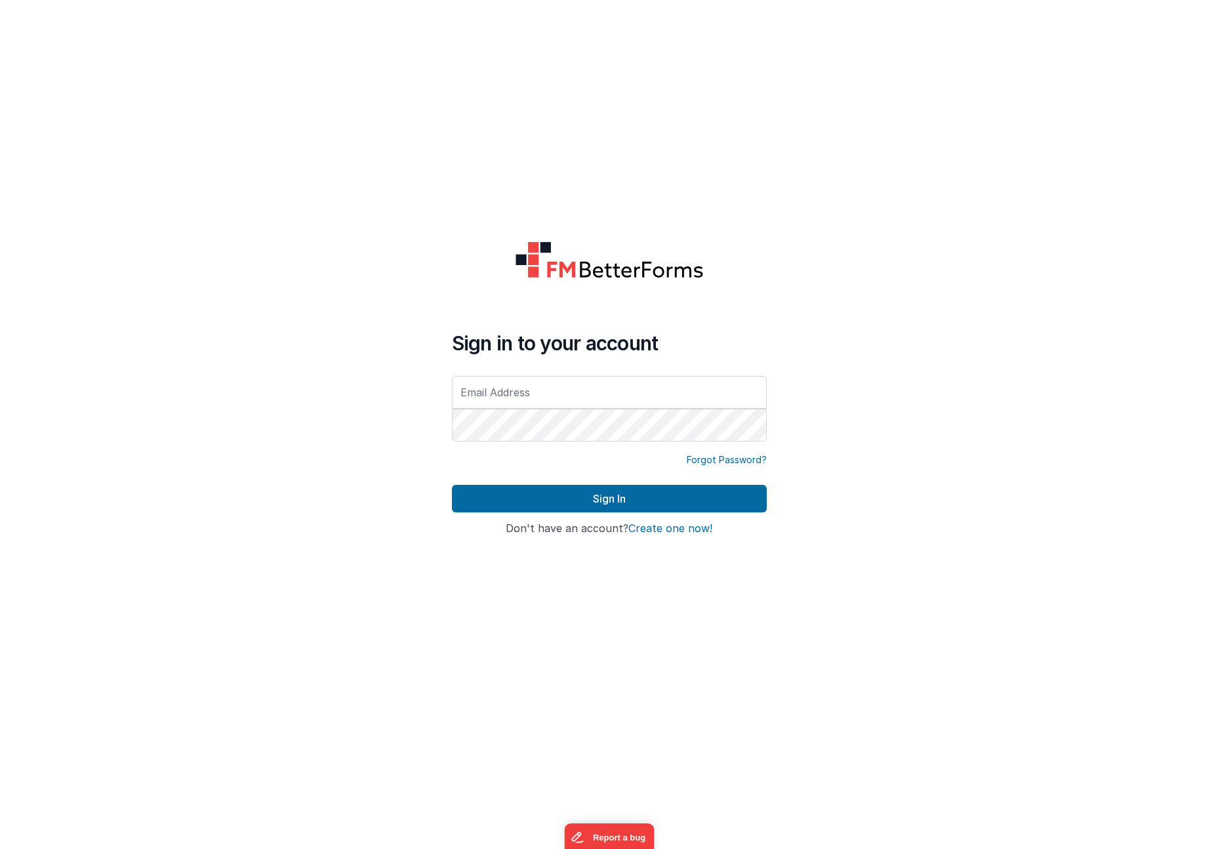
type input "[EMAIL_ADDRESS][DOMAIN_NAME]"
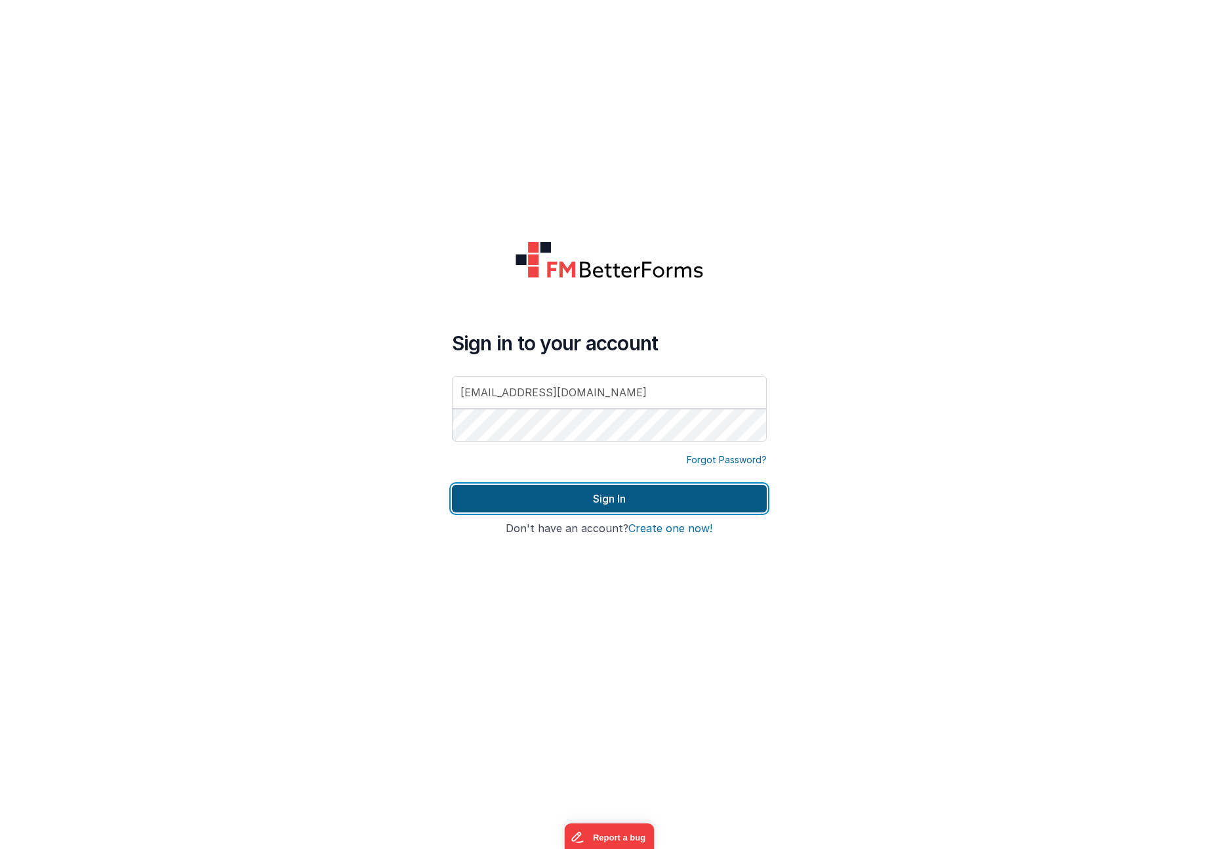
click at [567, 491] on button "Sign In" at bounding box center [609, 499] width 315 height 28
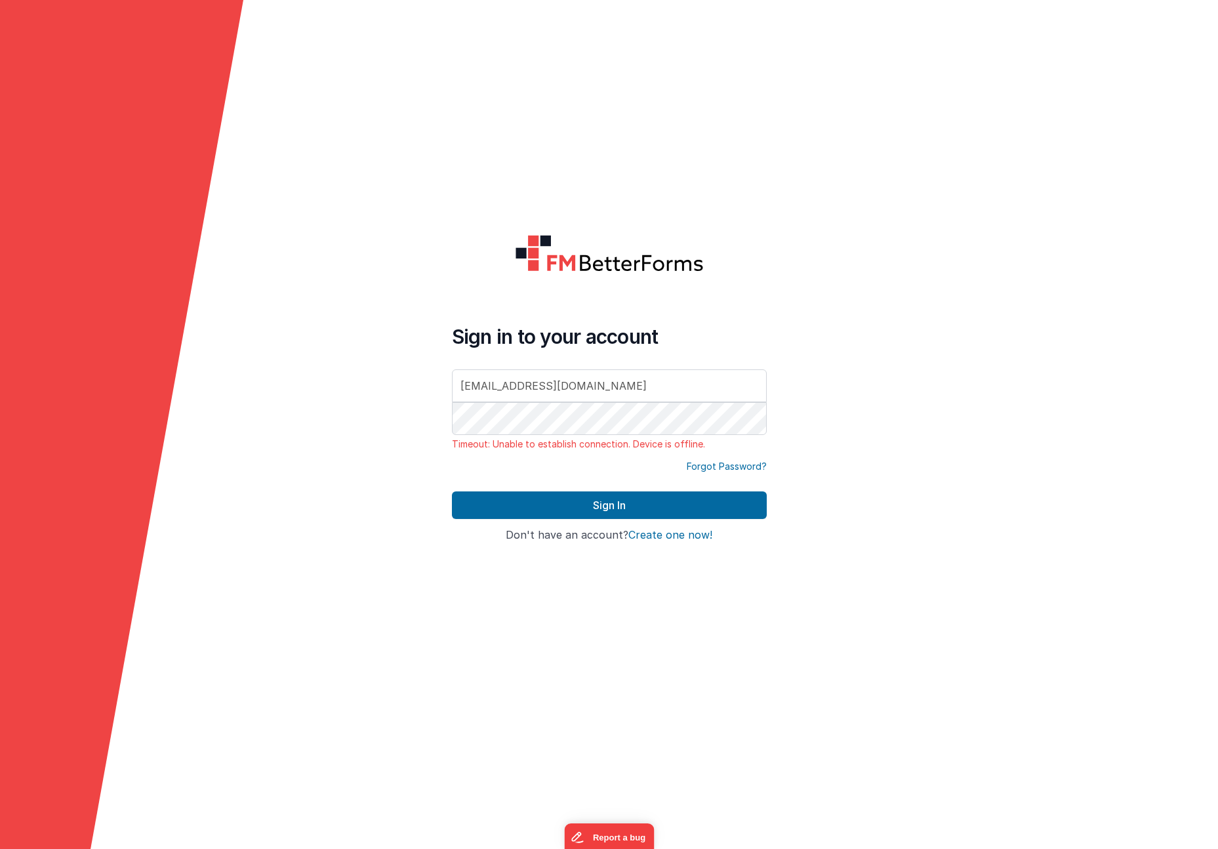
click at [473, 445] on p "Timeout: Unable to establish connection. Device is offline." at bounding box center [609, 443] width 315 height 13
click at [510, 455] on div "Sign in to your account thisisjakejohnson@gmail.com Timeout: Unable to establis…" at bounding box center [609, 392] width 315 height 135
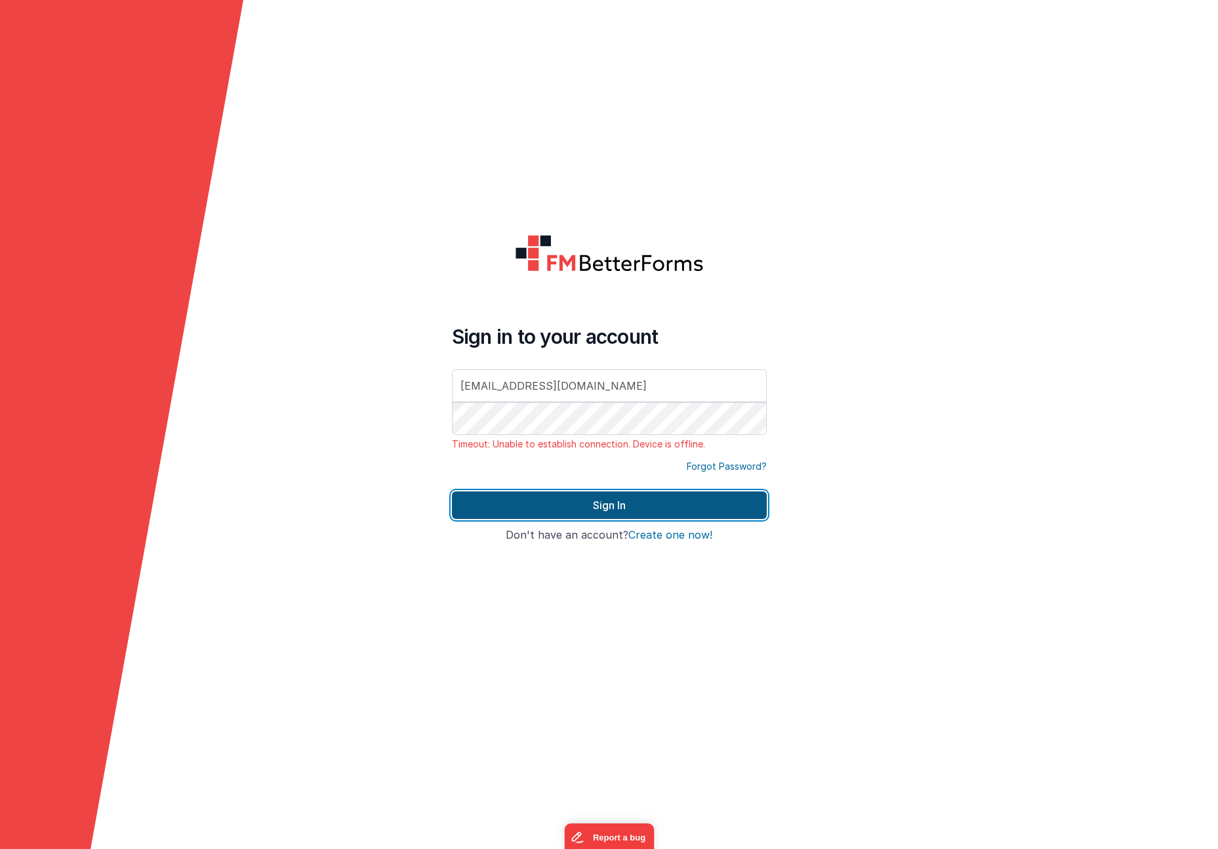
click at [556, 508] on button "Sign In" at bounding box center [609, 505] width 315 height 28
click at [666, 504] on button "Sign In" at bounding box center [609, 505] width 315 height 28
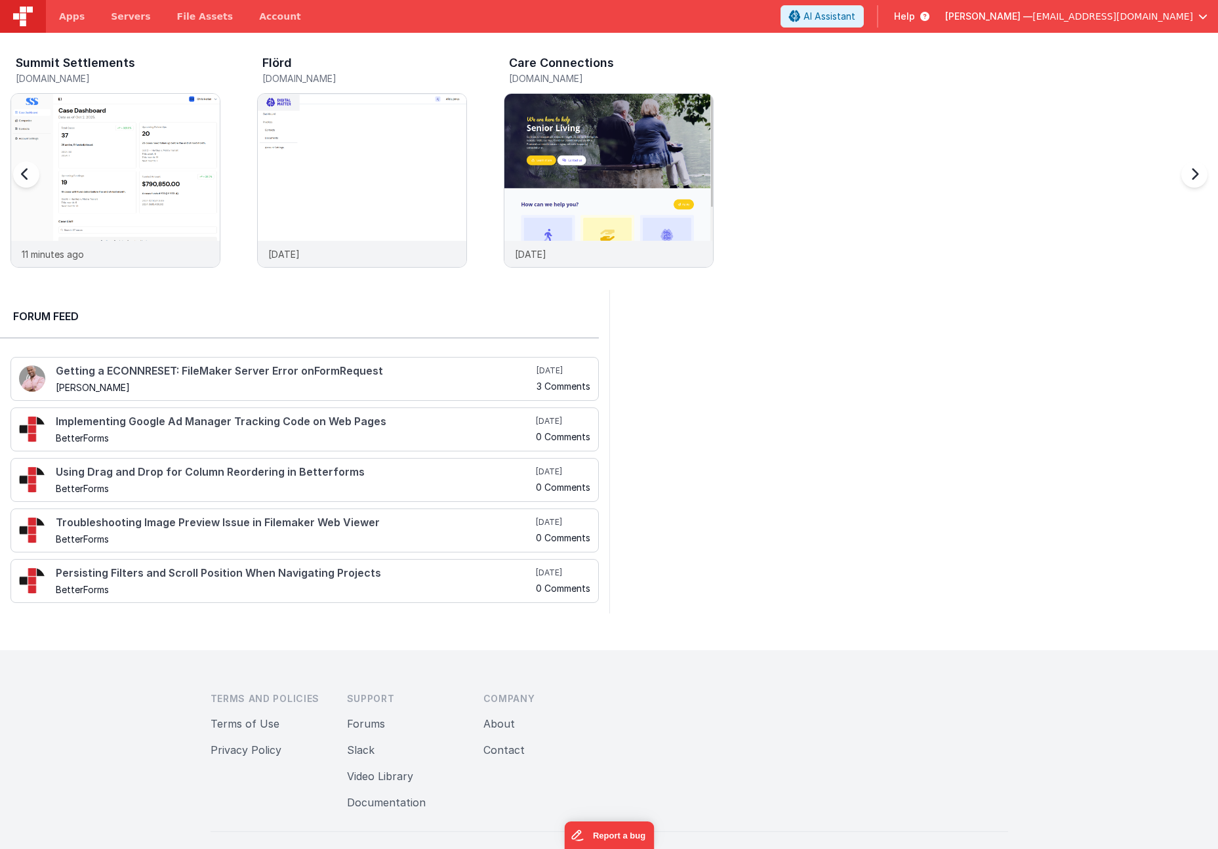
click at [50, 79] on h5 "summit.clientportal.cloud" at bounding box center [118, 78] width 205 height 10
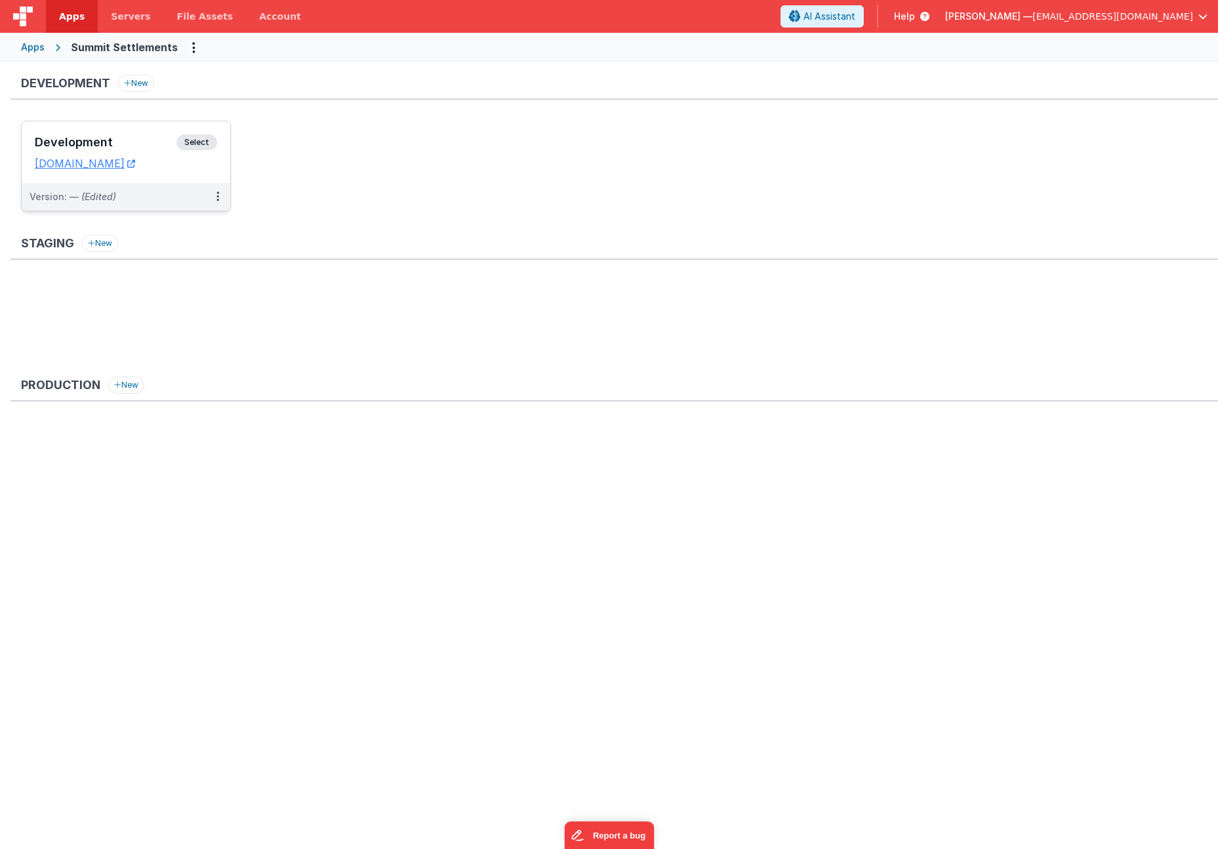
click at [90, 131] on div "Development Select URLs summit.clientportal.cloud" at bounding box center [126, 152] width 209 height 62
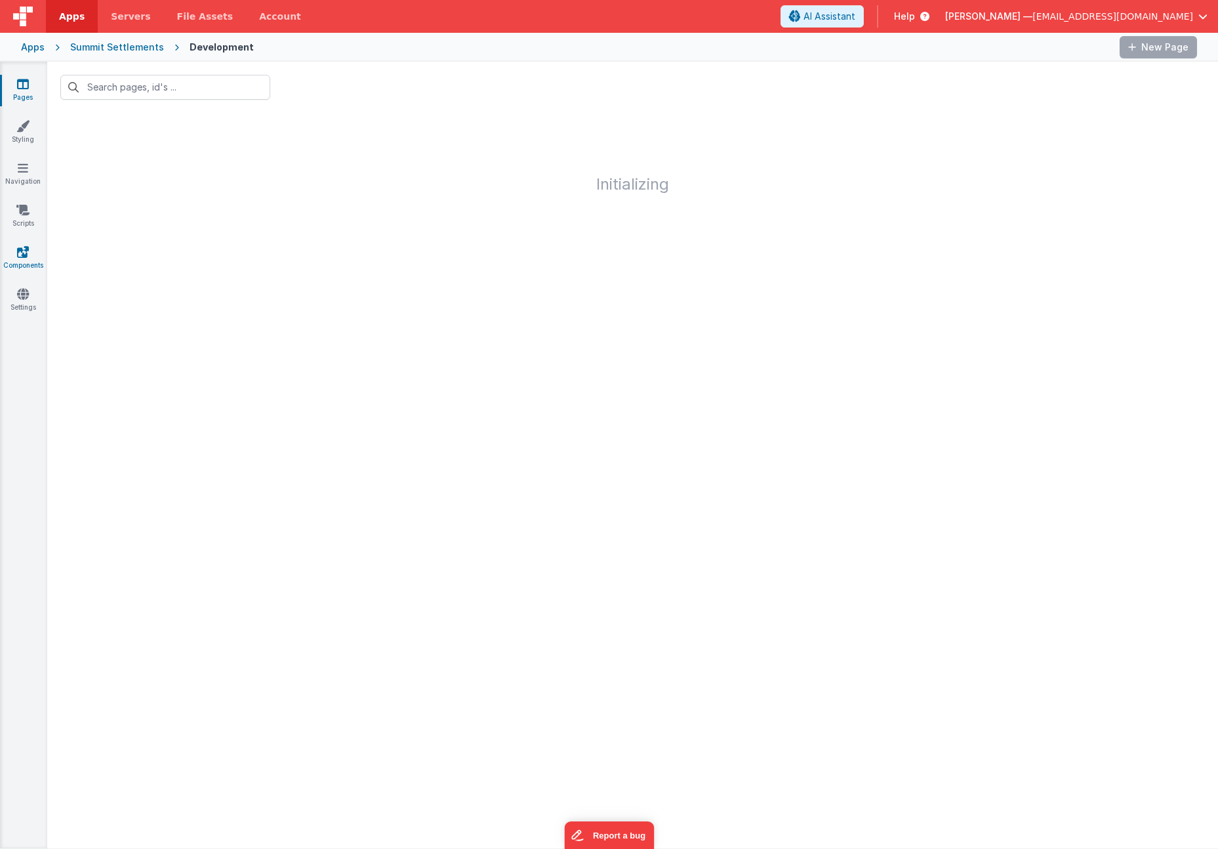
click at [26, 250] on icon at bounding box center [23, 251] width 12 height 13
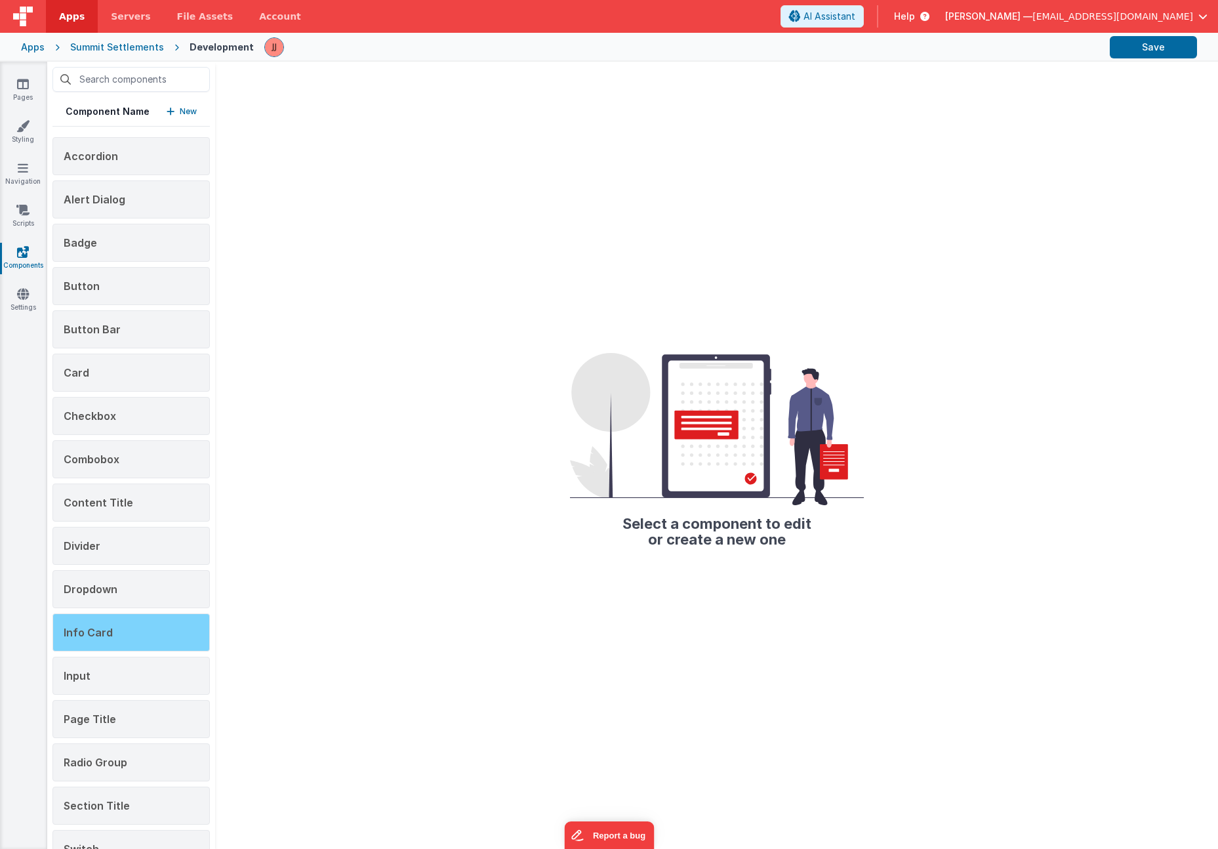
scroll to position [121, 0]
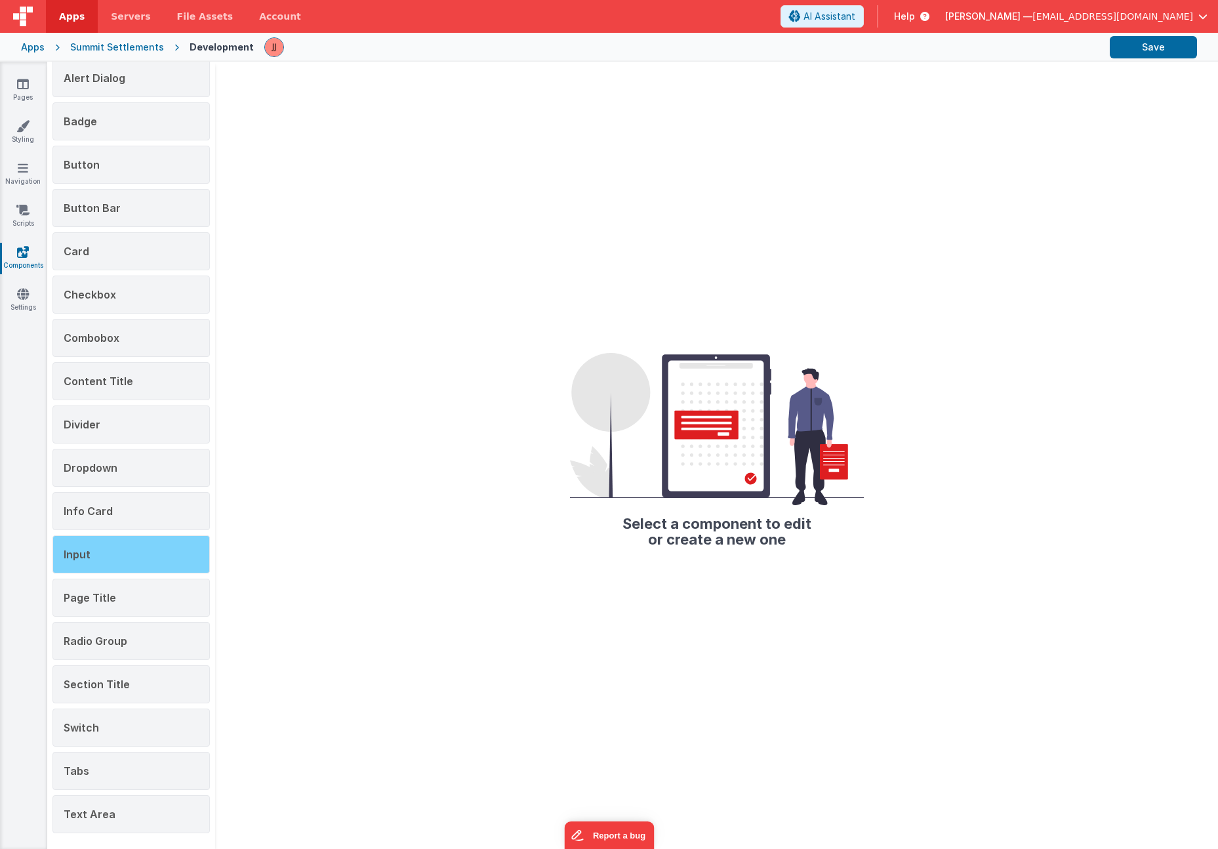
click at [106, 563] on div "Input" at bounding box center [130, 554] width 157 height 38
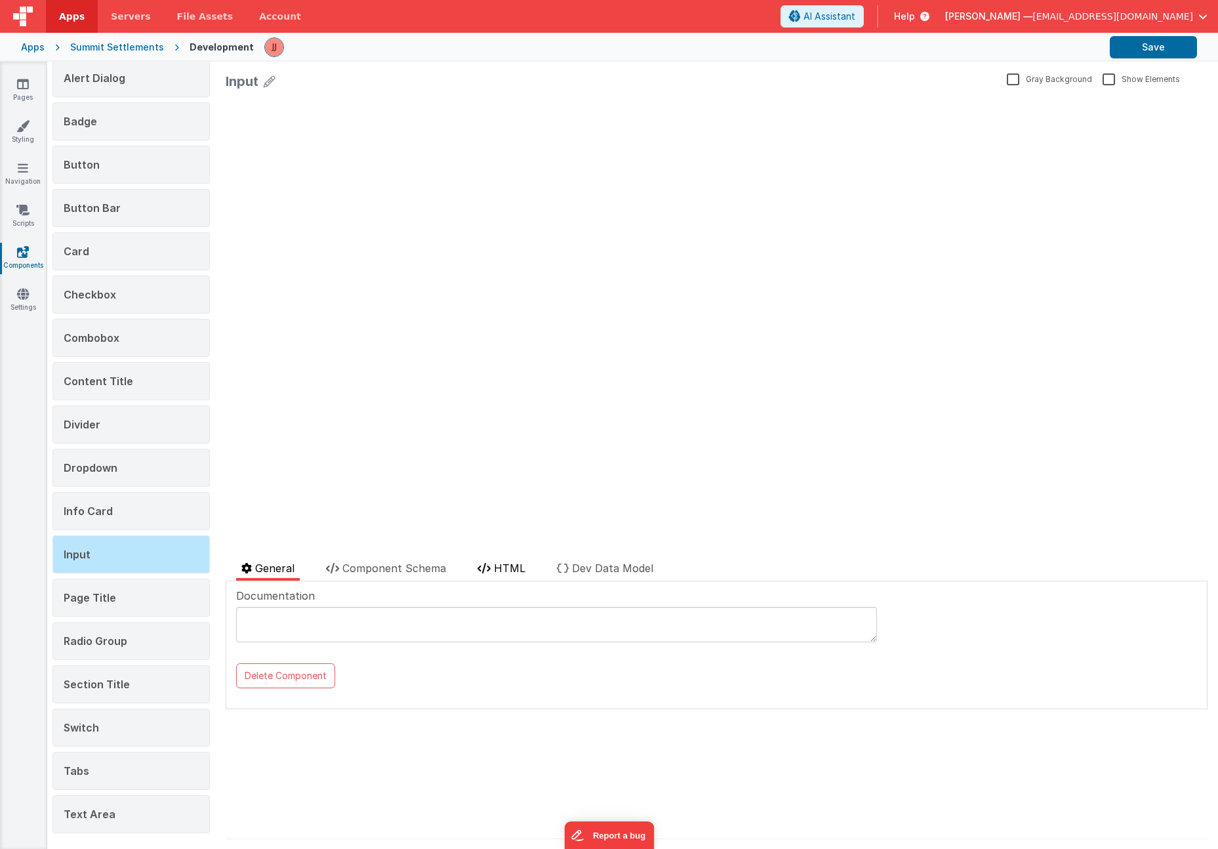
scroll to position [0, 0]
click at [521, 564] on span "HTML" at bounding box center [509, 567] width 31 height 13
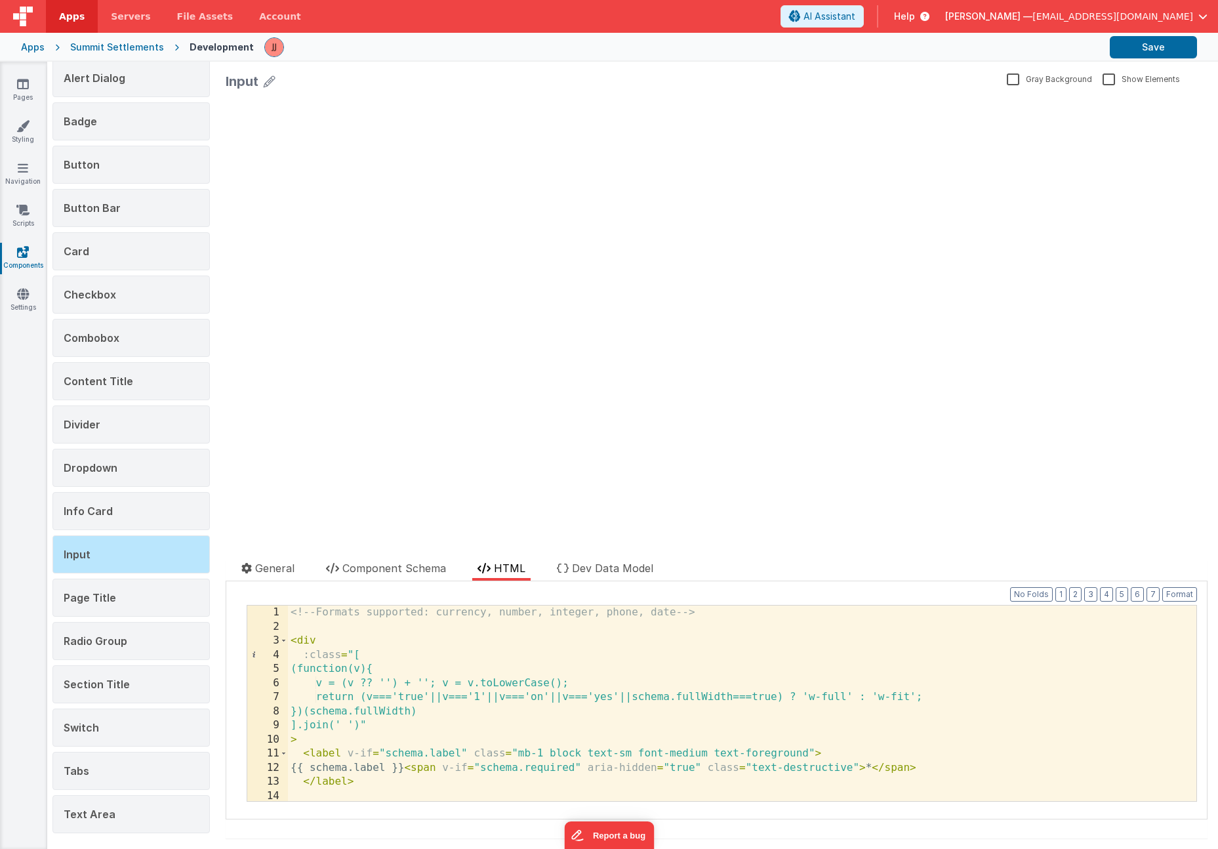
click at [290, 645] on div "<!-- Formats supported: currency, number, integer, phone, date --> < div :class…" at bounding box center [737, 717] width 899 height 224
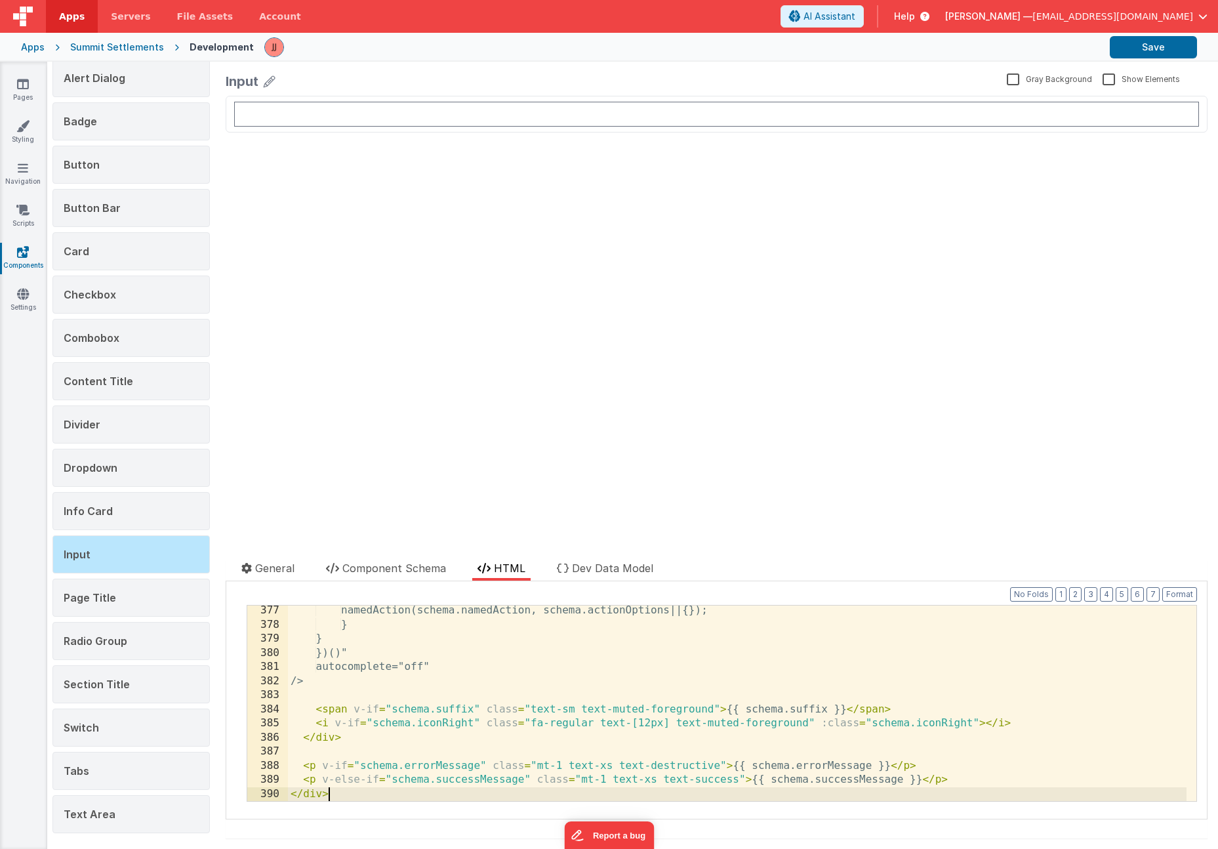
scroll to position [5304, 0]
click at [447, 747] on div "namedAction(schema.namedAction, schema.actionOptions||{}); } } })()" autocomple…" at bounding box center [737, 715] width 899 height 224
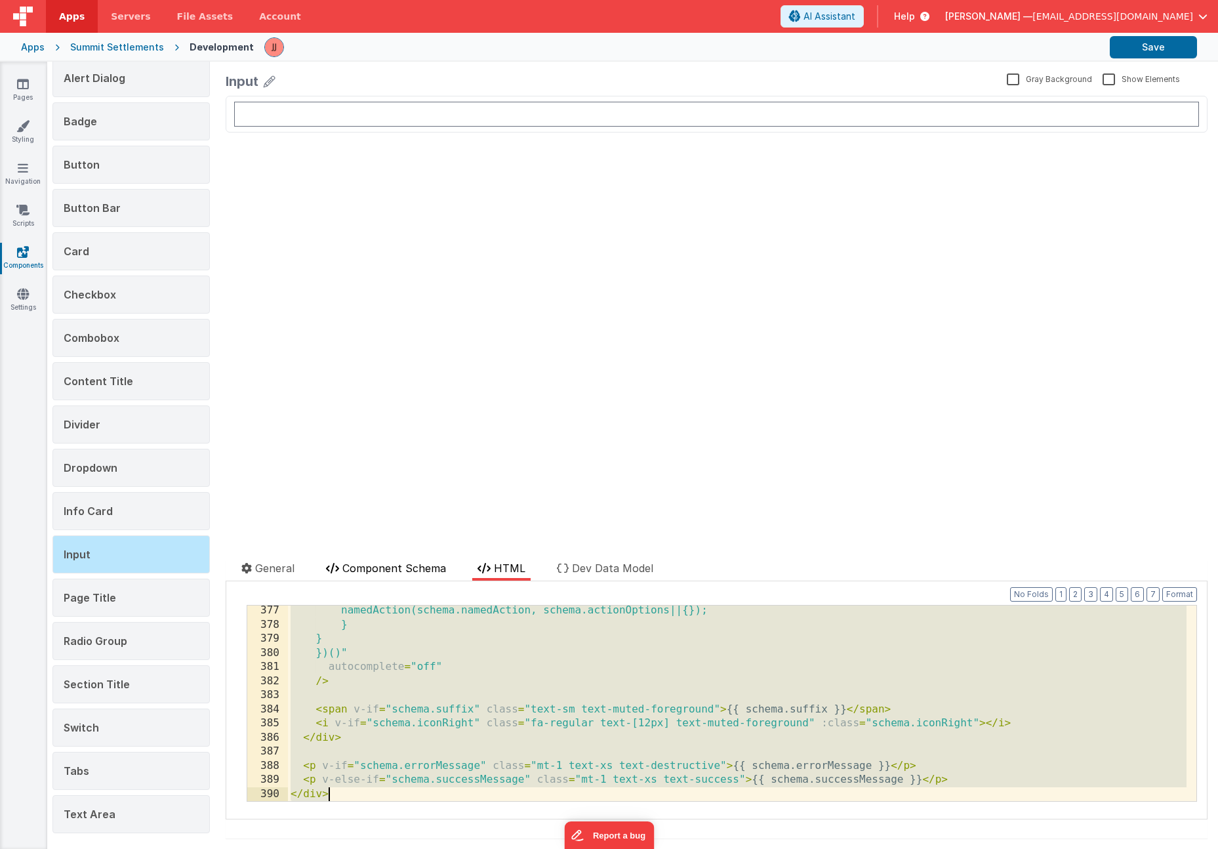
click at [394, 562] on span "Component Schema" at bounding box center [394, 567] width 104 height 13
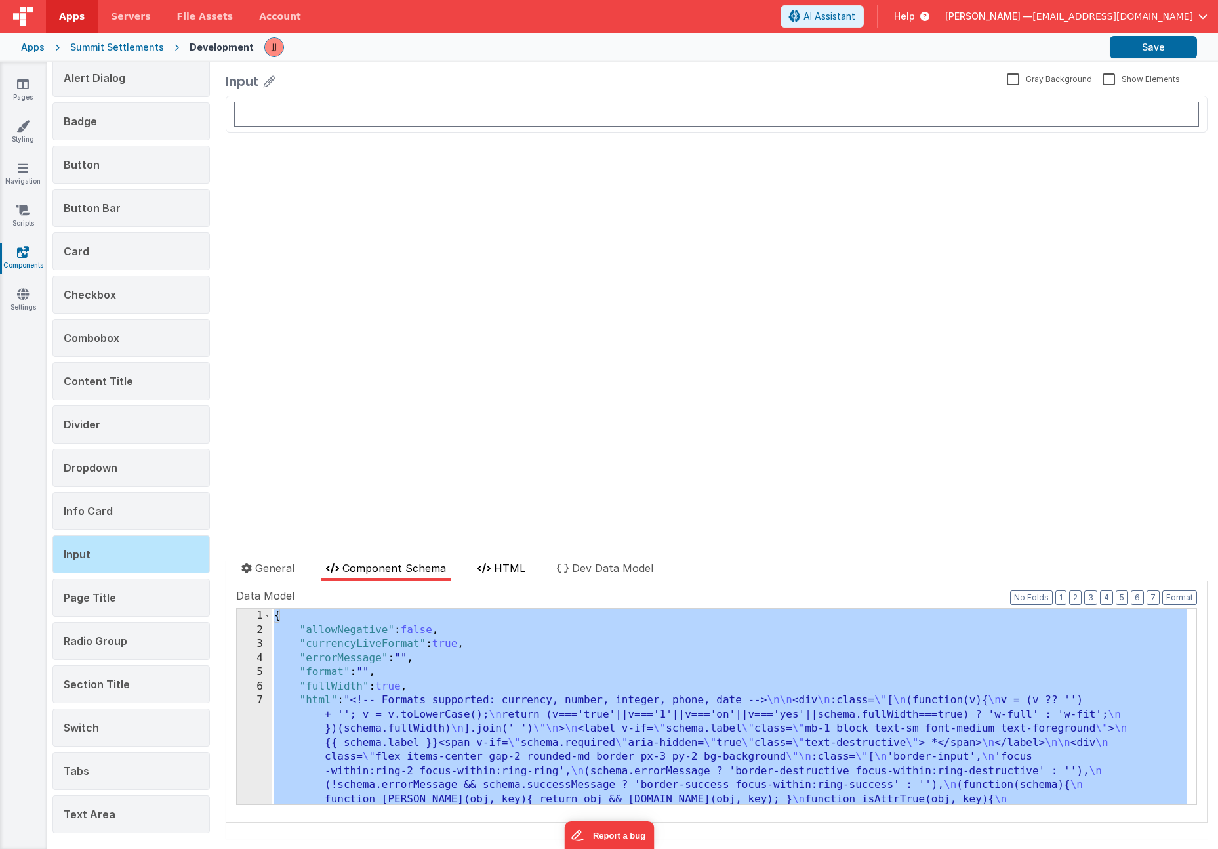
click at [498, 564] on span "HTML" at bounding box center [509, 567] width 31 height 13
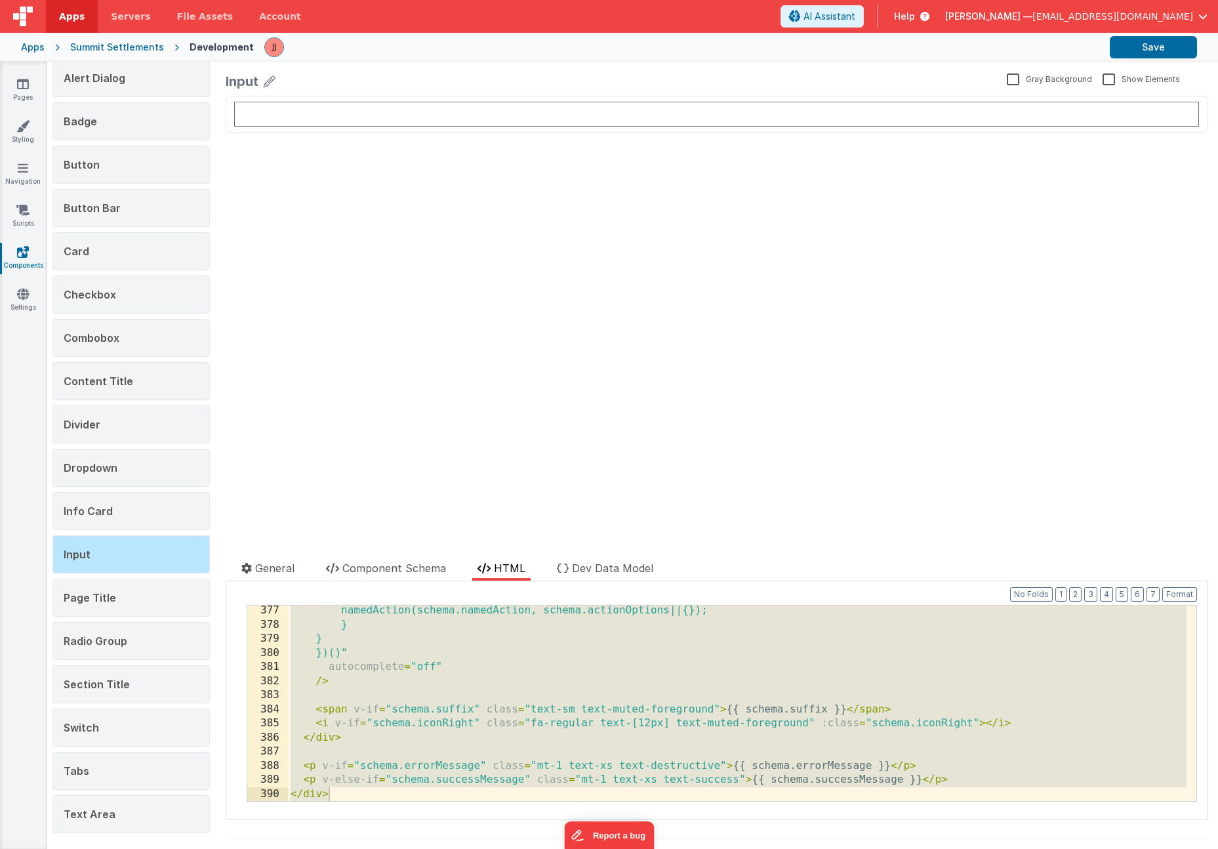
click at [540, 668] on div "namedAction(schema.namedAction, schema.actionOptions||{}); } } })()" autocomple…" at bounding box center [737, 715] width 899 height 224
click at [390, 571] on span "Component Schema" at bounding box center [394, 567] width 104 height 13
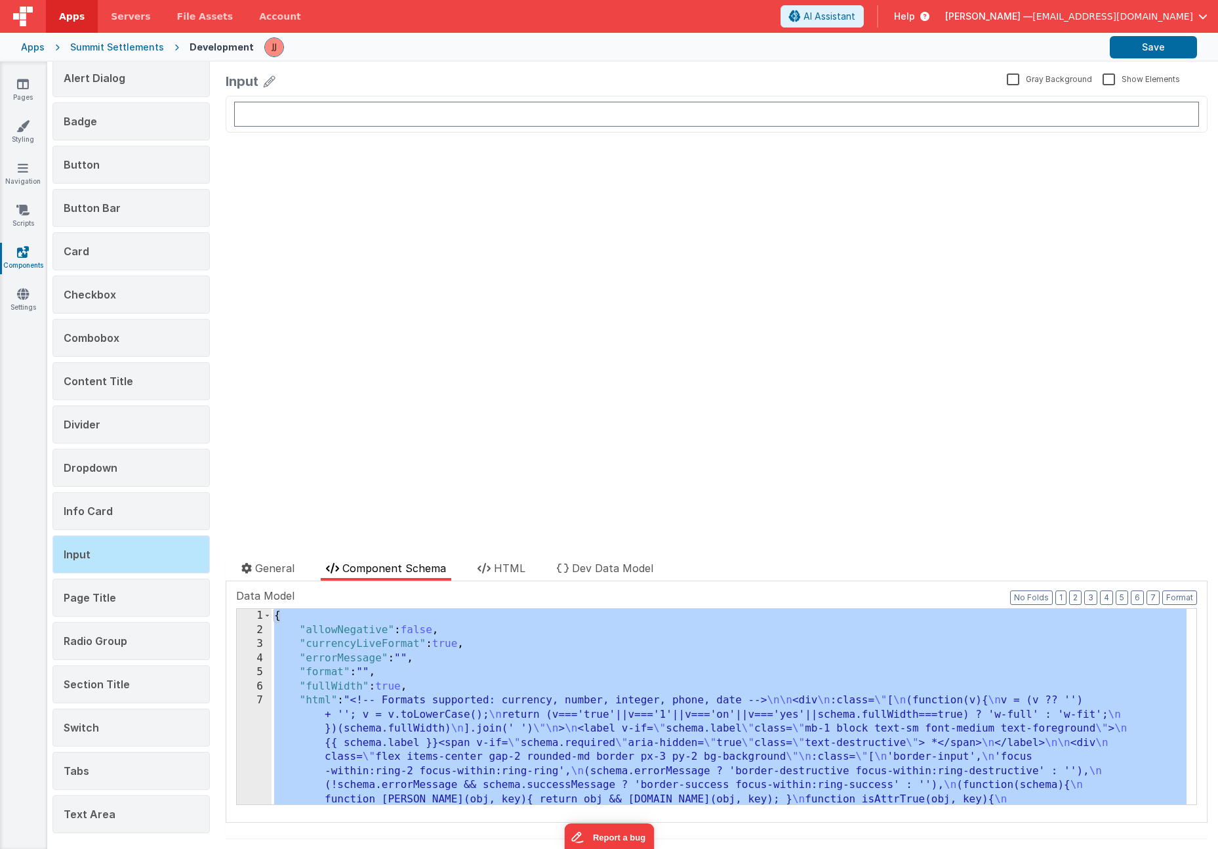
click at [474, 565] on ul "General Component Schema HTML Dev Data Model" at bounding box center [717, 570] width 982 height 21
click at [477, 567] on li "HTML" at bounding box center [501, 570] width 58 height 20
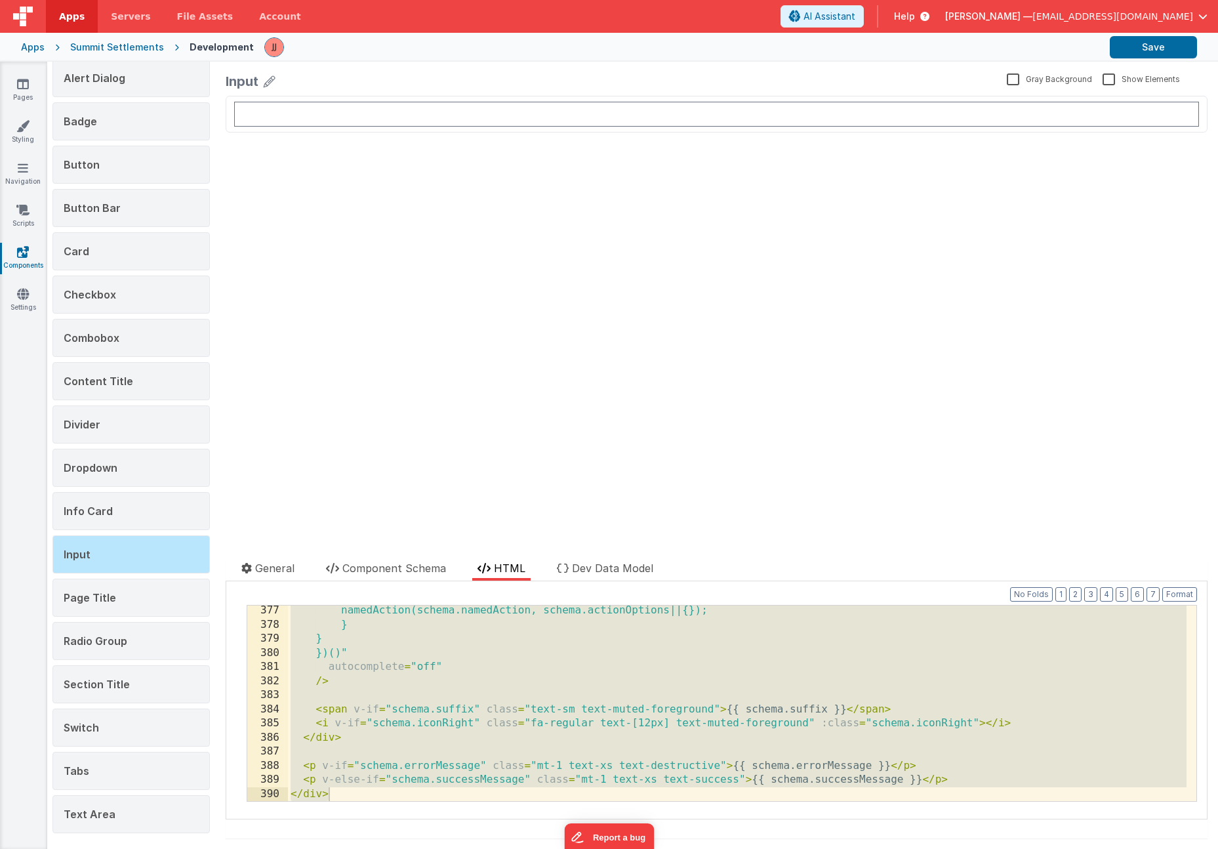
click at [449, 615] on div "namedAction(schema.namedAction, schema.actionOptions||{}); } } })()" autocomple…" at bounding box center [737, 715] width 899 height 224
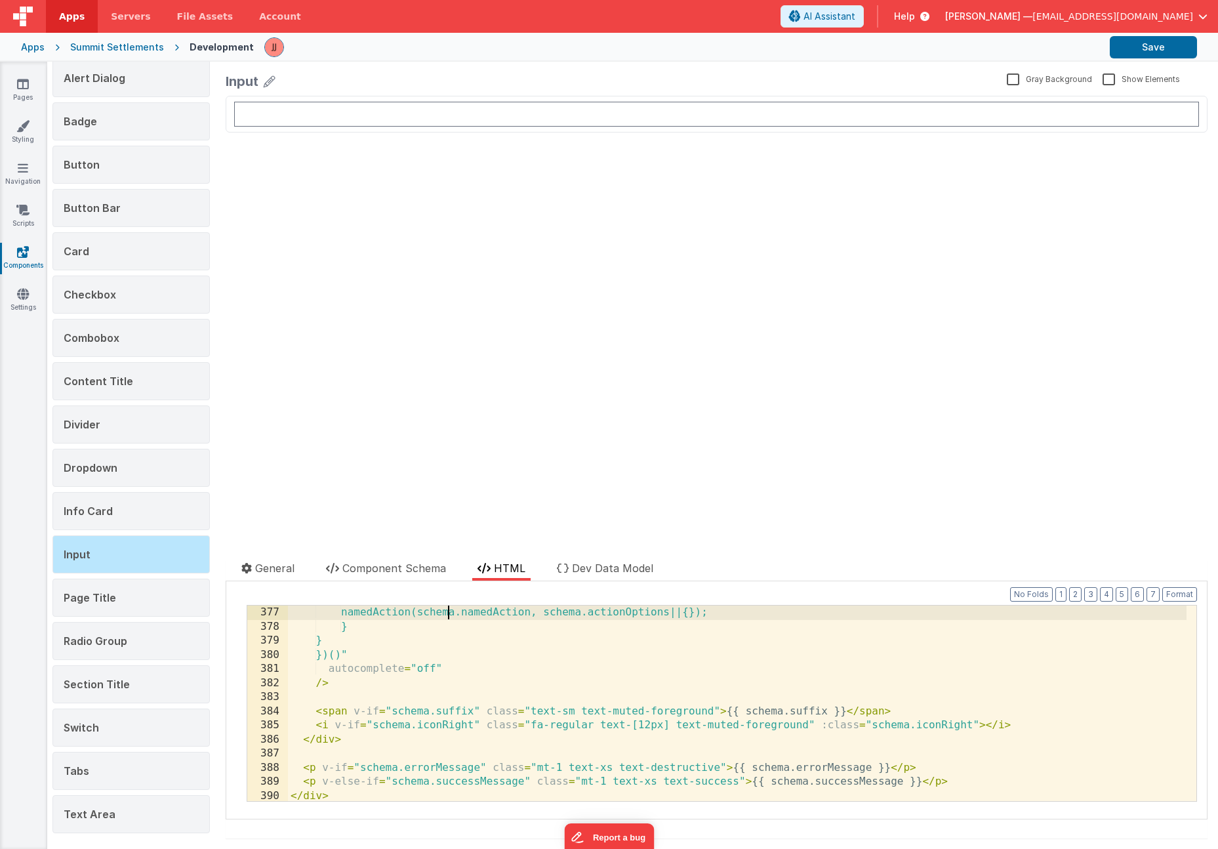
scroll to position [5302, 0]
